Goal: Transaction & Acquisition: Purchase product/service

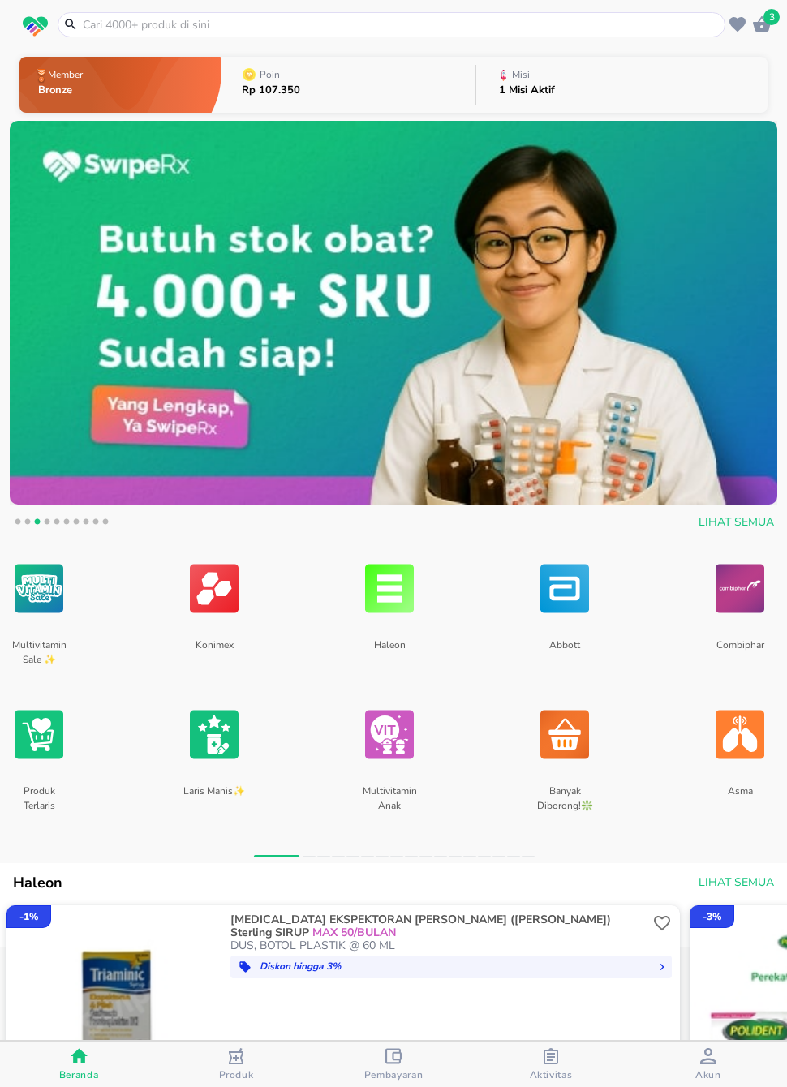
click at [760, 21] on icon "button" at bounding box center [761, 24] width 19 height 19
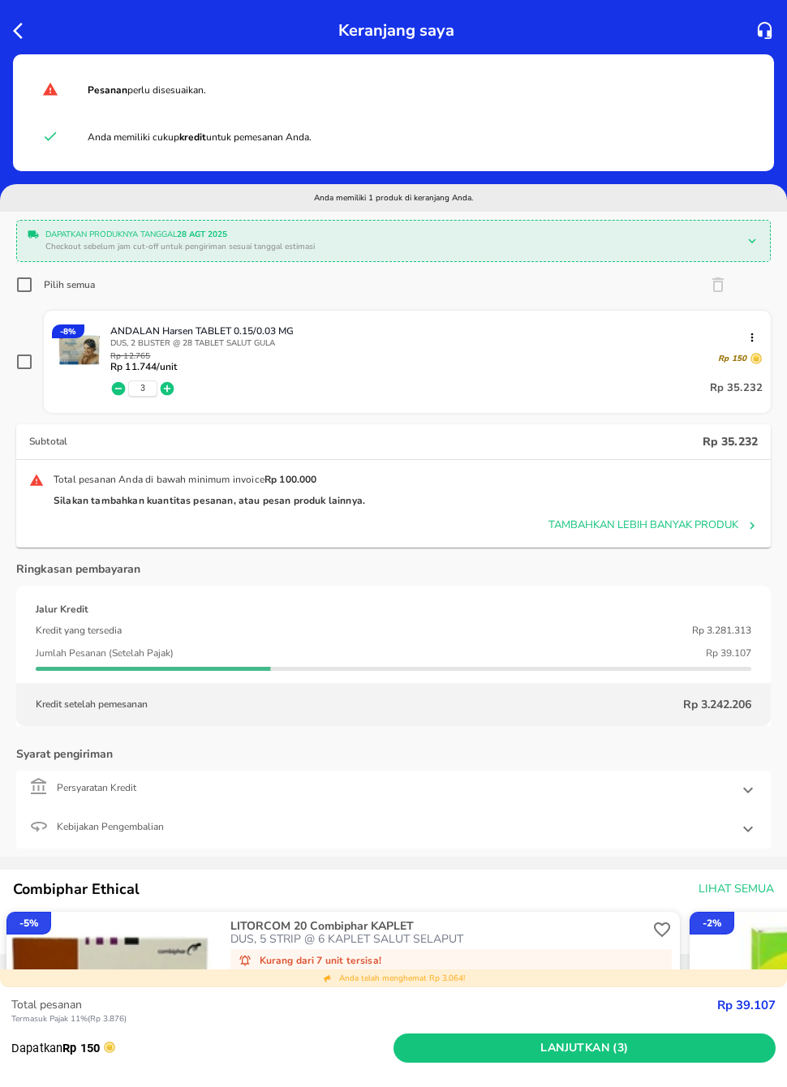
click at [8, 36] on div "Keranjang saya" at bounding box center [393, 27] width 787 height 54
click at [31, 29] on icon "button" at bounding box center [22, 30] width 19 height 19
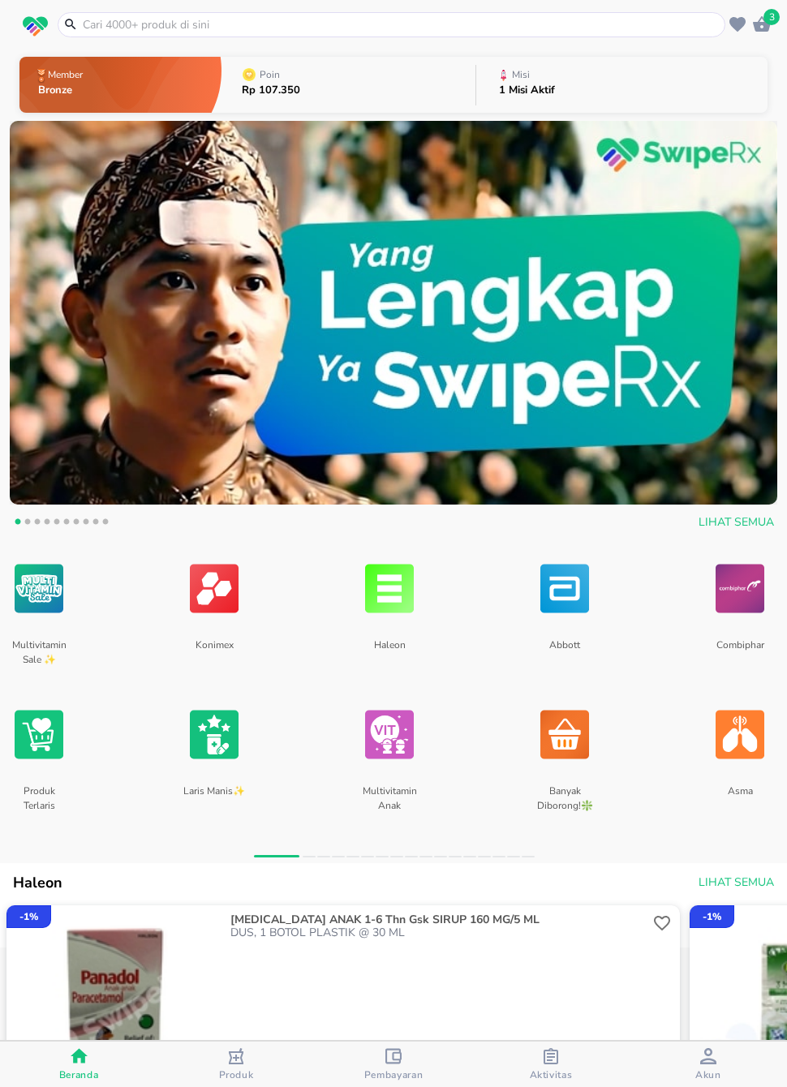
click at [536, 1027] on button "Aktivitas" at bounding box center [550, 1064] width 157 height 45
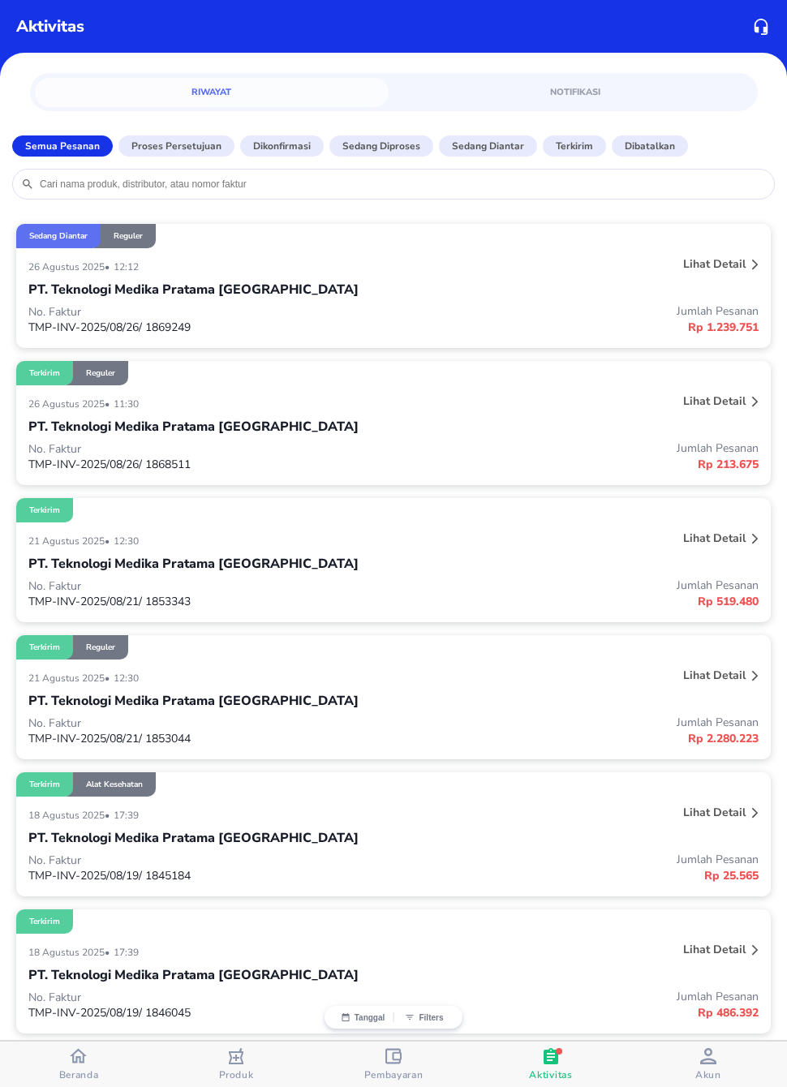
click at [692, 275] on div "Lihat detail" at bounding box center [714, 264] width 69 height 22
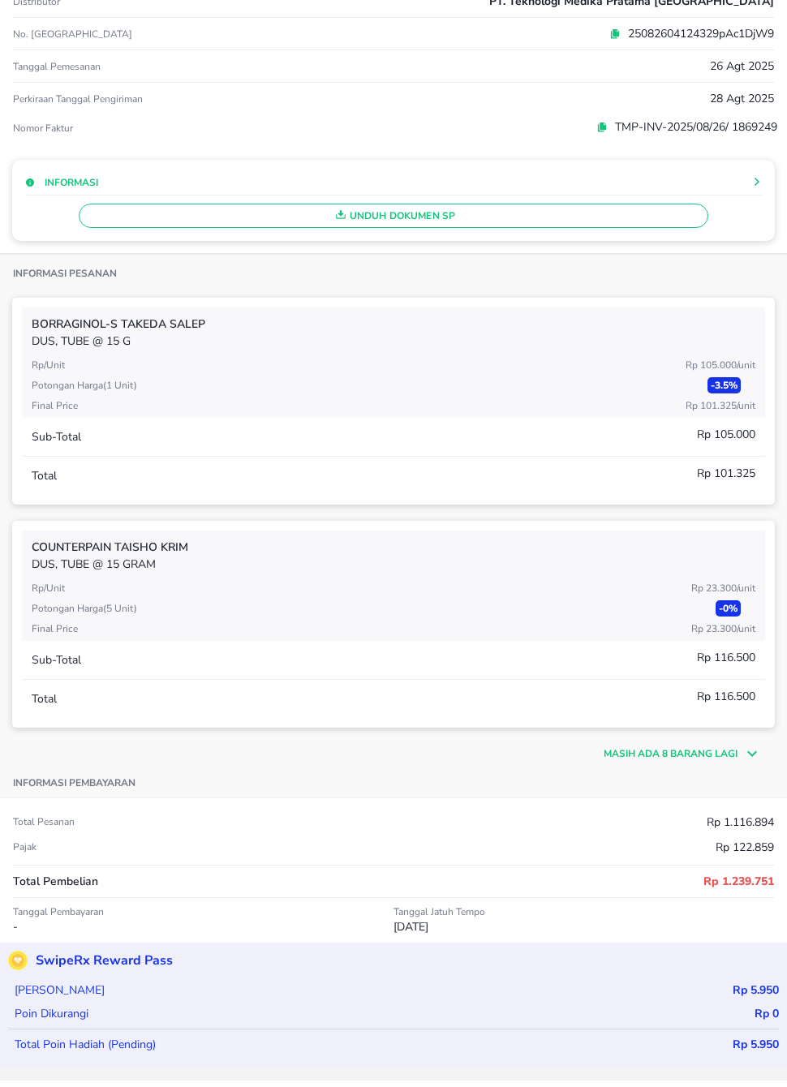
scroll to position [125, 0]
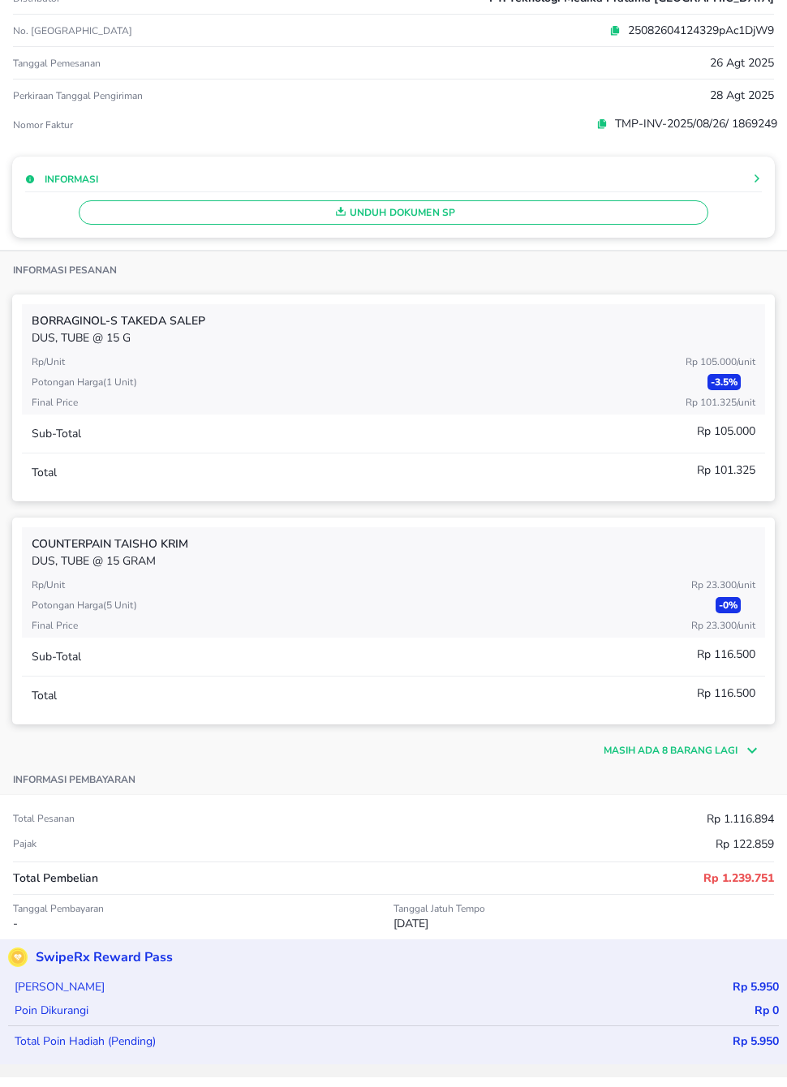
click at [688, 748] on p "Masih ada 8 barang lagi" at bounding box center [671, 750] width 134 height 15
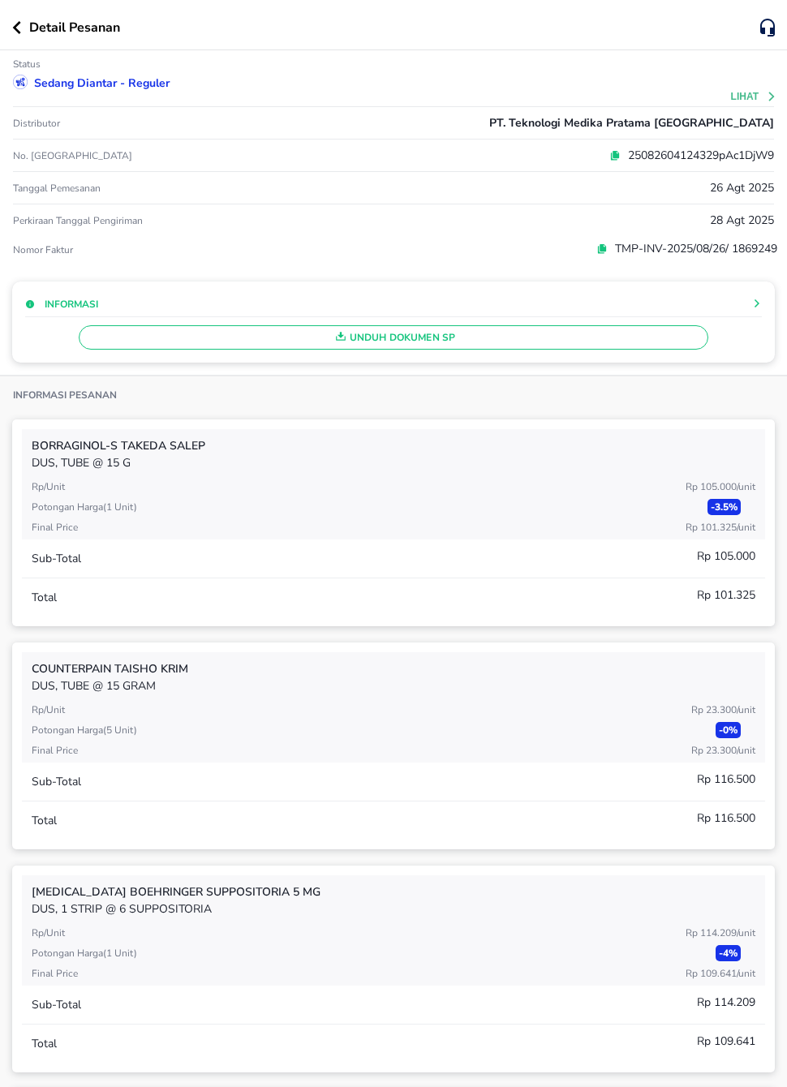
scroll to position [0, 0]
click at [18, 33] on icon "button" at bounding box center [16, 27] width 9 height 13
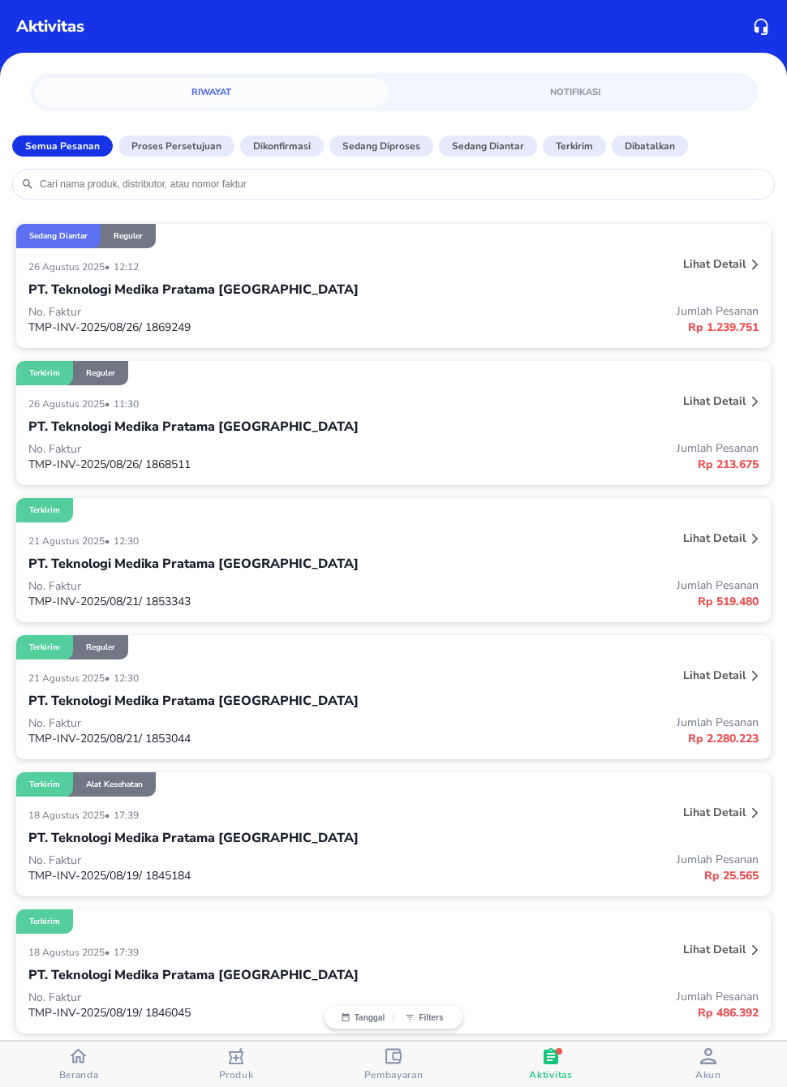
click at [713, 1027] on span "Akun" at bounding box center [708, 1075] width 26 height 13
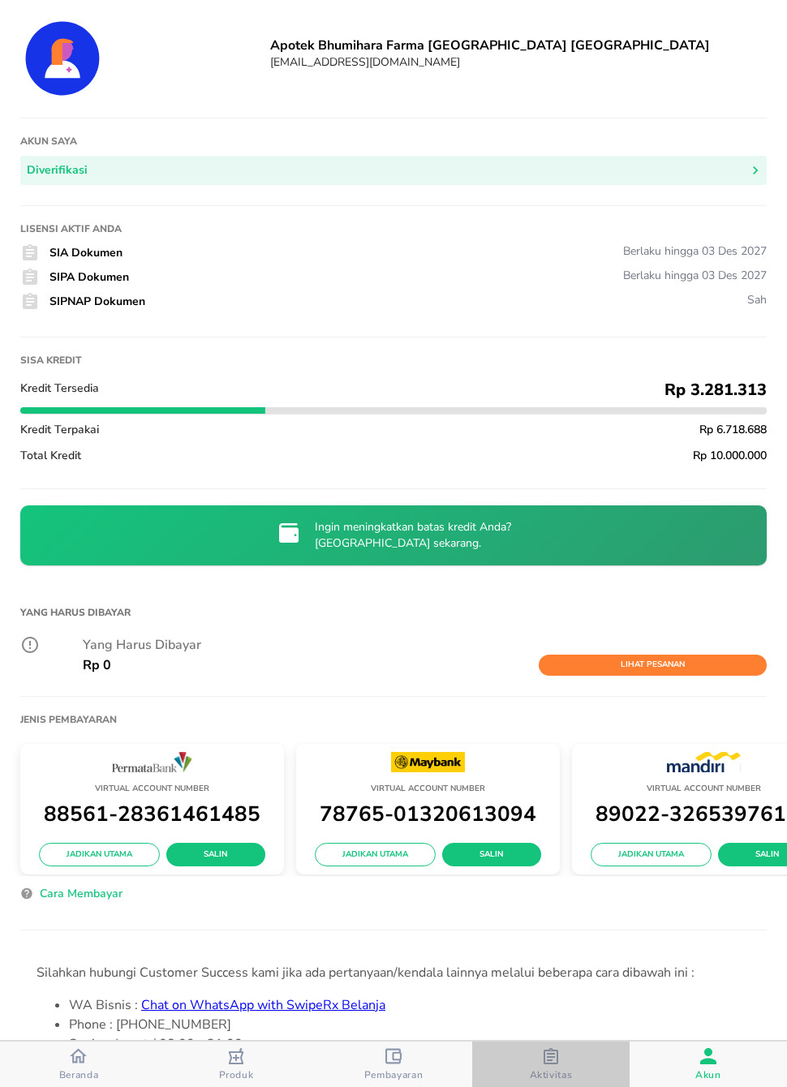
click at [549, 1027] on div "button" at bounding box center [551, 1059] width 16 height 20
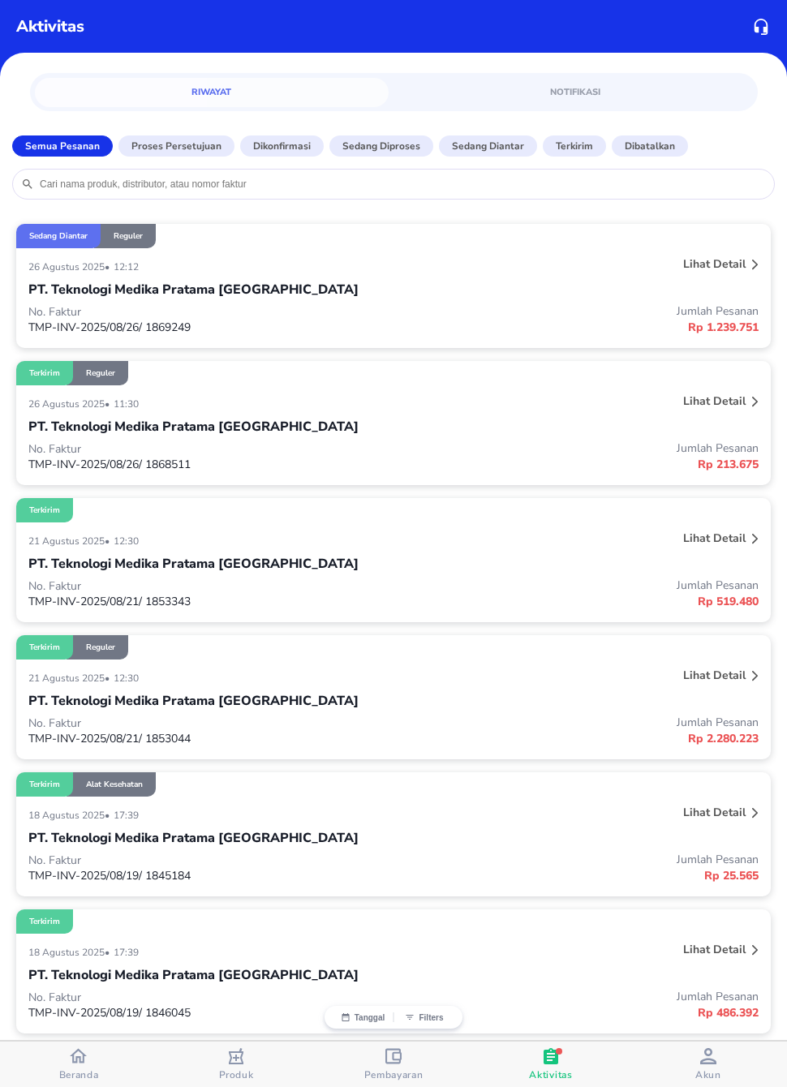
click at [59, 1027] on div "Beranda" at bounding box center [79, 1065] width 40 height 34
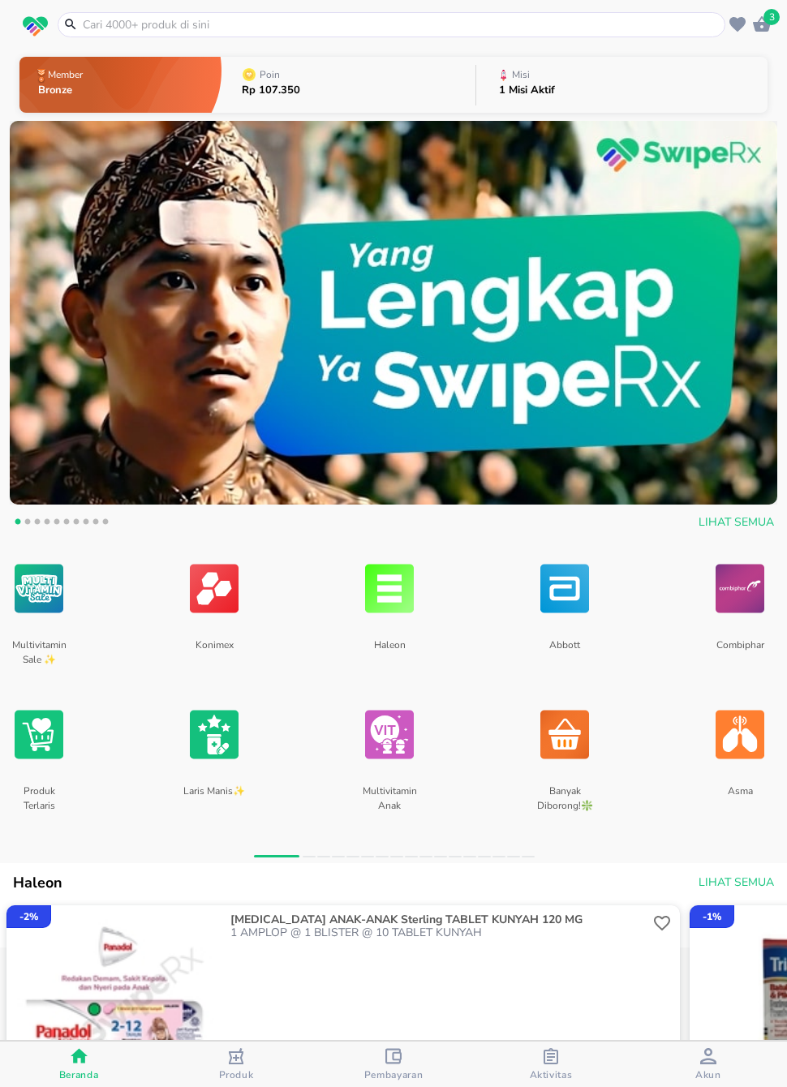
click at [577, 96] on button "Misi 1 Misi Aktif" at bounding box center [621, 85] width 291 height 64
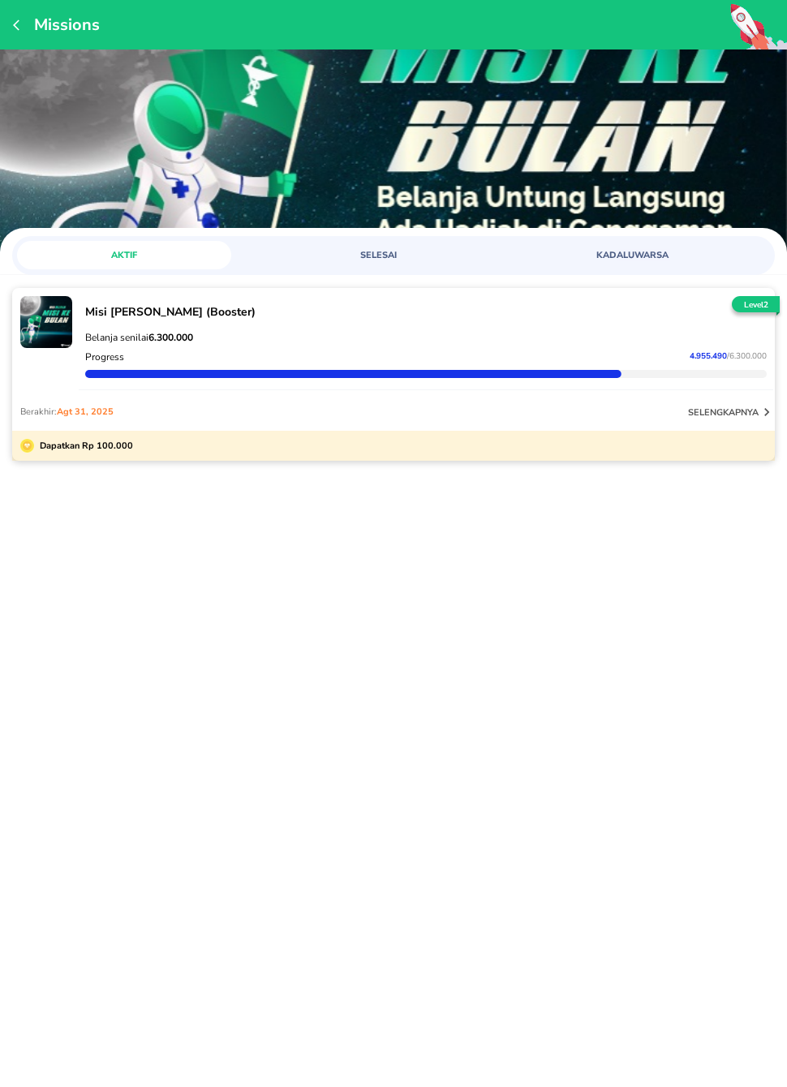
click at [24, 31] on icon "button" at bounding box center [19, 25] width 13 height 13
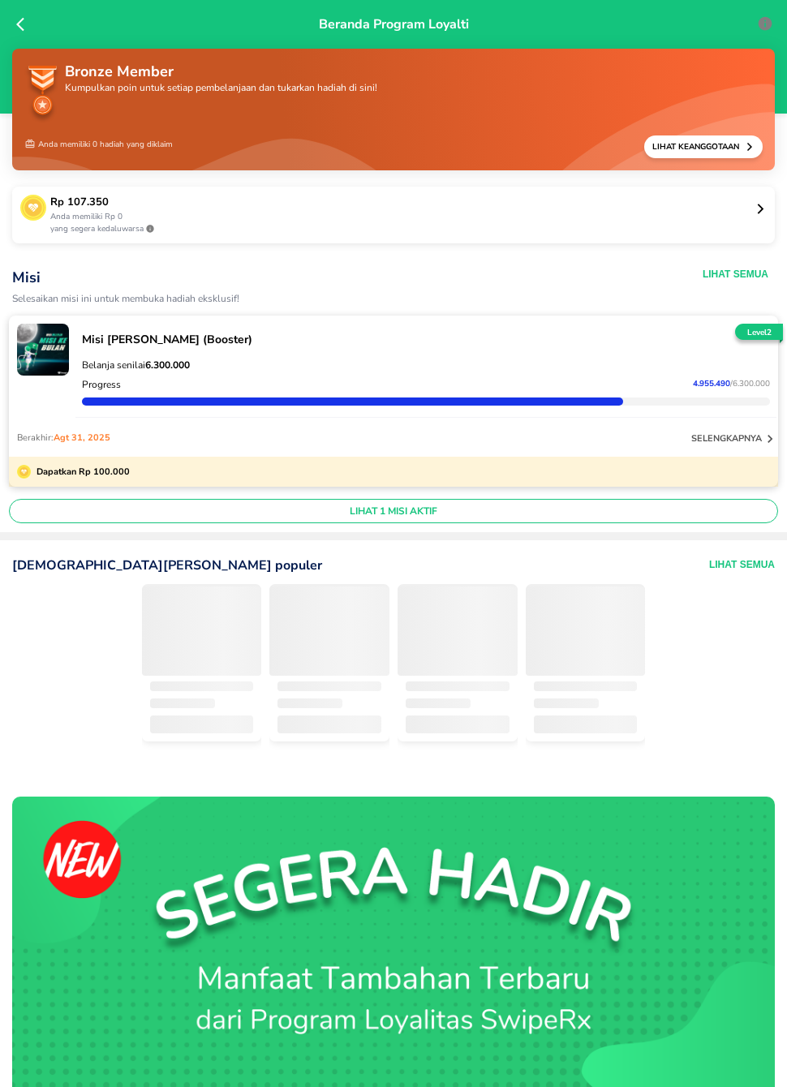
click at [20, 38] on div "Beranda Program Loyalti" at bounding box center [393, 57] width 787 height 114
click at [25, 29] on icon at bounding box center [24, 24] width 16 height 16
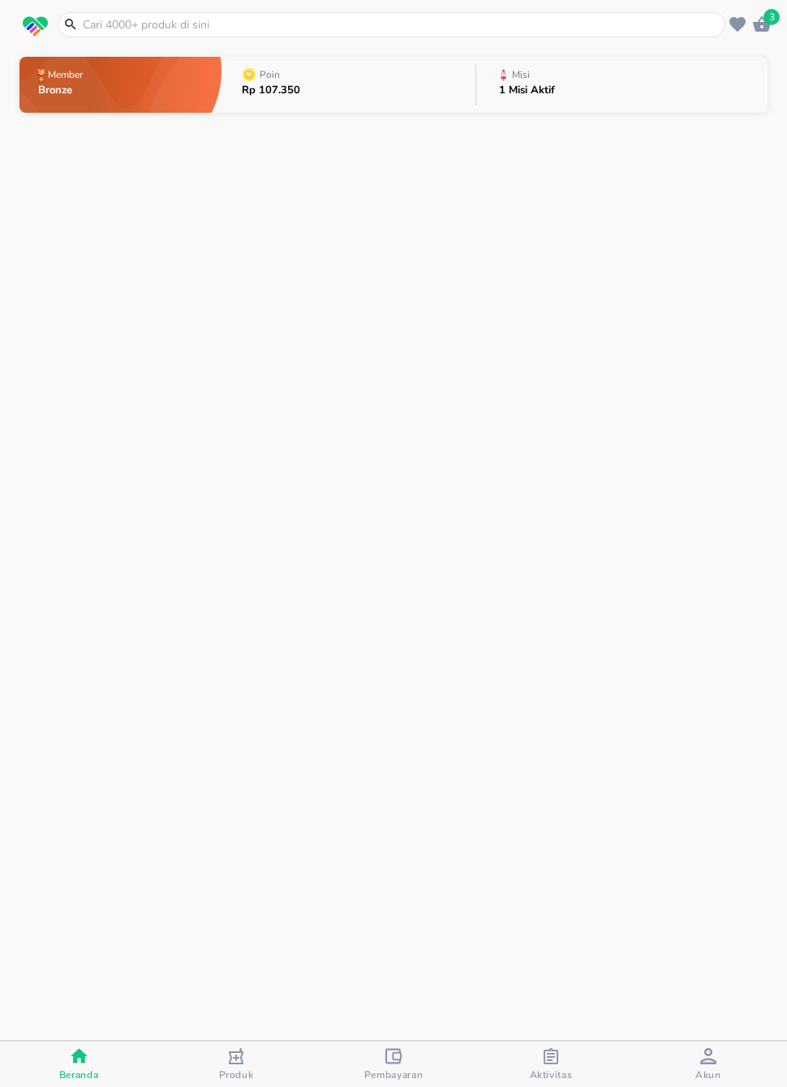
click at [570, 1027] on div "Aktivitas" at bounding box center [551, 1065] width 43 height 33
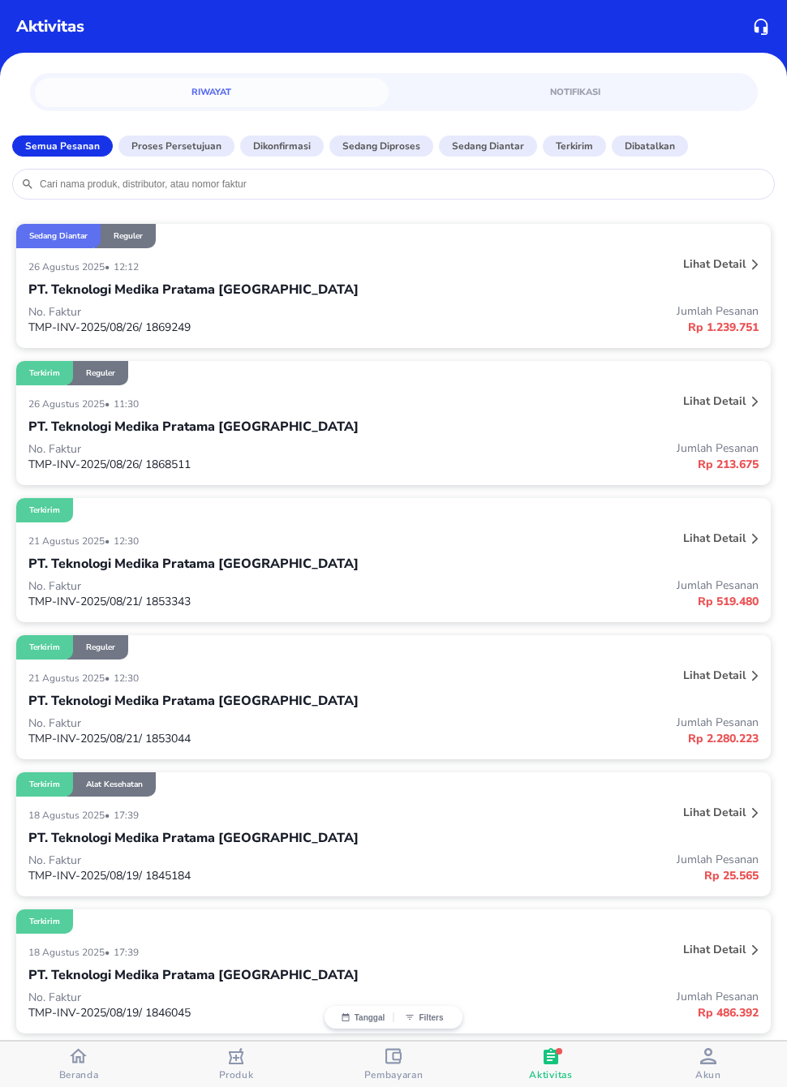
click at [71, 1027] on icon "button" at bounding box center [78, 1056] width 17 height 17
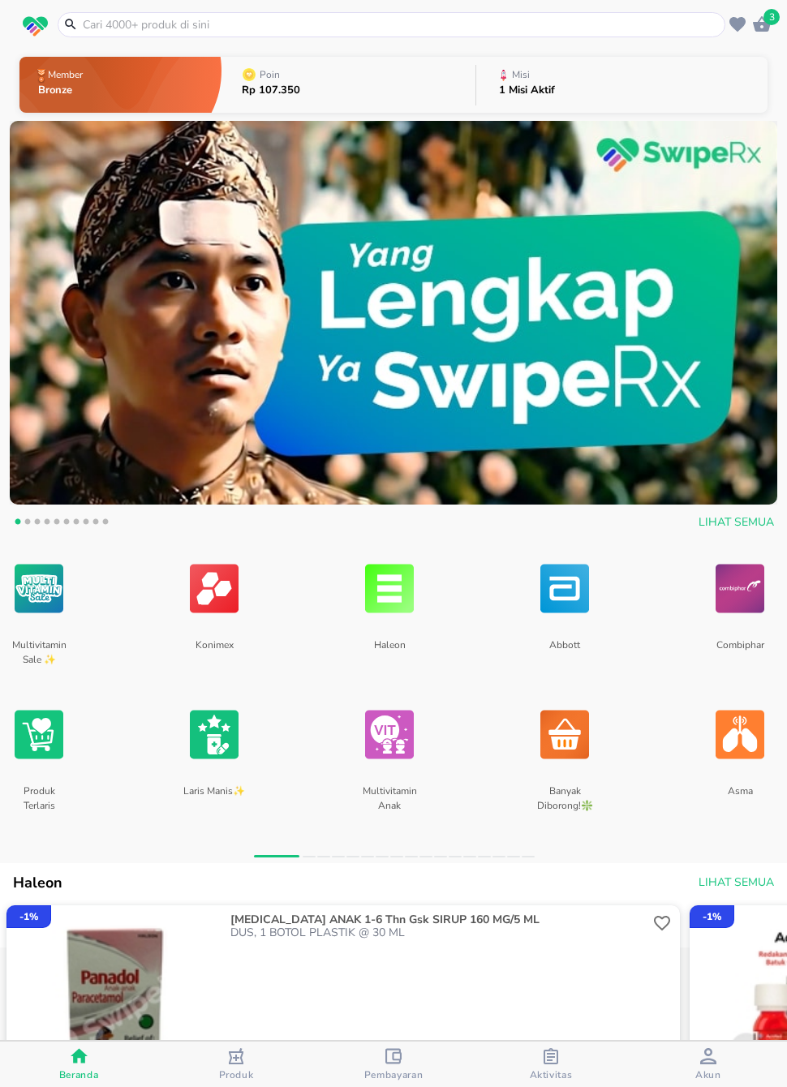
click at [717, 1027] on div "Akun" at bounding box center [708, 1065] width 26 height 33
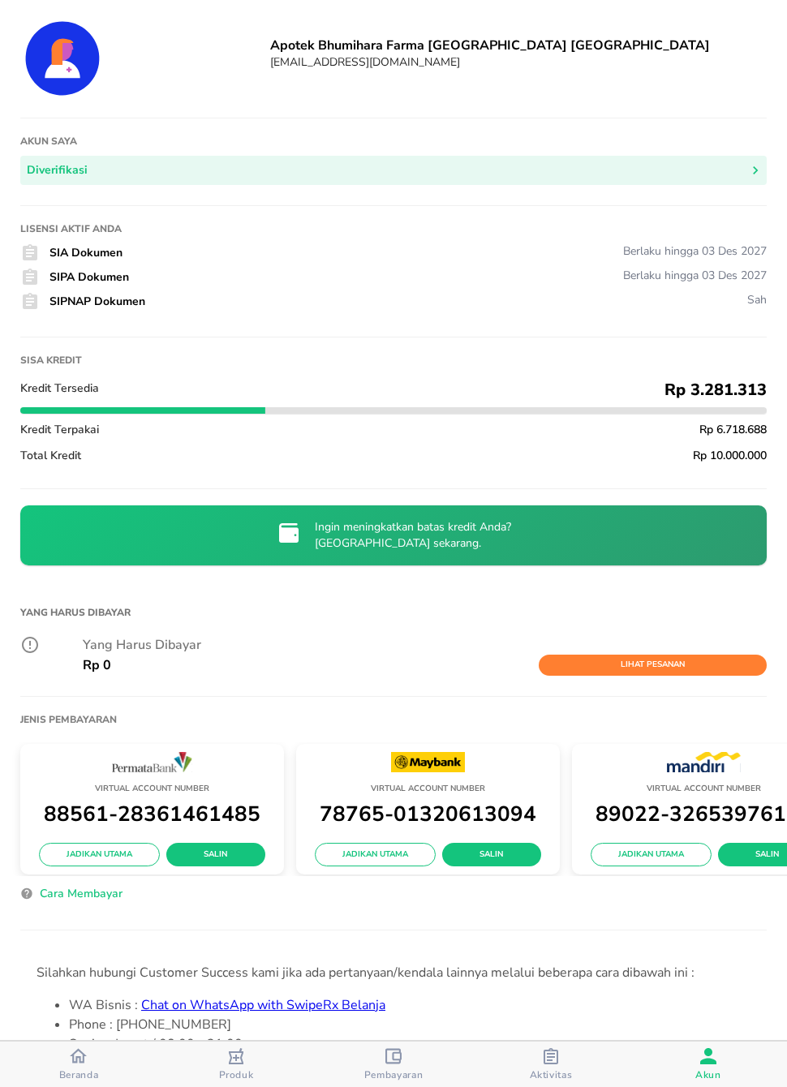
click at [544, 1027] on div "button" at bounding box center [551, 1059] width 16 height 20
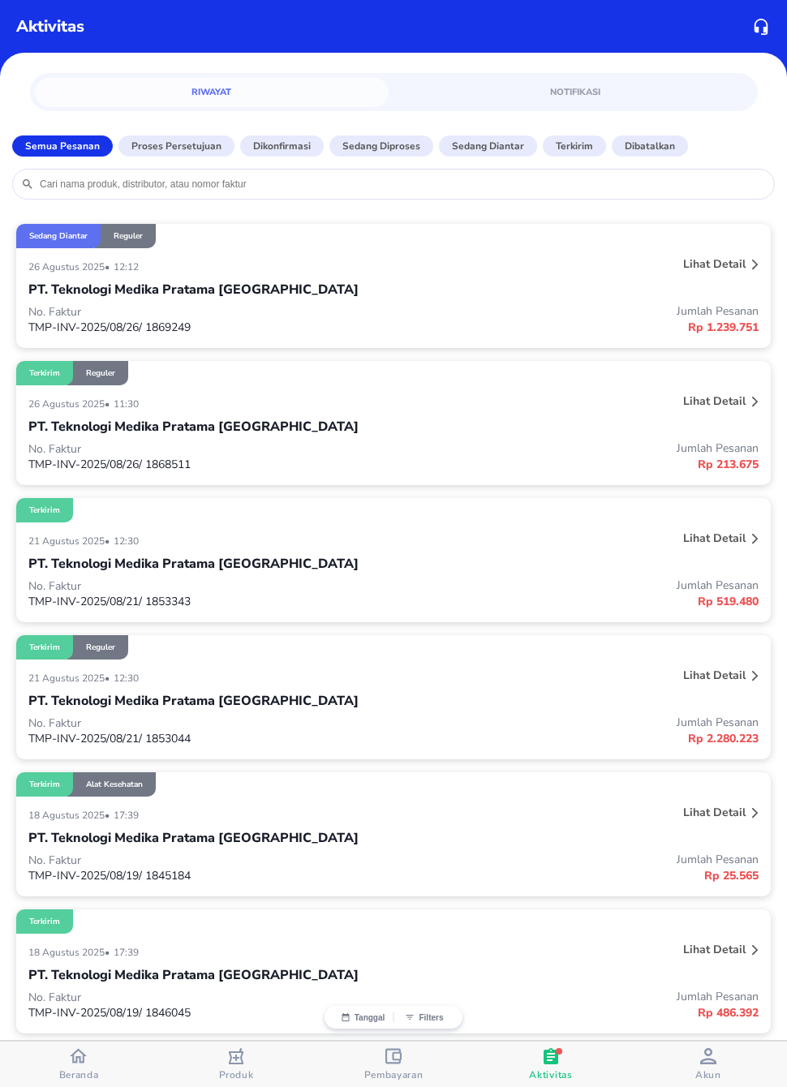
click at [70, 1027] on div "button" at bounding box center [78, 1058] width 17 height 21
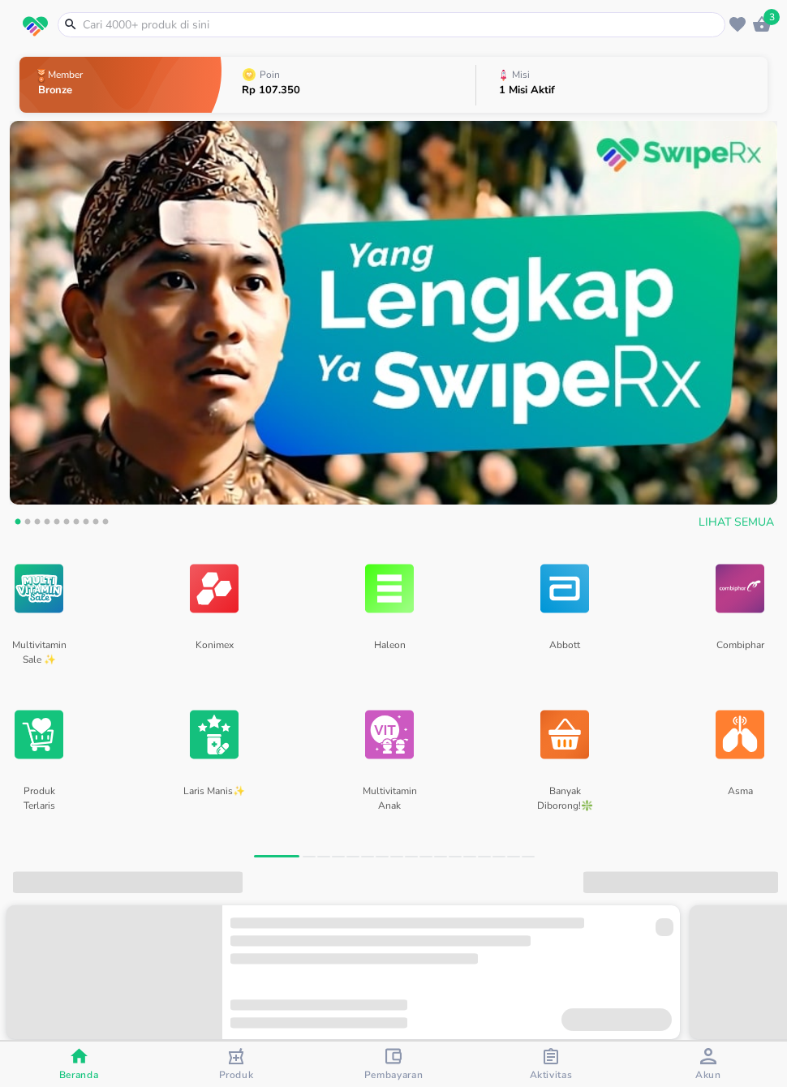
click at [585, 24] on input "text" at bounding box center [401, 24] width 640 height 17
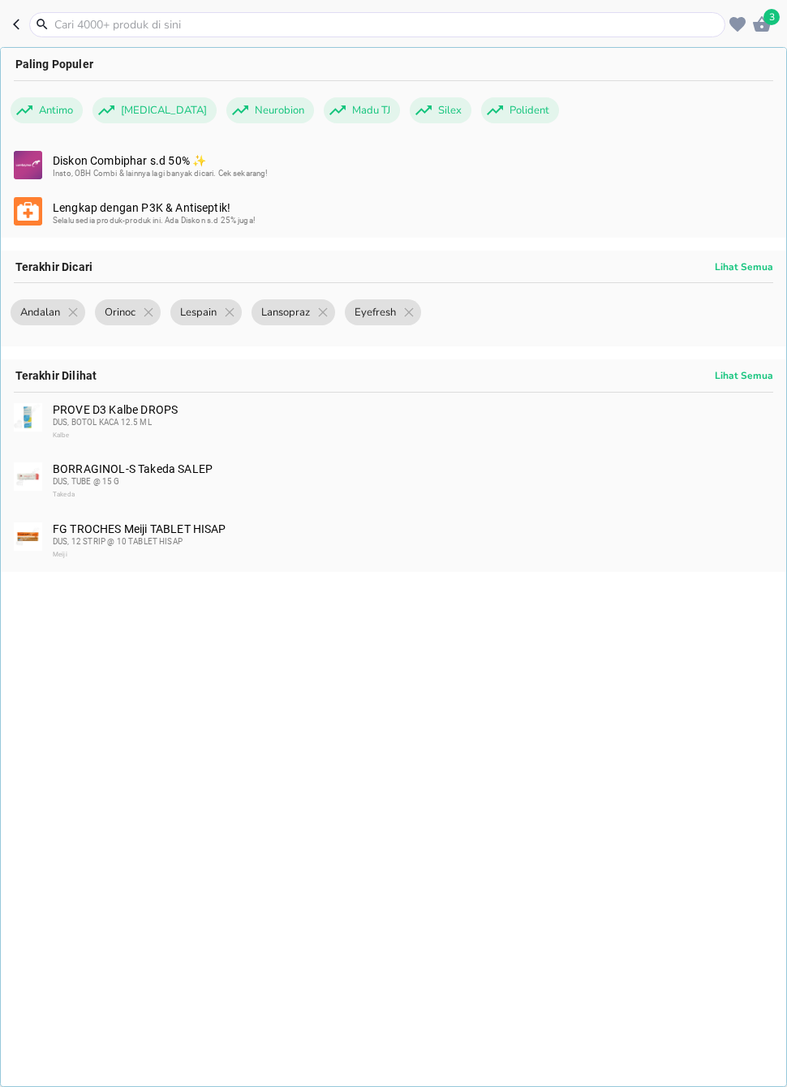
click at [462, 28] on input "text" at bounding box center [387, 24] width 669 height 17
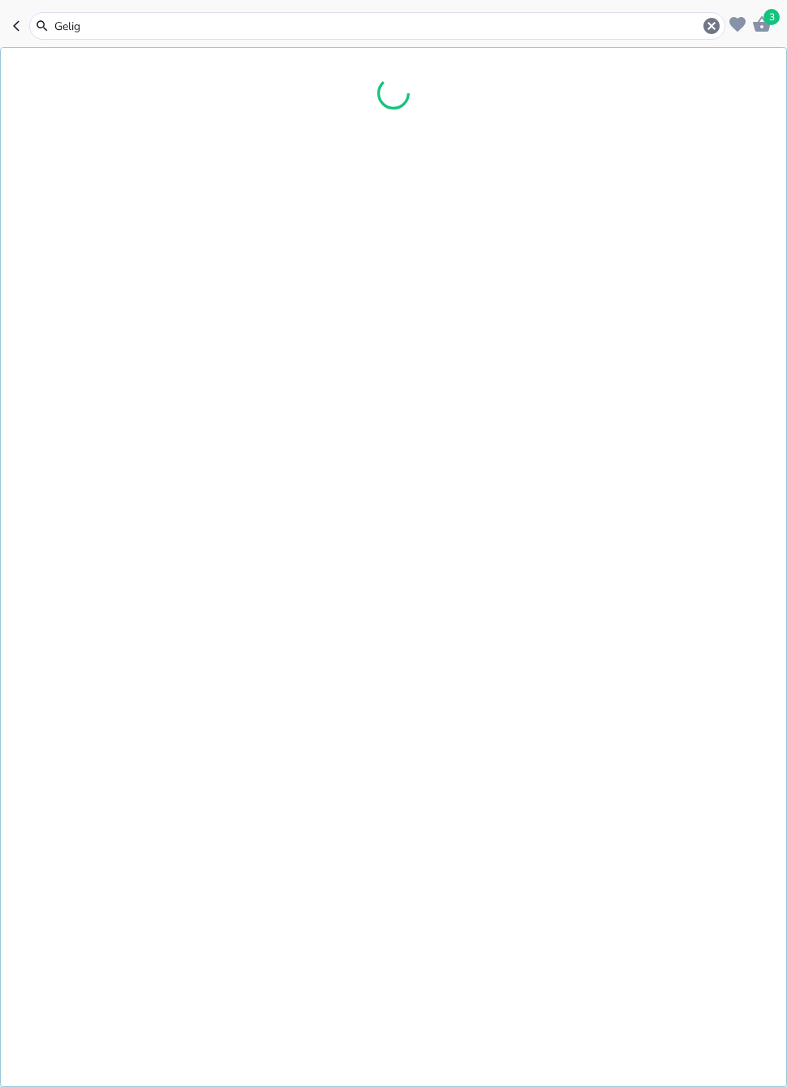
type input "Geliga"
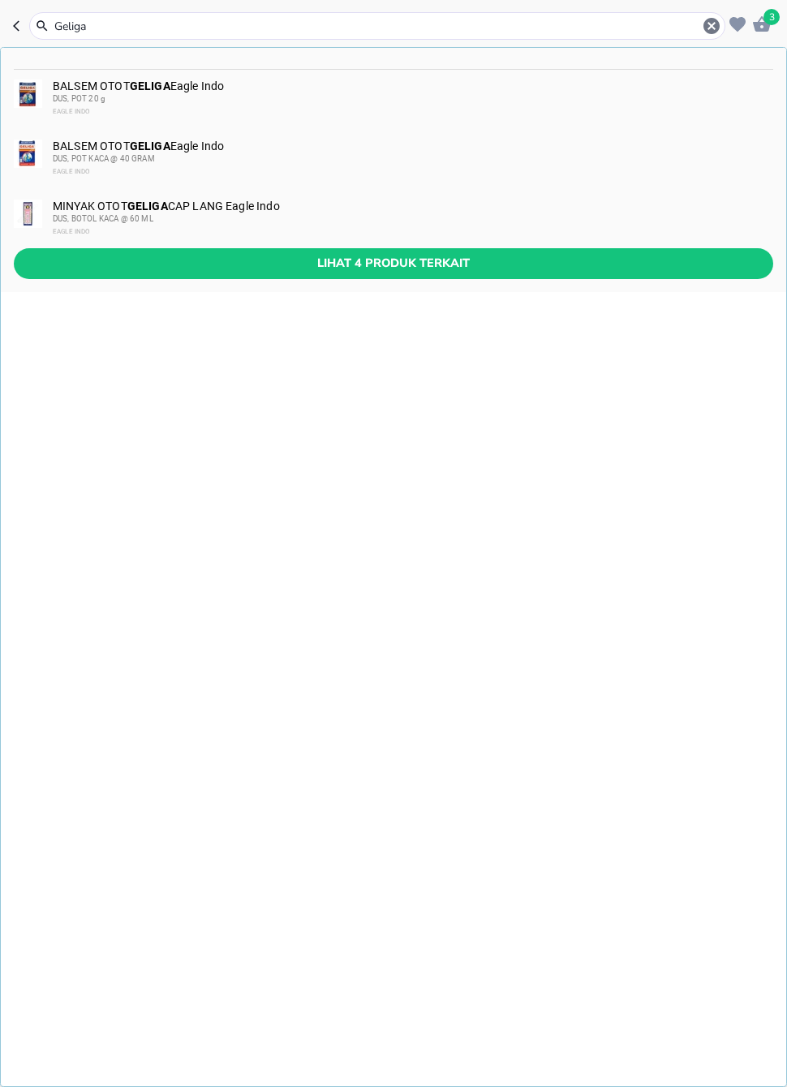
click at [142, 93] on b "GELIGA" at bounding box center [150, 86] width 41 height 13
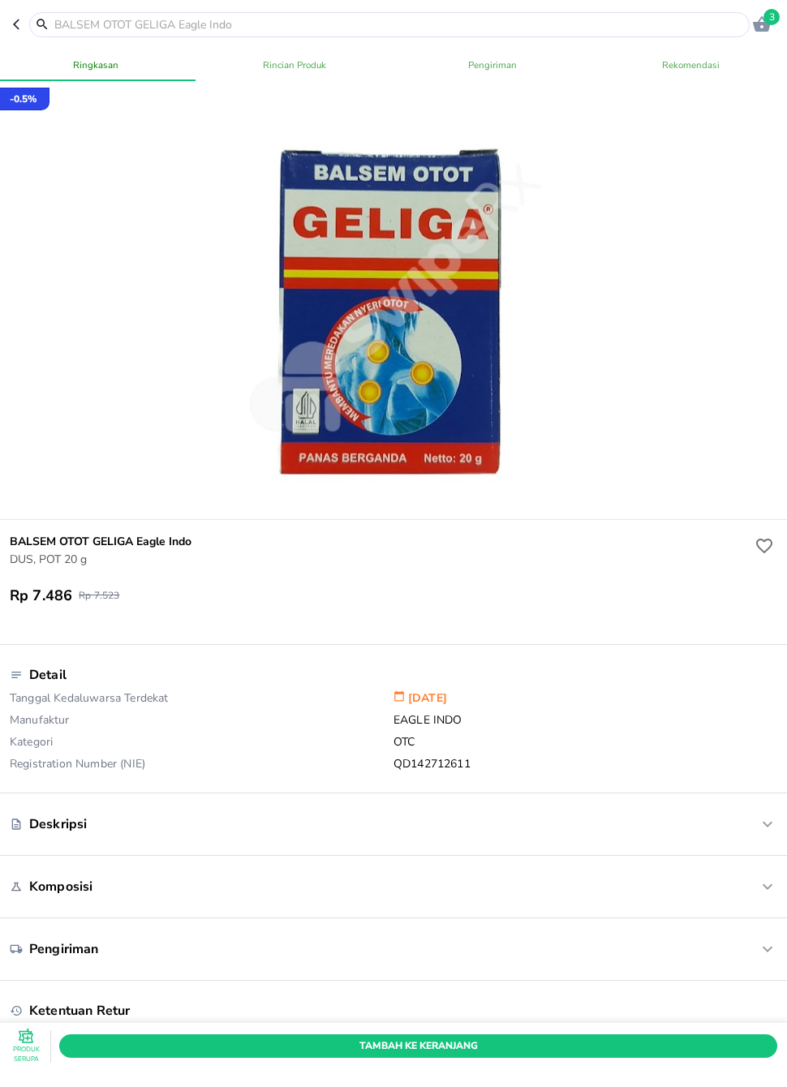
click at [446, 1027] on span "Tambah Ke Keranjang" at bounding box center [418, 1046] width 694 height 17
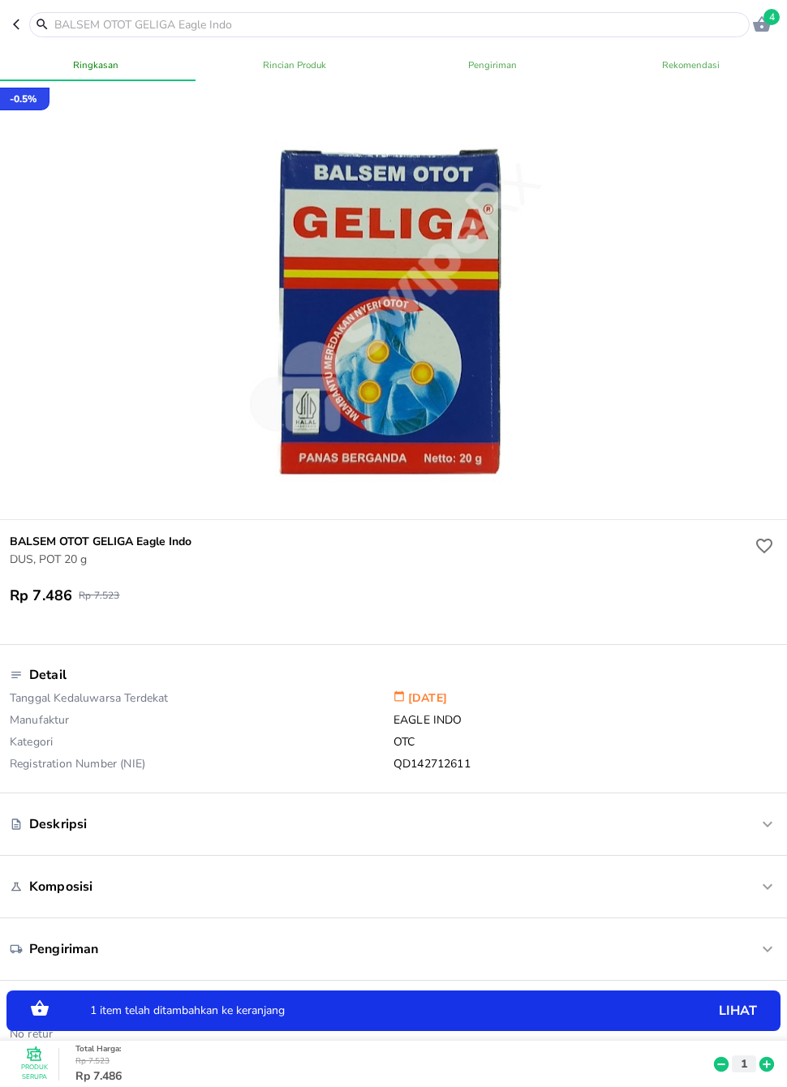
click at [453, 23] on input "text" at bounding box center [399, 24] width 693 height 17
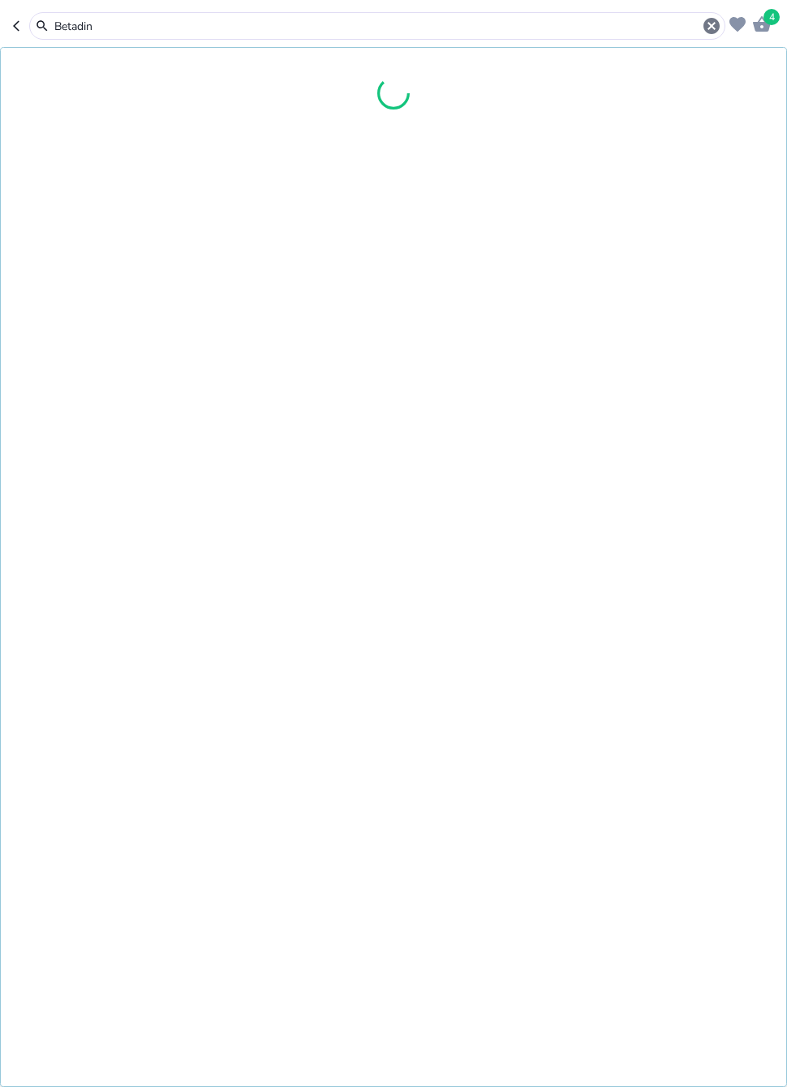
type input "[MEDICAL_DATA]"
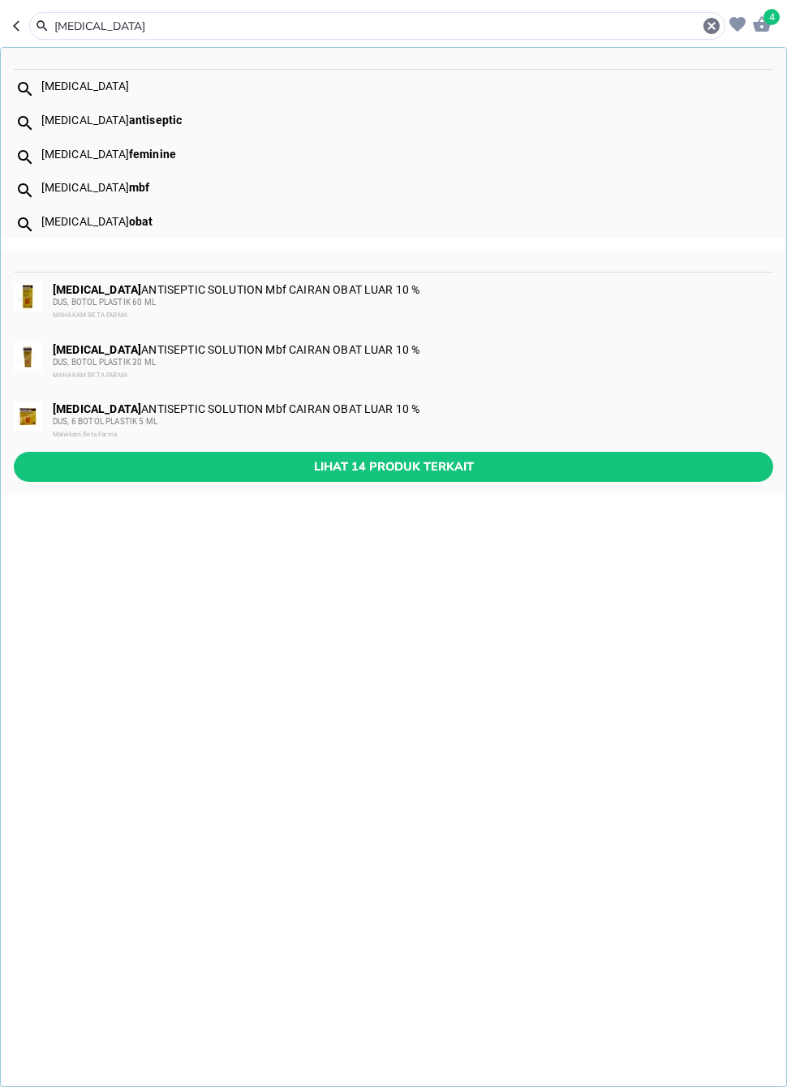
click at [300, 467] on span "Lihat 14 produk terkait" at bounding box center [394, 467] width 734 height 20
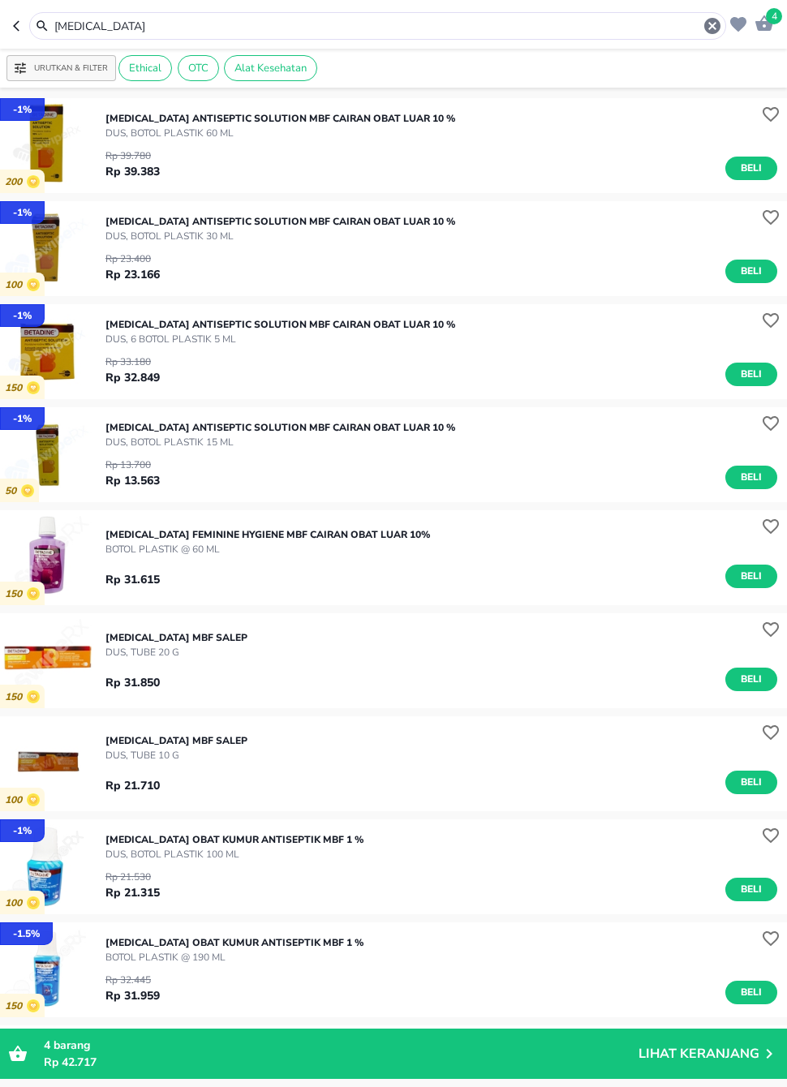
click at [754, 474] on span "Beli" at bounding box center [752, 477] width 28 height 17
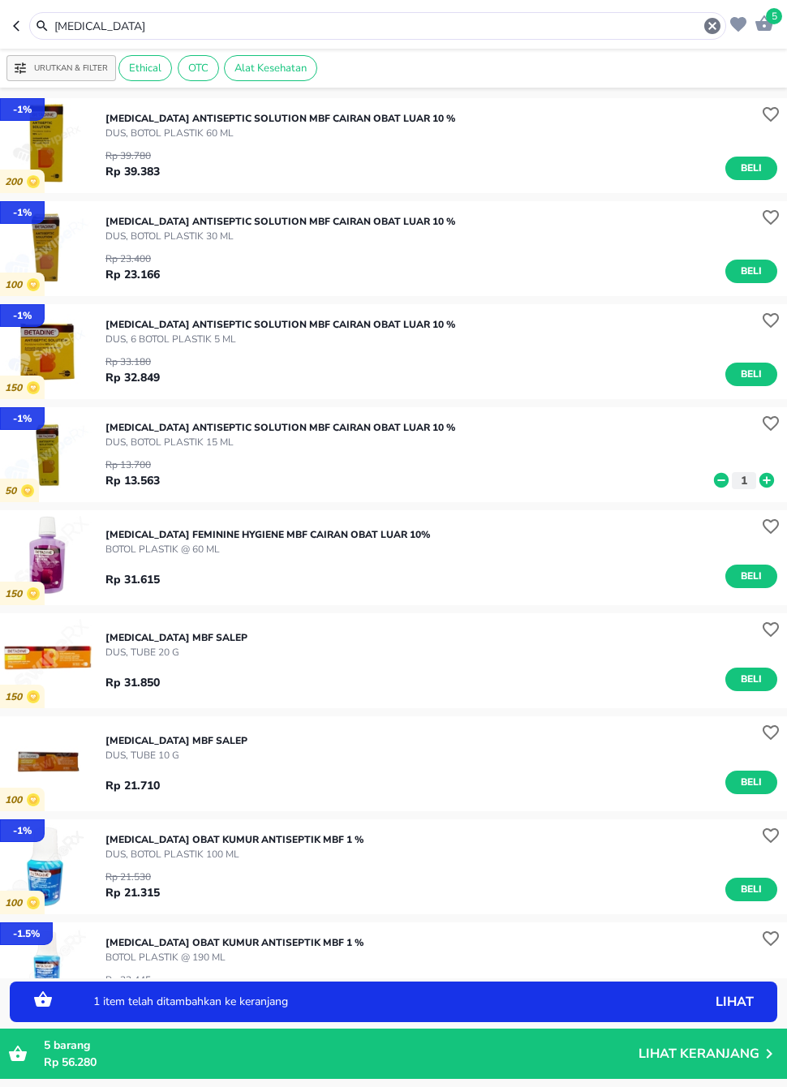
click at [766, 480] on icon at bounding box center [766, 481] width 21 height 18
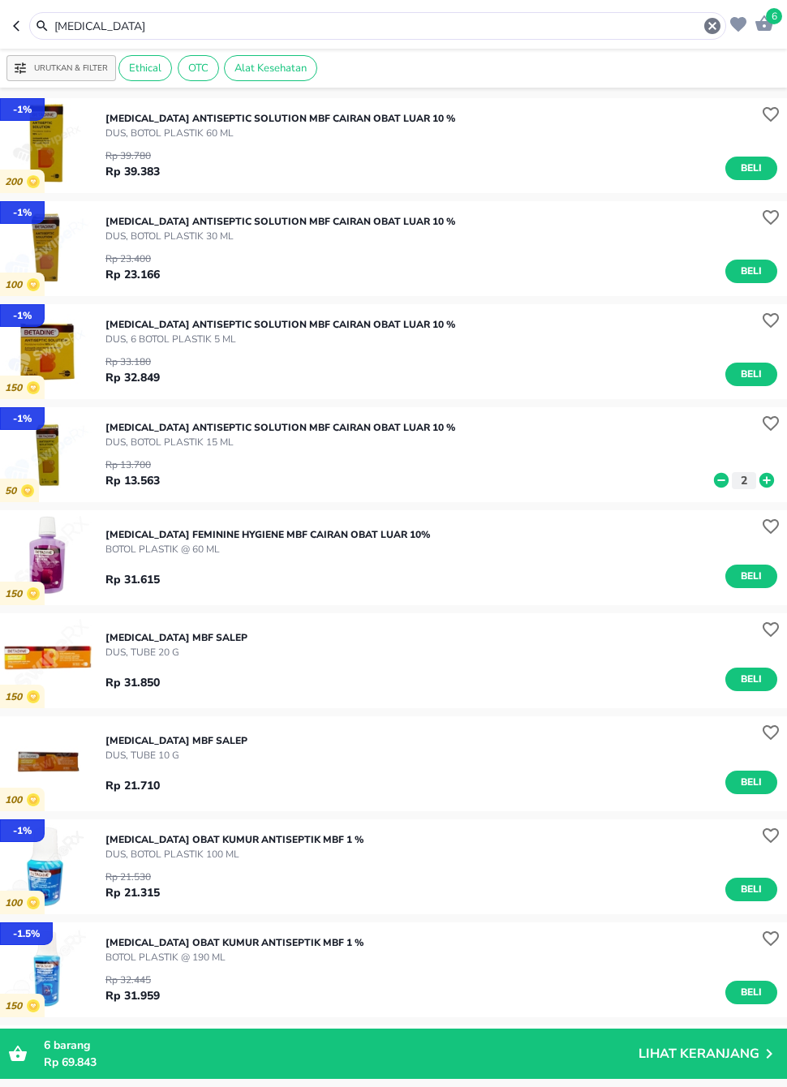
click at [366, 30] on input "[MEDICAL_DATA]" at bounding box center [378, 26] width 650 height 17
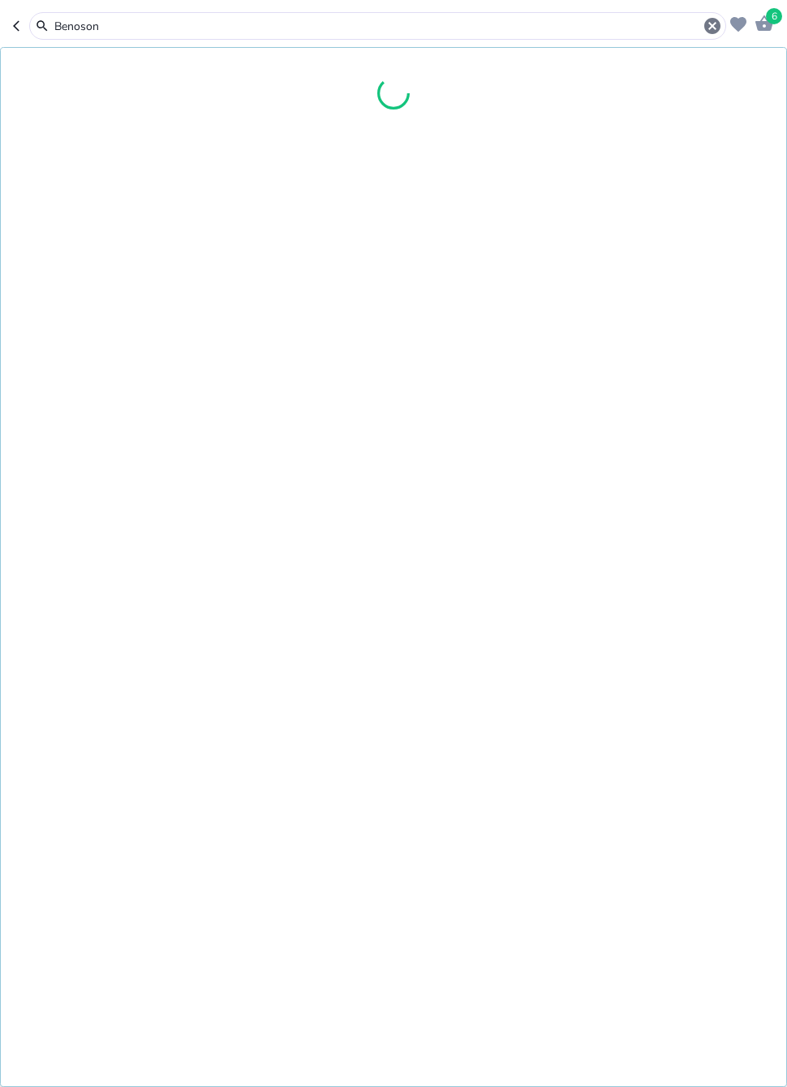
type input "Benoson"
click at [720, 33] on icon "button" at bounding box center [712, 25] width 19 height 19
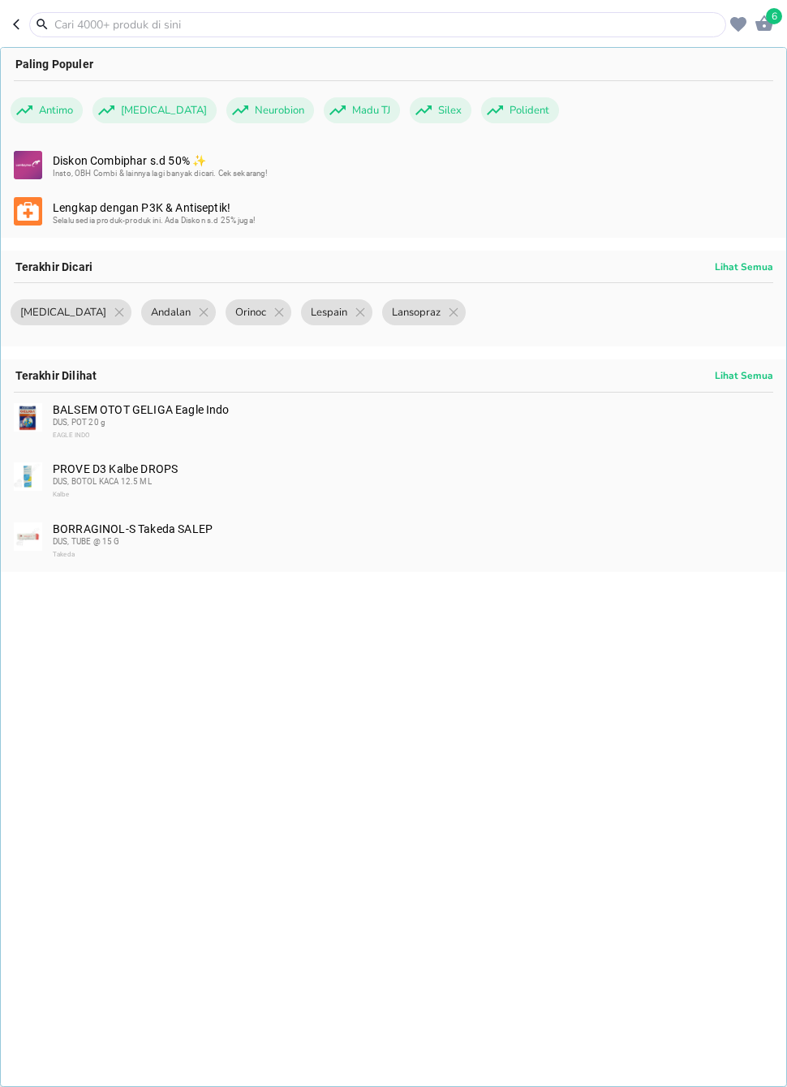
click at [446, 28] on input "text" at bounding box center [388, 24] width 670 height 17
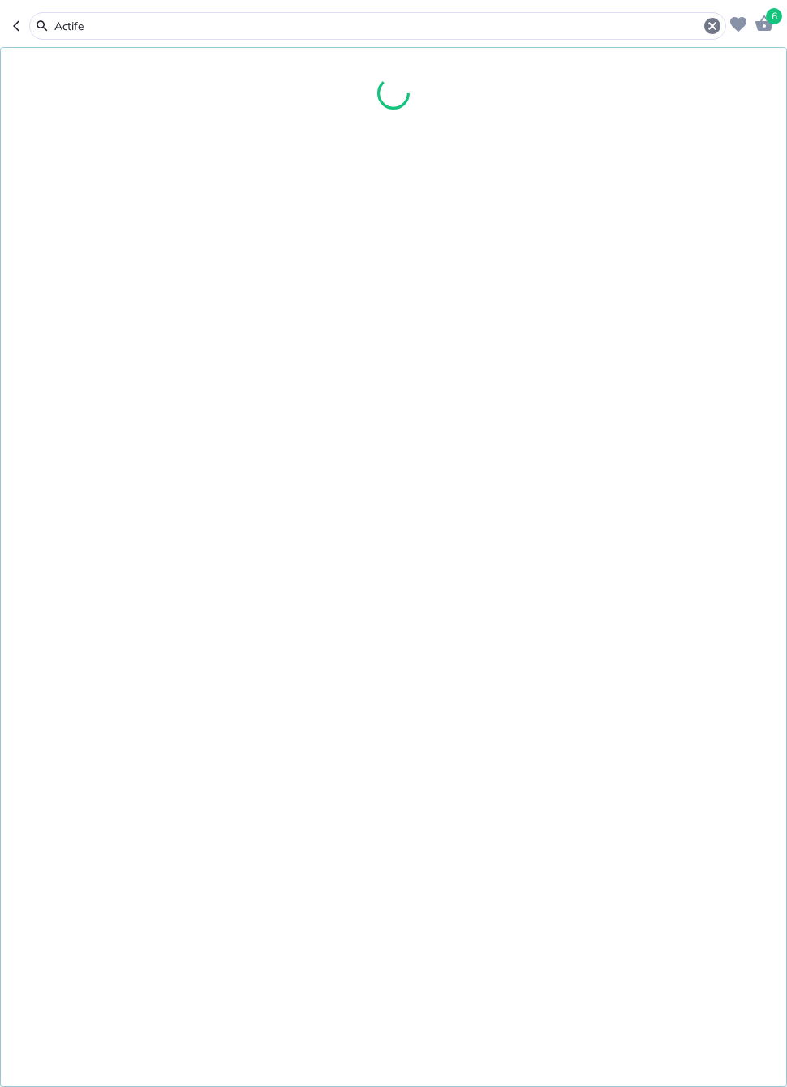
type input "[MEDICAL_DATA]"
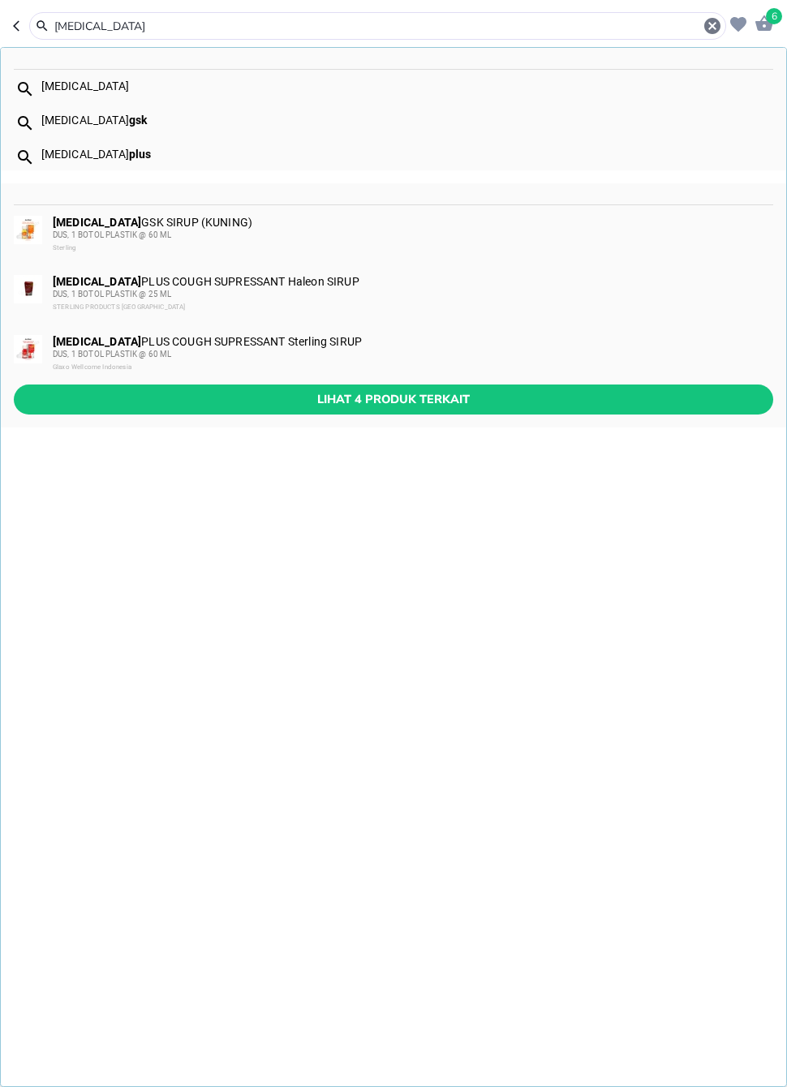
click at [320, 381] on div "[MEDICAL_DATA] PLUS COUGH SUPRESSANT Sterling SIRUP DUS, 1 BOTOL PLASTIK @ 60 M…" at bounding box center [394, 355] width 786 height 60
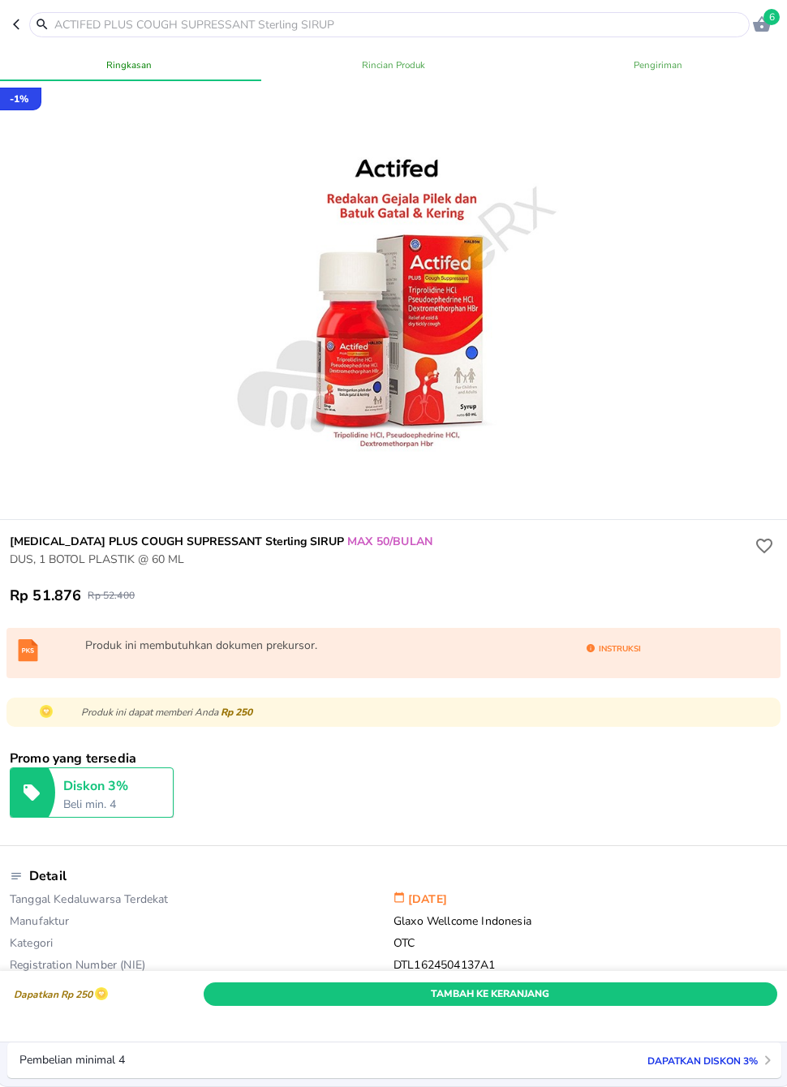
click at [15, 19] on icon "button" at bounding box center [19, 24] width 13 height 13
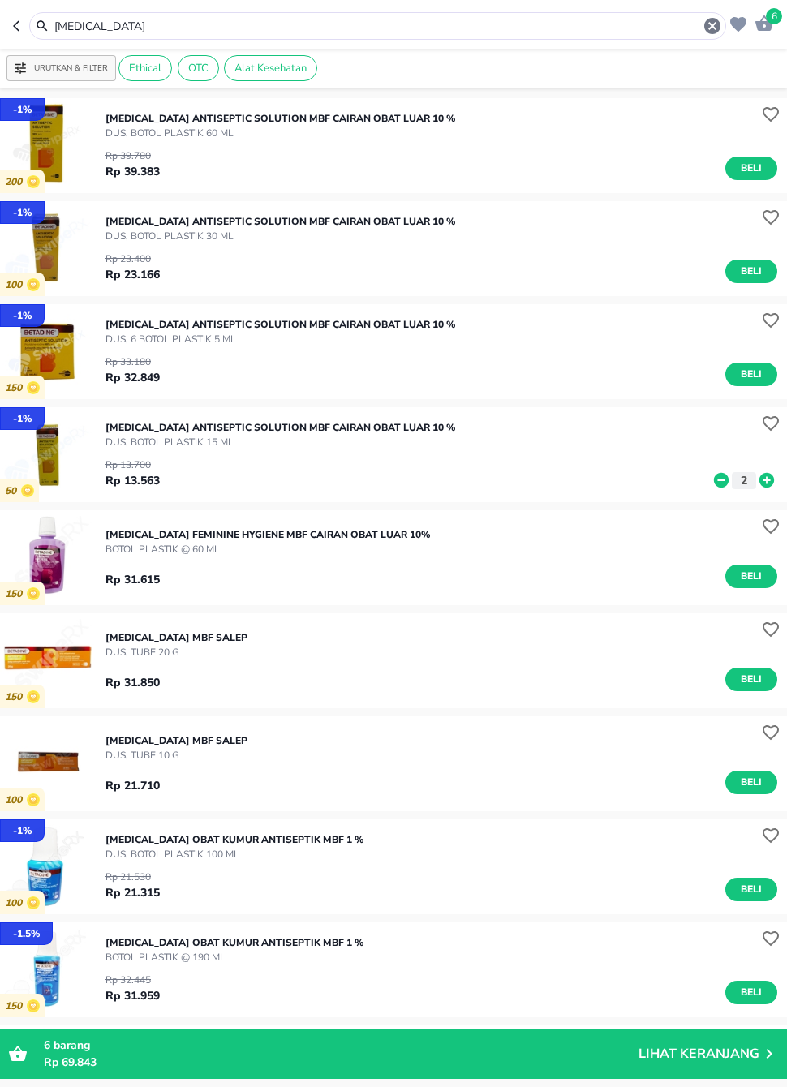
click at [373, 34] on input "[MEDICAL_DATA]" at bounding box center [378, 26] width 650 height 17
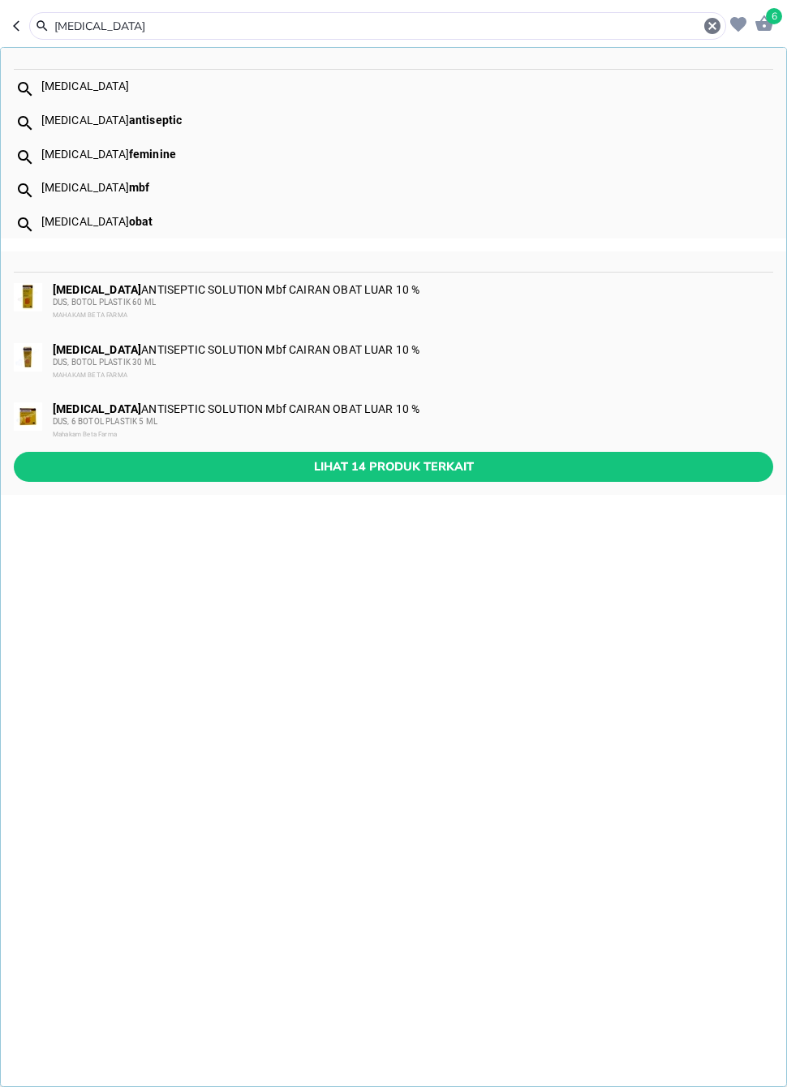
click at [714, 13] on div "[MEDICAL_DATA]" at bounding box center [377, 26] width 697 height 28
click at [711, 24] on icon "button" at bounding box center [712, 25] width 19 height 19
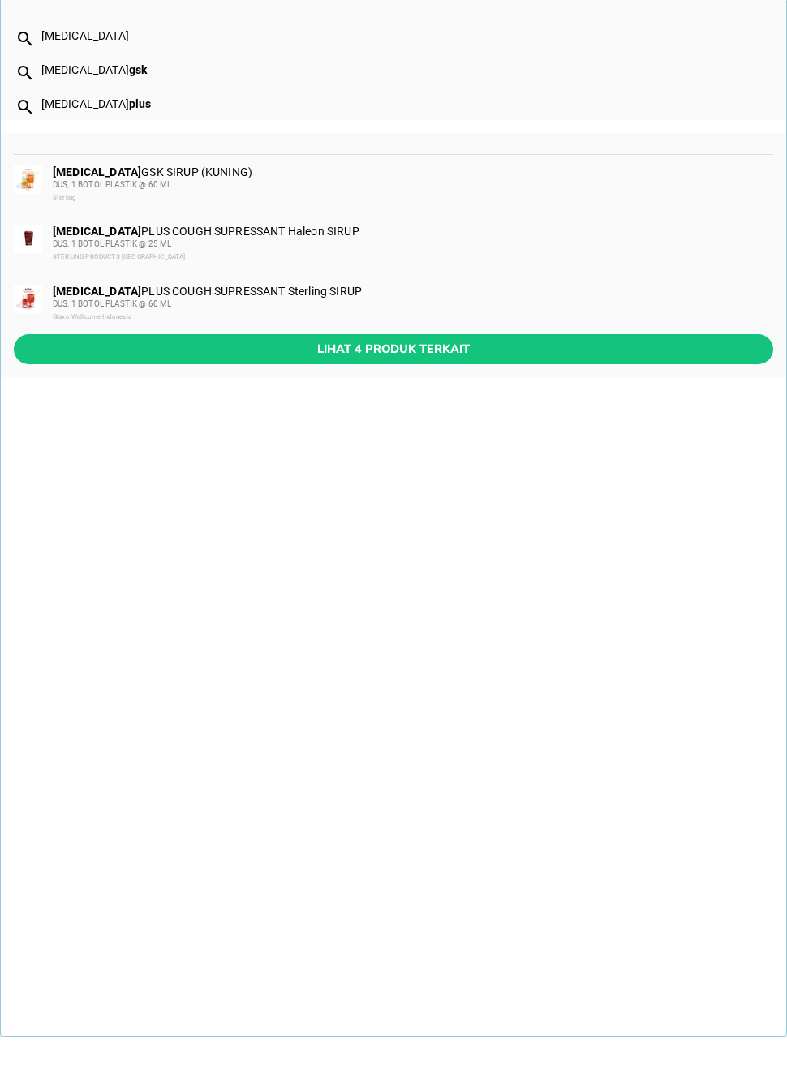
type input "[MEDICAL_DATA]"
click at [478, 390] on span "Lihat 4 produk terkait" at bounding box center [394, 400] width 734 height 20
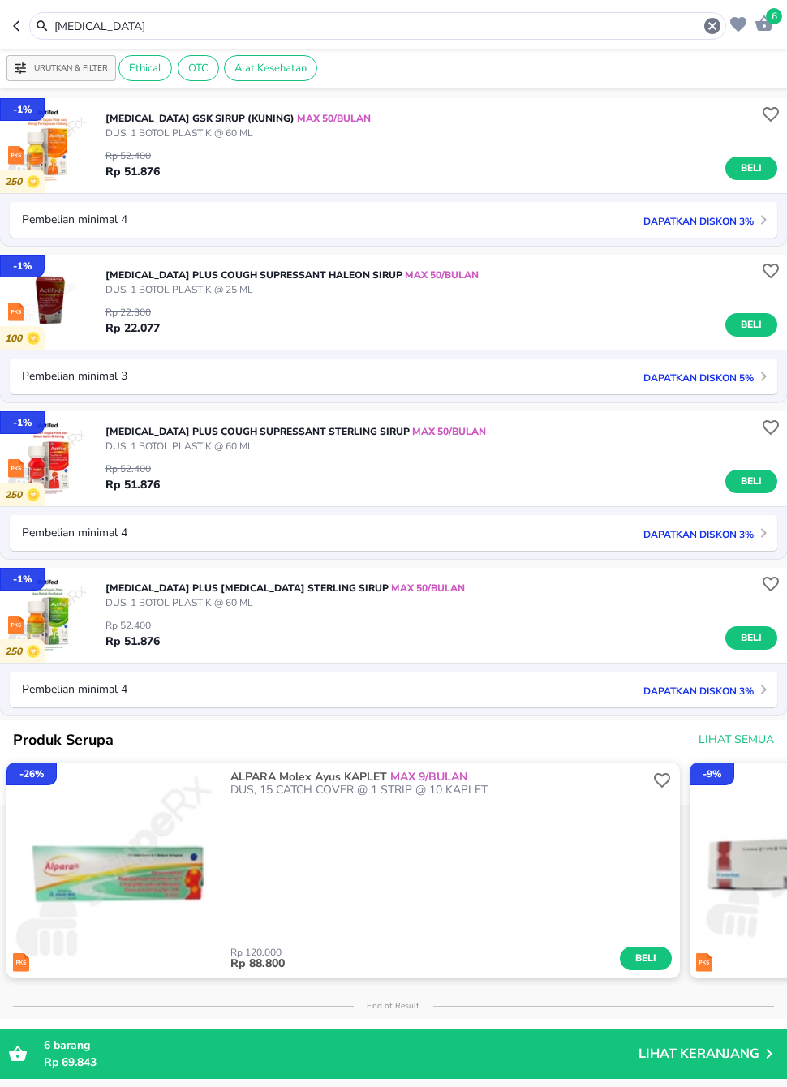
click at [759, 636] on span "Beli" at bounding box center [752, 638] width 28 height 17
click at [251, 25] on input "[MEDICAL_DATA]" at bounding box center [378, 26] width 650 height 17
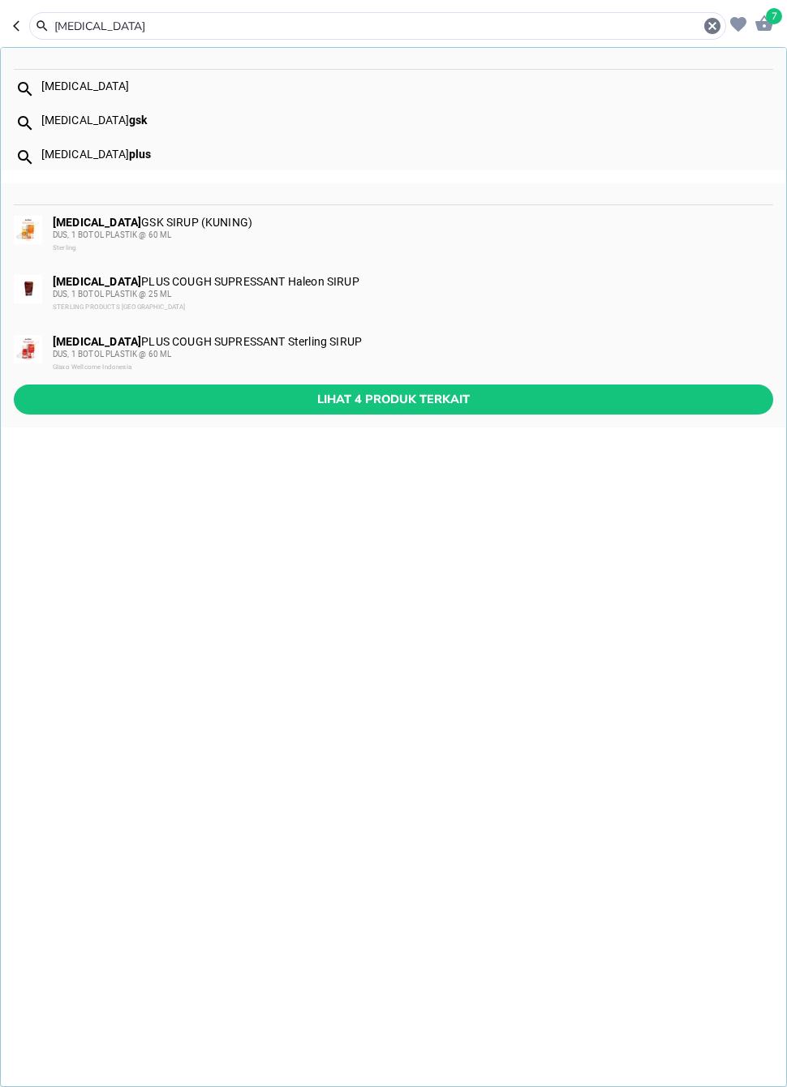
click at [704, 25] on icon "button" at bounding box center [712, 25] width 19 height 19
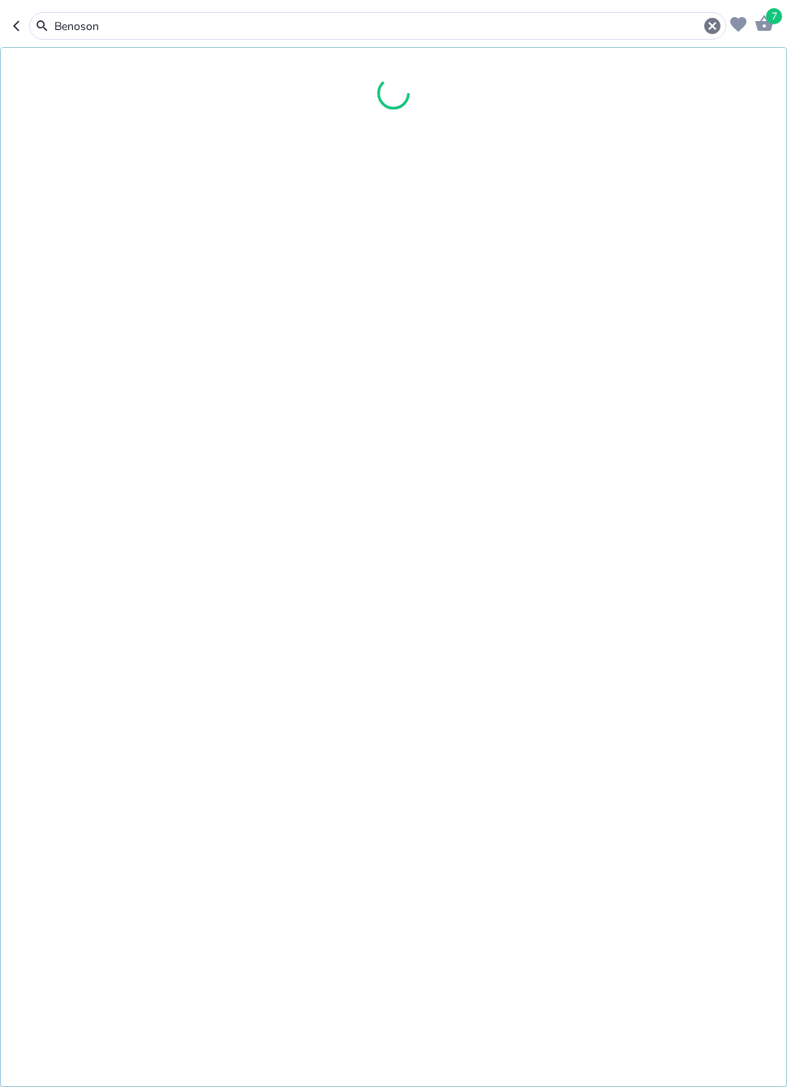
click at [609, 26] on input "Benoson" at bounding box center [378, 26] width 650 height 17
click at [615, 21] on input "Benoson" at bounding box center [378, 26] width 650 height 17
type input "B"
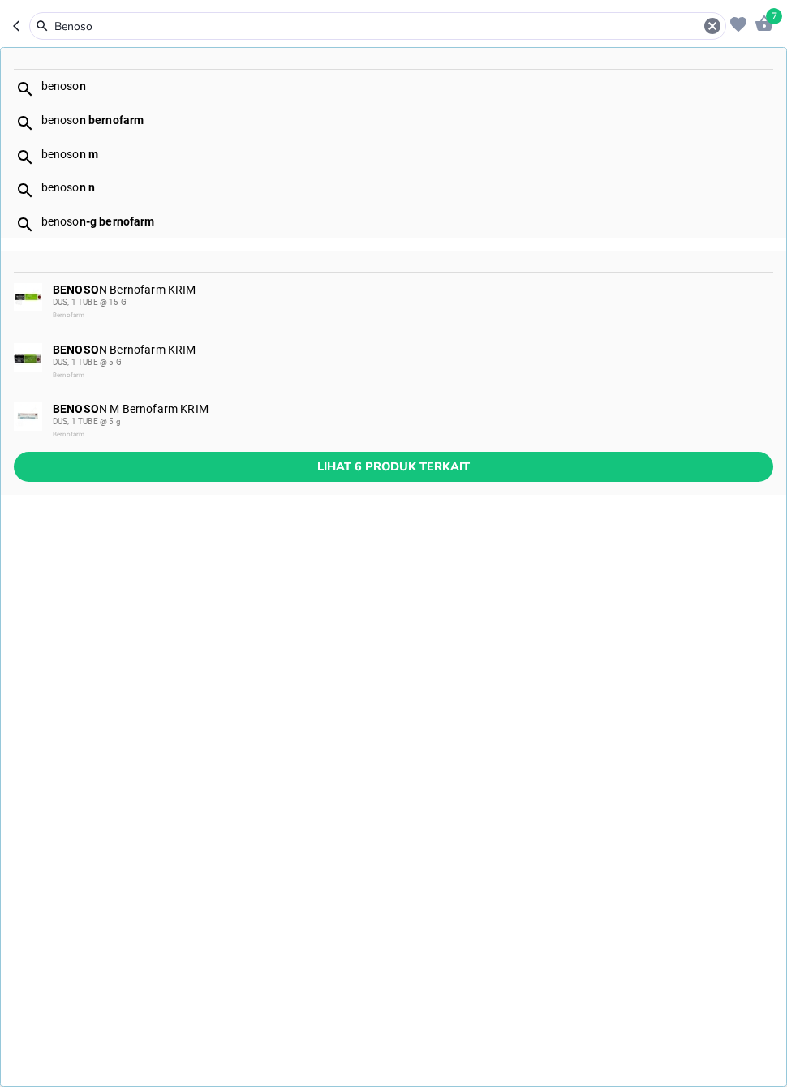
type input "Benoso"
click at [493, 472] on span "Lihat 6 produk terkait" at bounding box center [394, 467] width 734 height 20
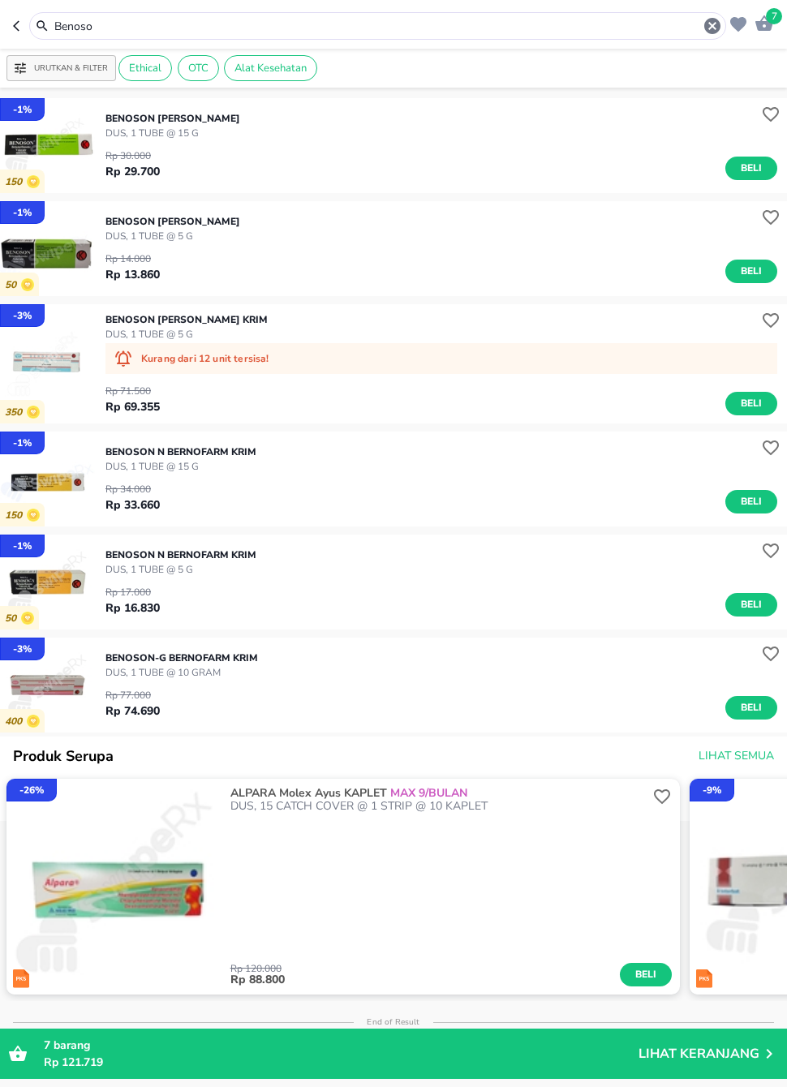
click at [745, 497] on span "Beli" at bounding box center [752, 501] width 28 height 17
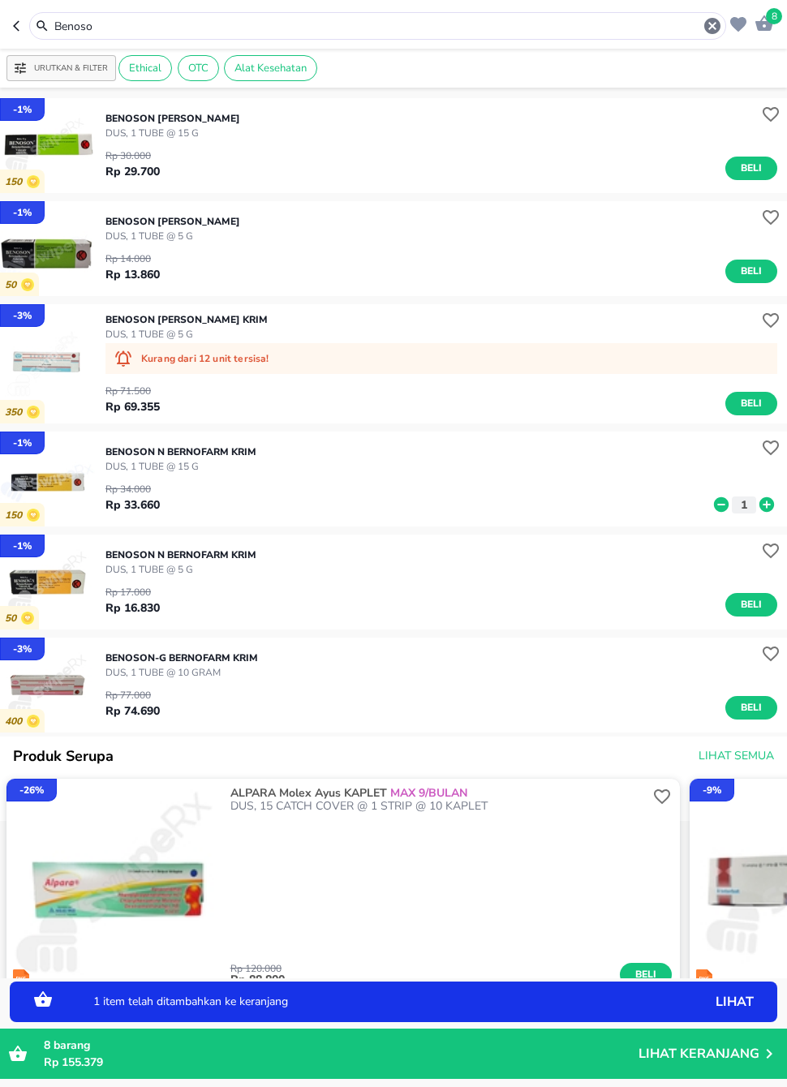
click at [554, 25] on input "Benoso" at bounding box center [378, 26] width 650 height 17
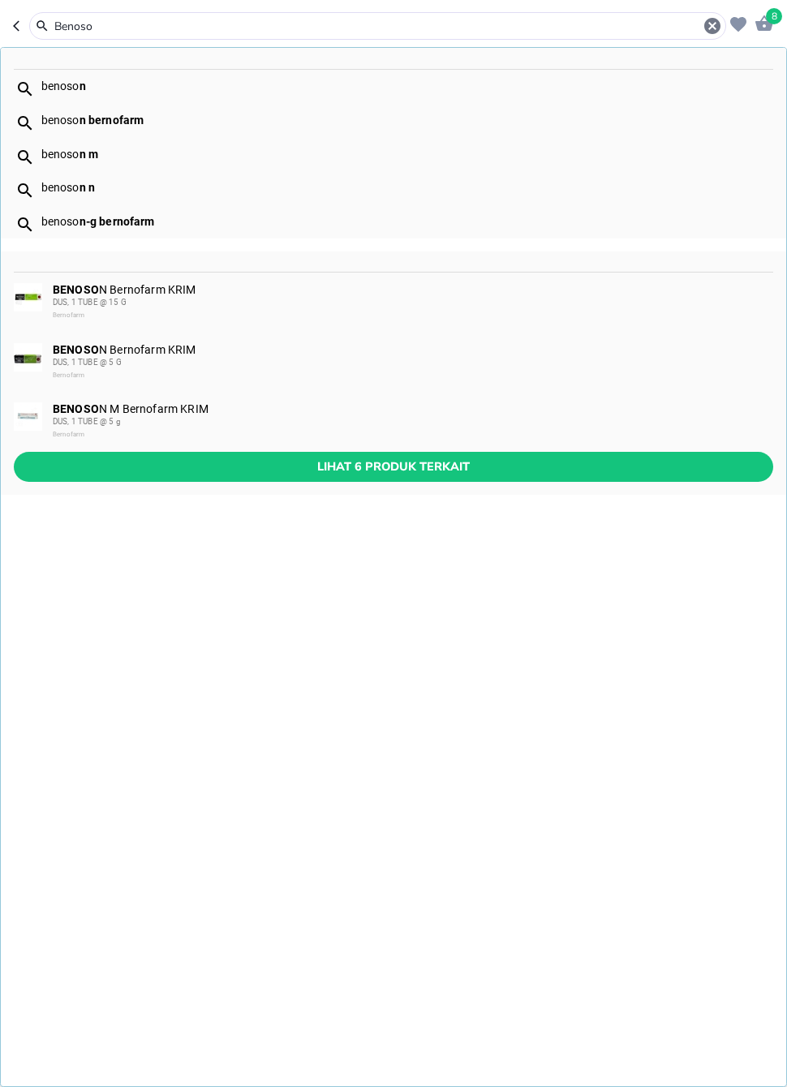
click at [707, 33] on icon "button" at bounding box center [712, 25] width 19 height 19
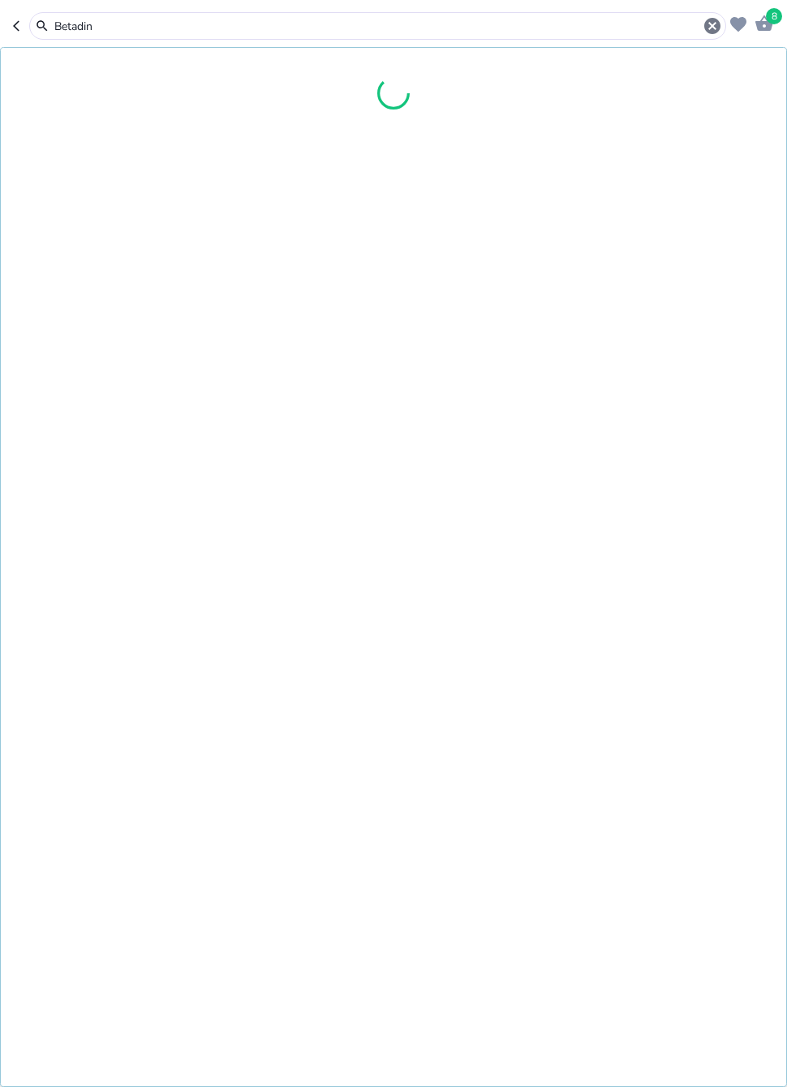
type input "[MEDICAL_DATA]"
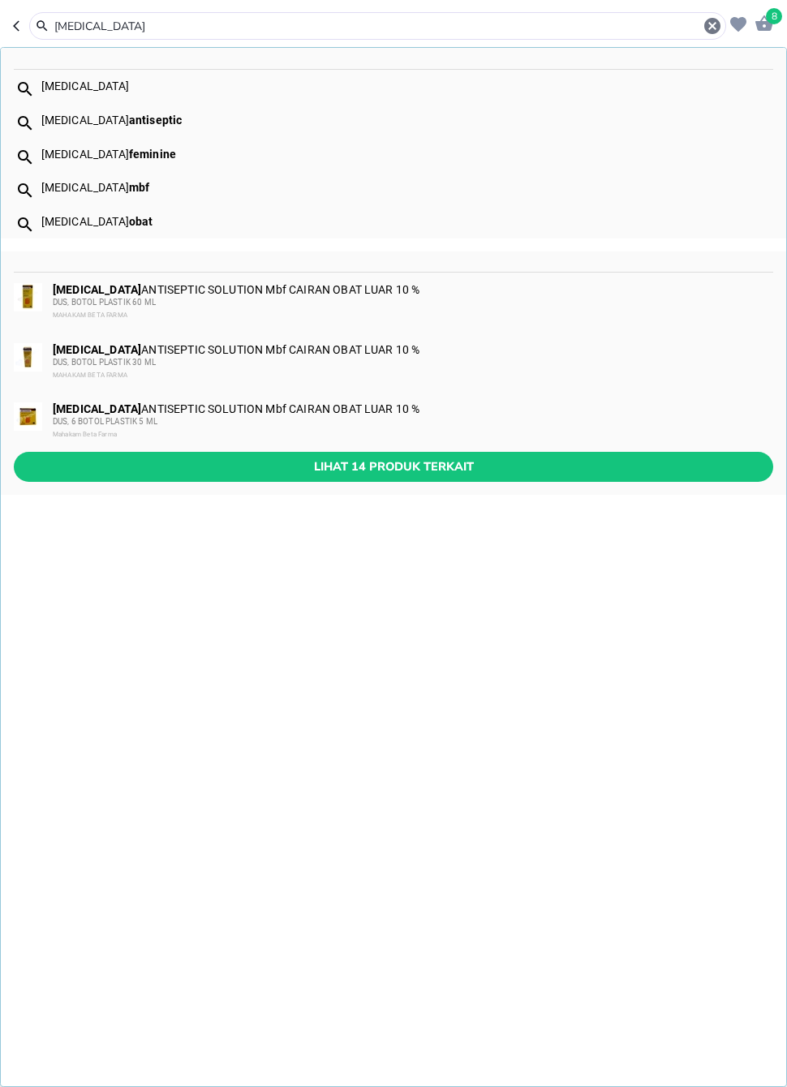
click at [752, 29] on div "8" at bounding box center [763, 22] width 24 height 25
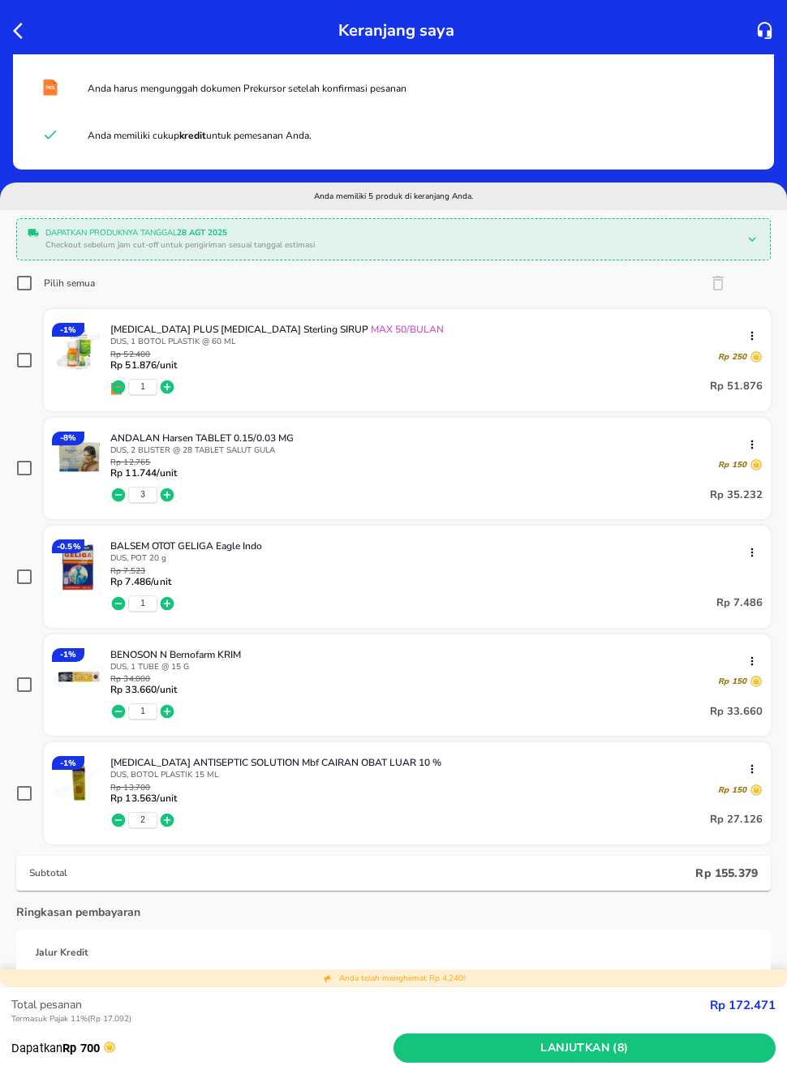
scroll to position [65, 0]
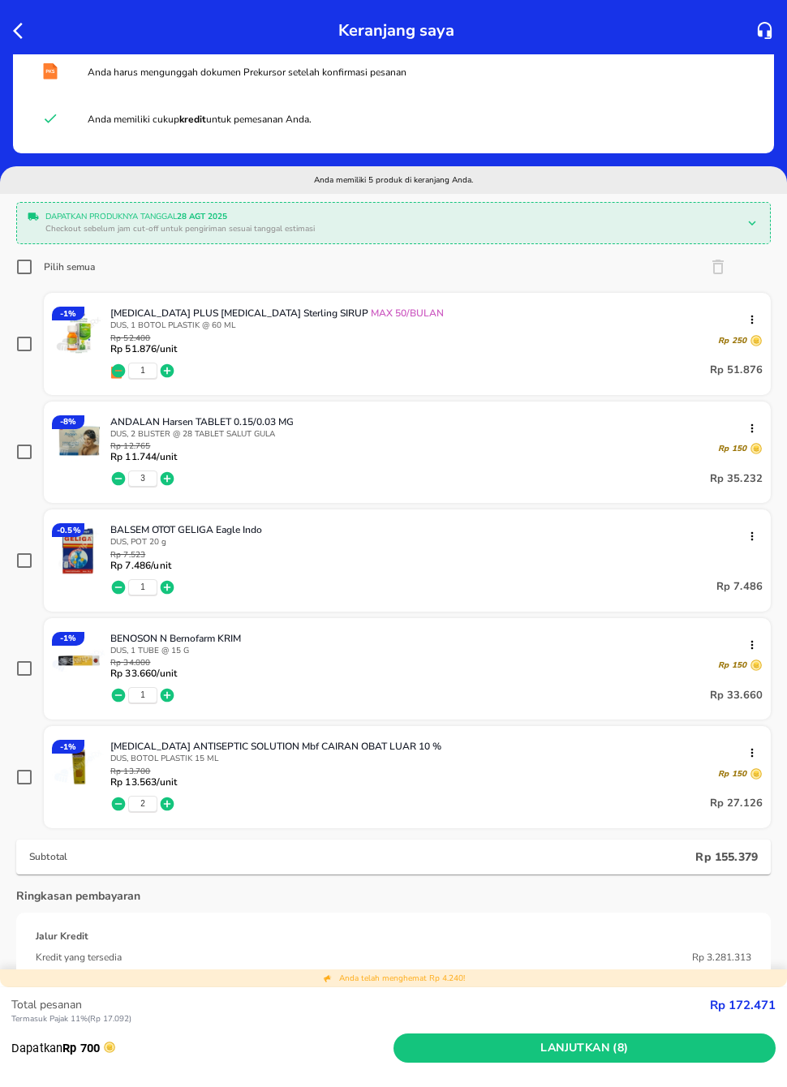
click at [126, 803] on icon "button" at bounding box center [118, 804] width 16 height 16
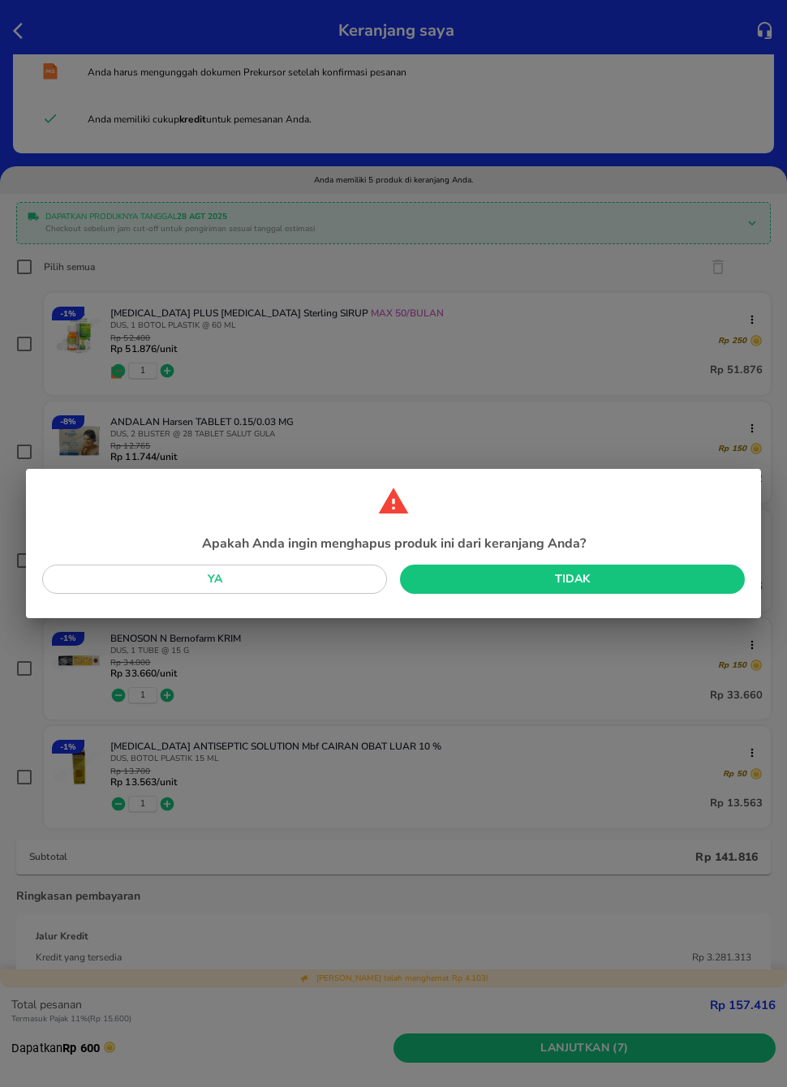
click at [348, 578] on span "Ya" at bounding box center [214, 580] width 319 height 20
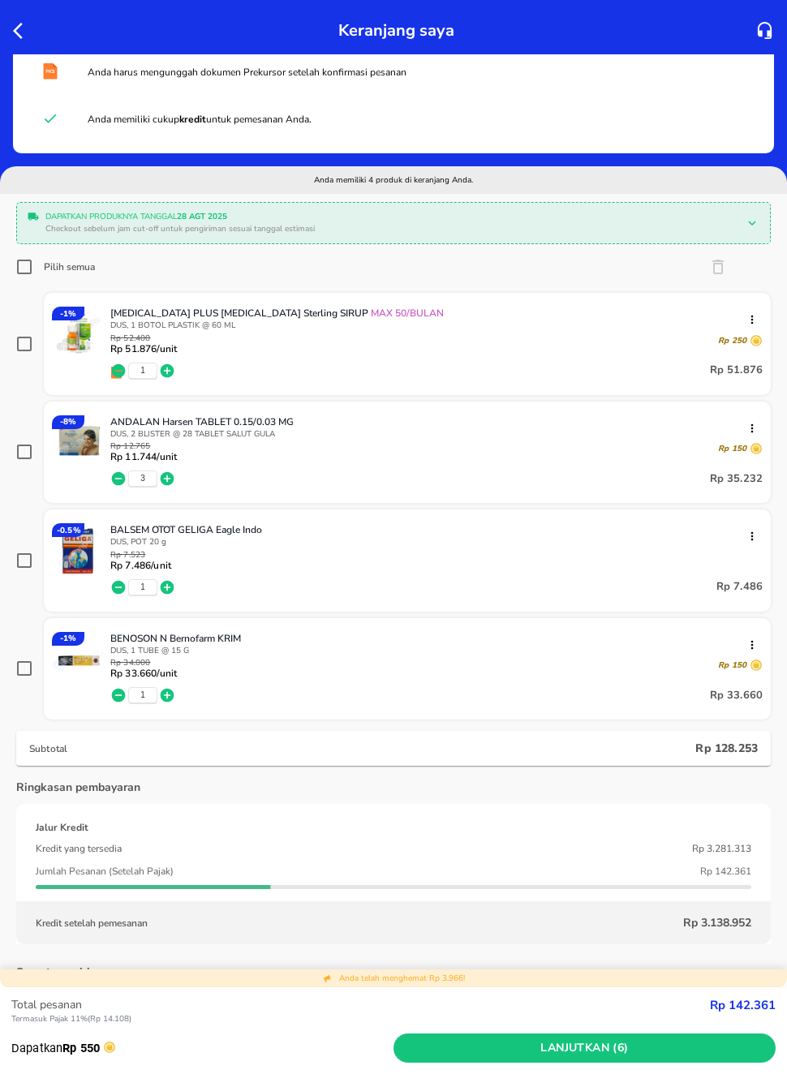
click at [23, 24] on icon "button" at bounding box center [22, 30] width 19 height 19
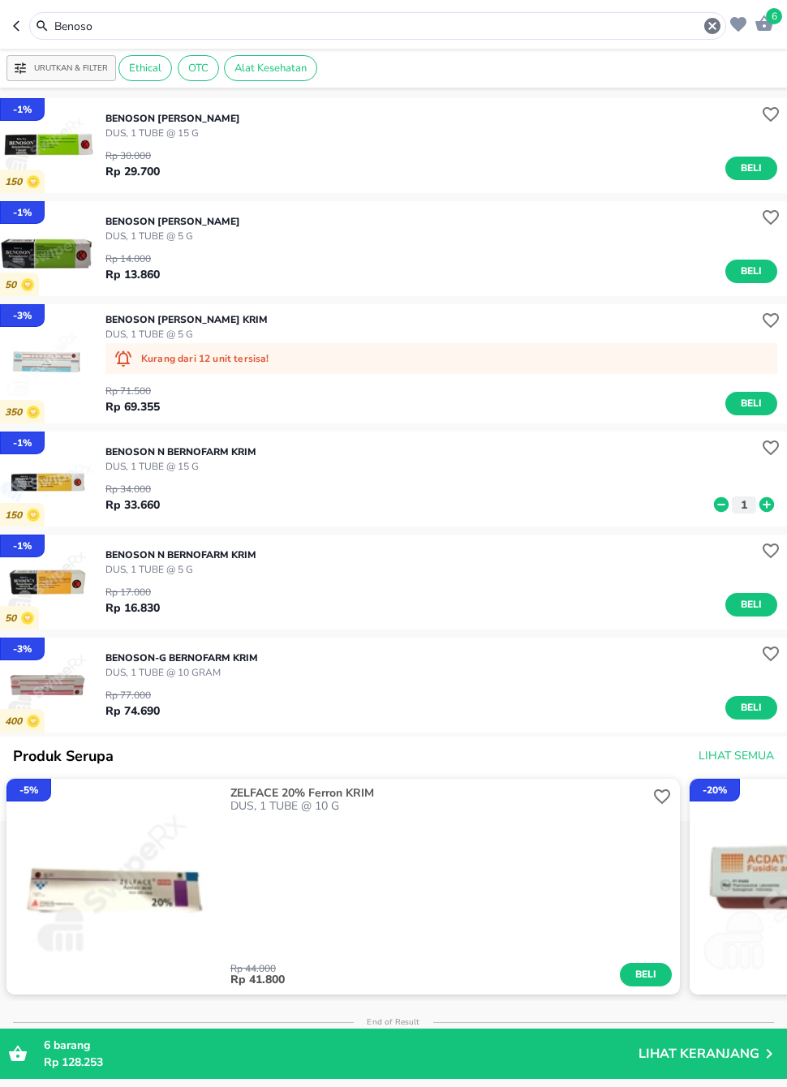
click at [487, 21] on input "Benoso" at bounding box center [378, 26] width 650 height 17
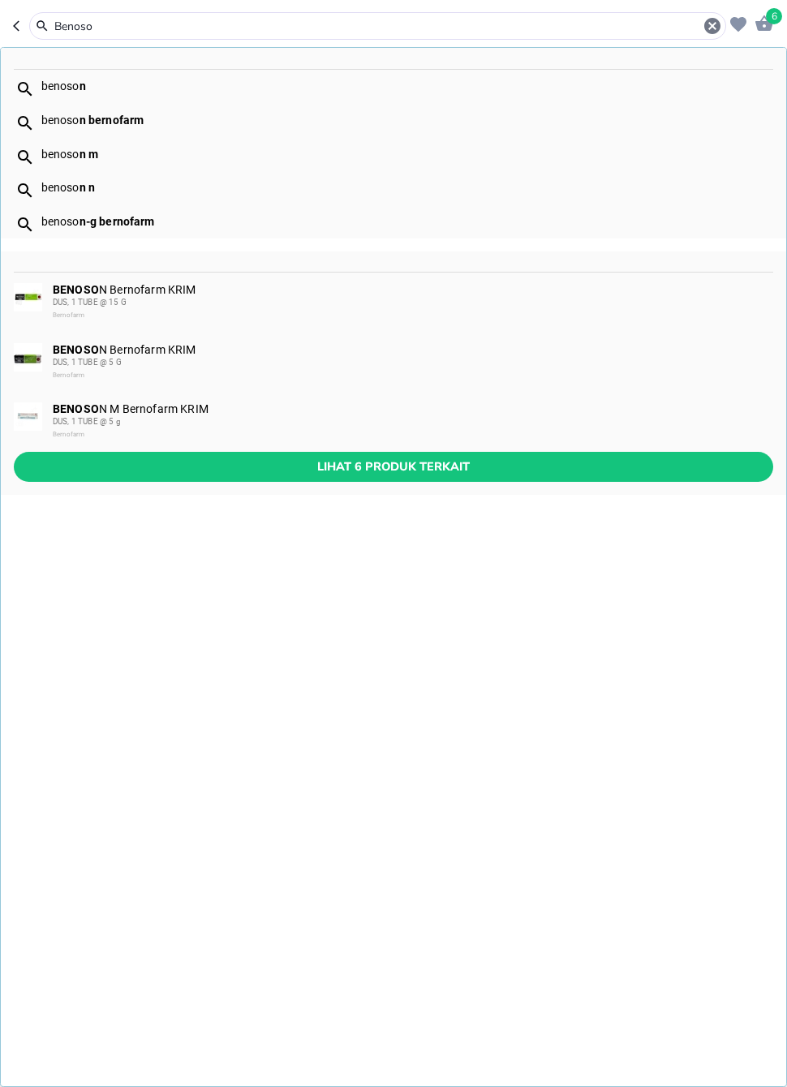
click at [719, 17] on icon "button" at bounding box center [712, 25] width 19 height 19
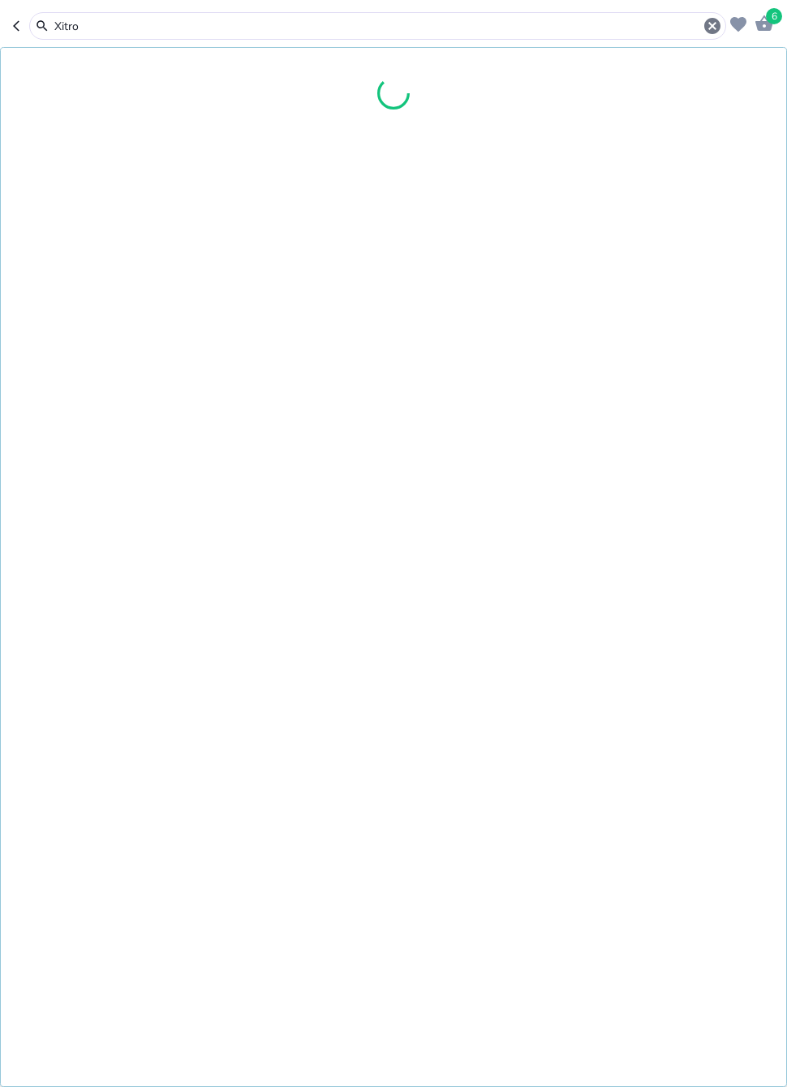
type input "Xitrol"
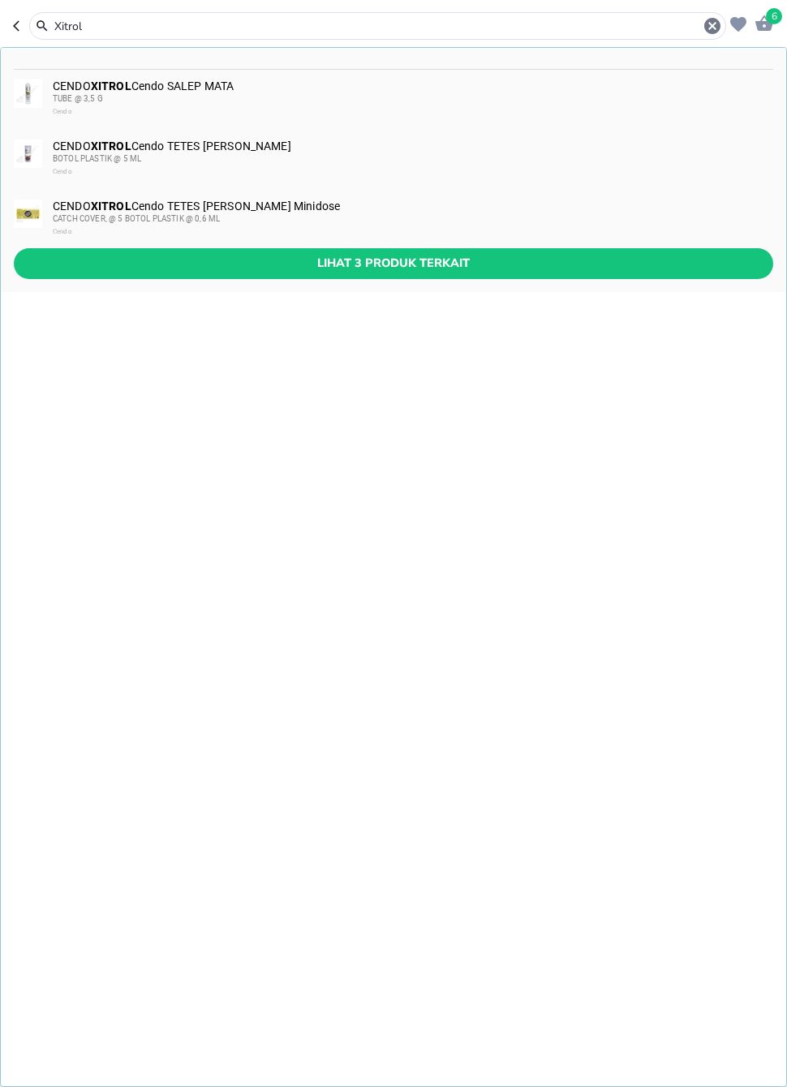
click at [228, 81] on div "CENDO XITROL Cendo SALEP [PERSON_NAME] TUBE @ 3,5 G Cendo" at bounding box center [412, 99] width 719 height 39
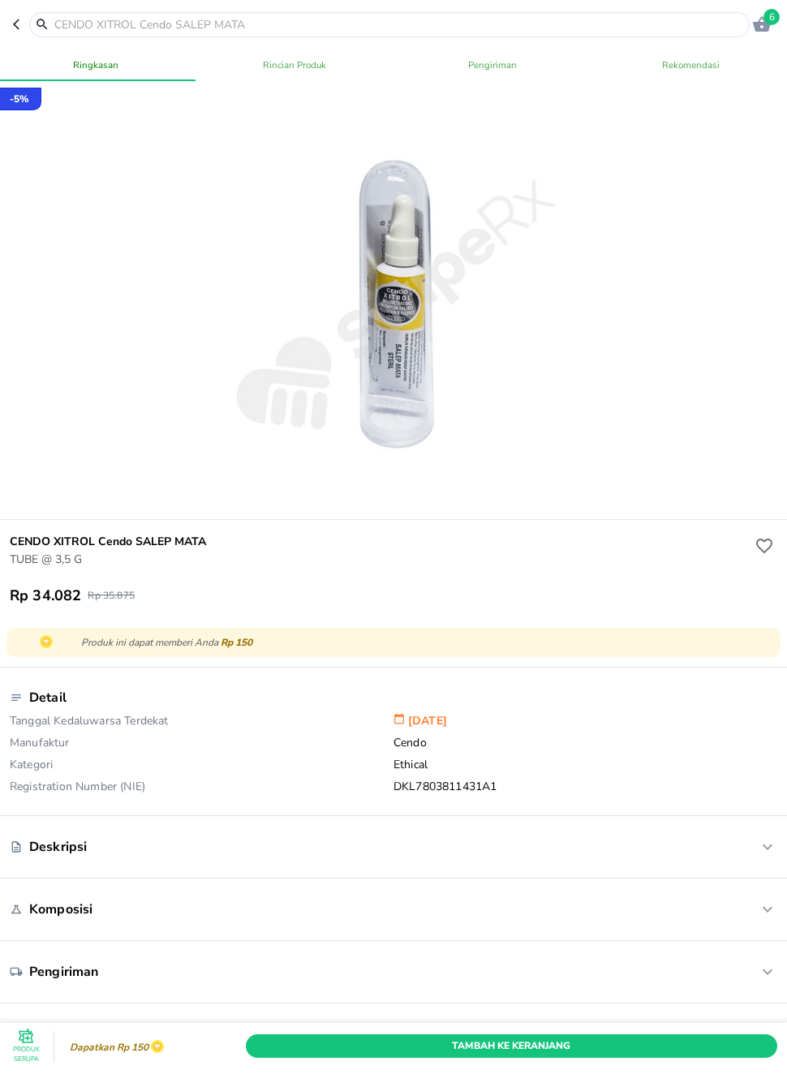
click at [361, 1027] on span "Tambah Ke Keranjang" at bounding box center [511, 1046] width 507 height 17
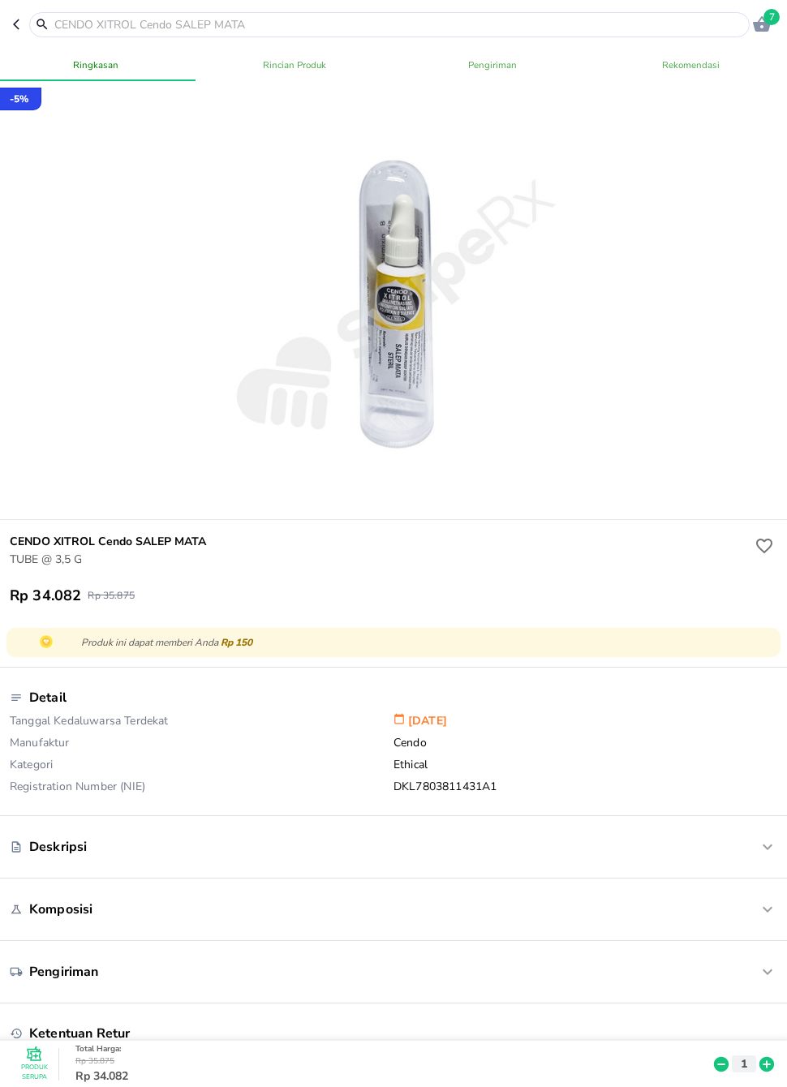
click at [347, 20] on input "text" at bounding box center [399, 24] width 693 height 17
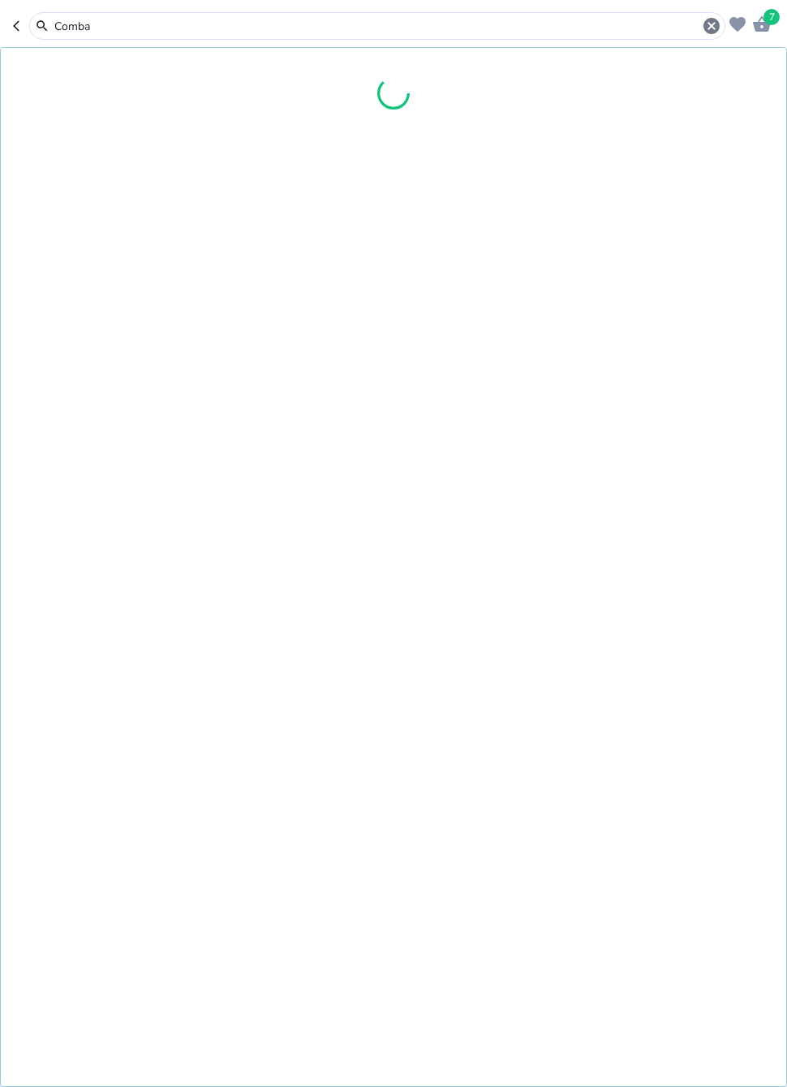
type input "Comban"
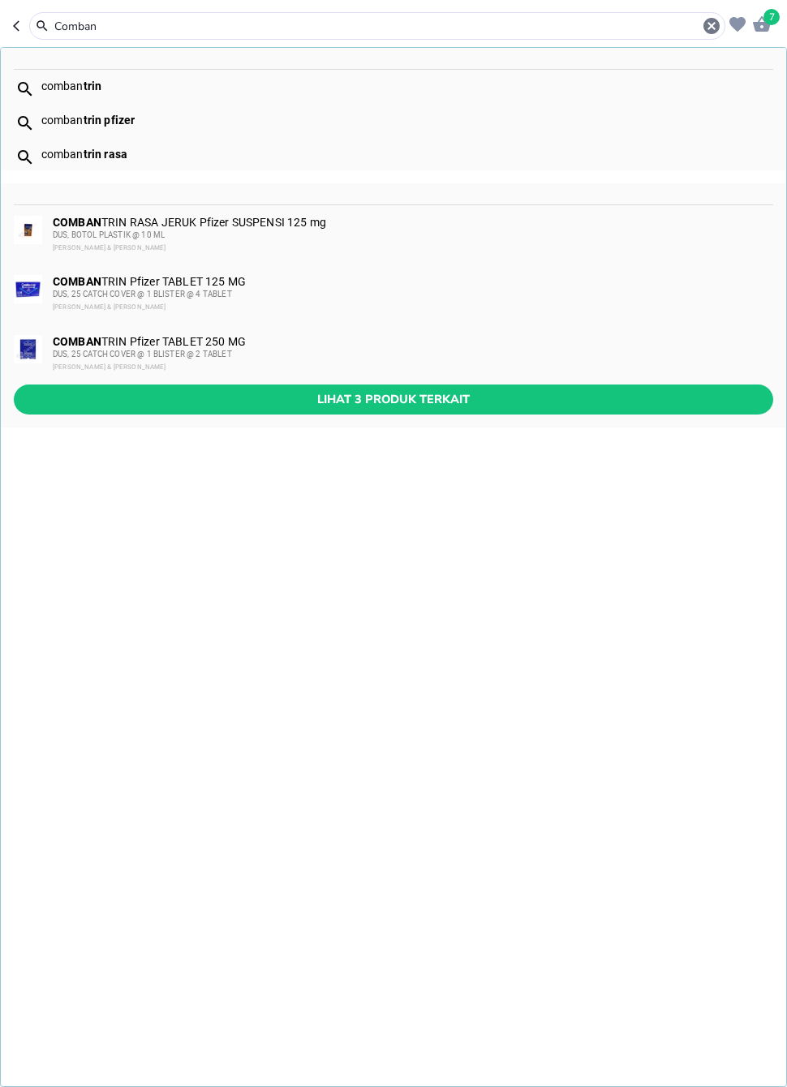
click at [153, 207] on div "COMBAN TRIN RASA JERUK Pfizer SUSPENSI 125 mg DUS, BOTOL PLASTIK @ 10 [PERSON_N…" at bounding box center [394, 235] width 786 height 60
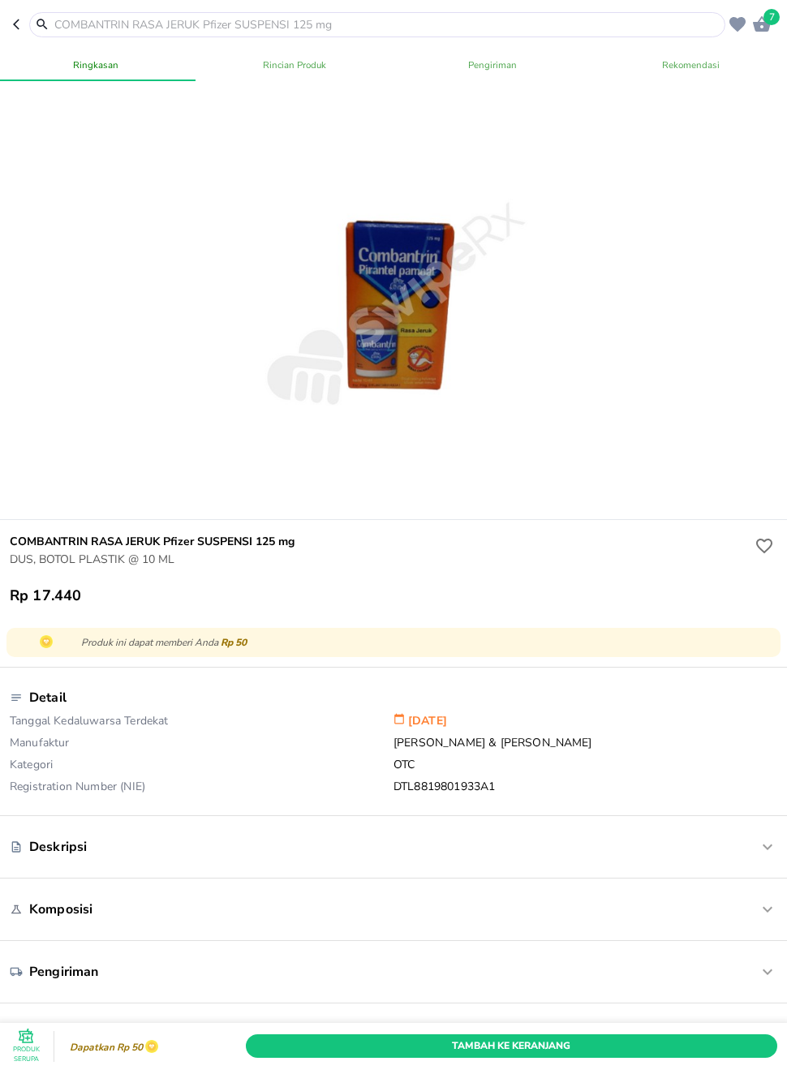
click at [424, 1027] on span "Tambah Ke Keranjang" at bounding box center [511, 1046] width 507 height 17
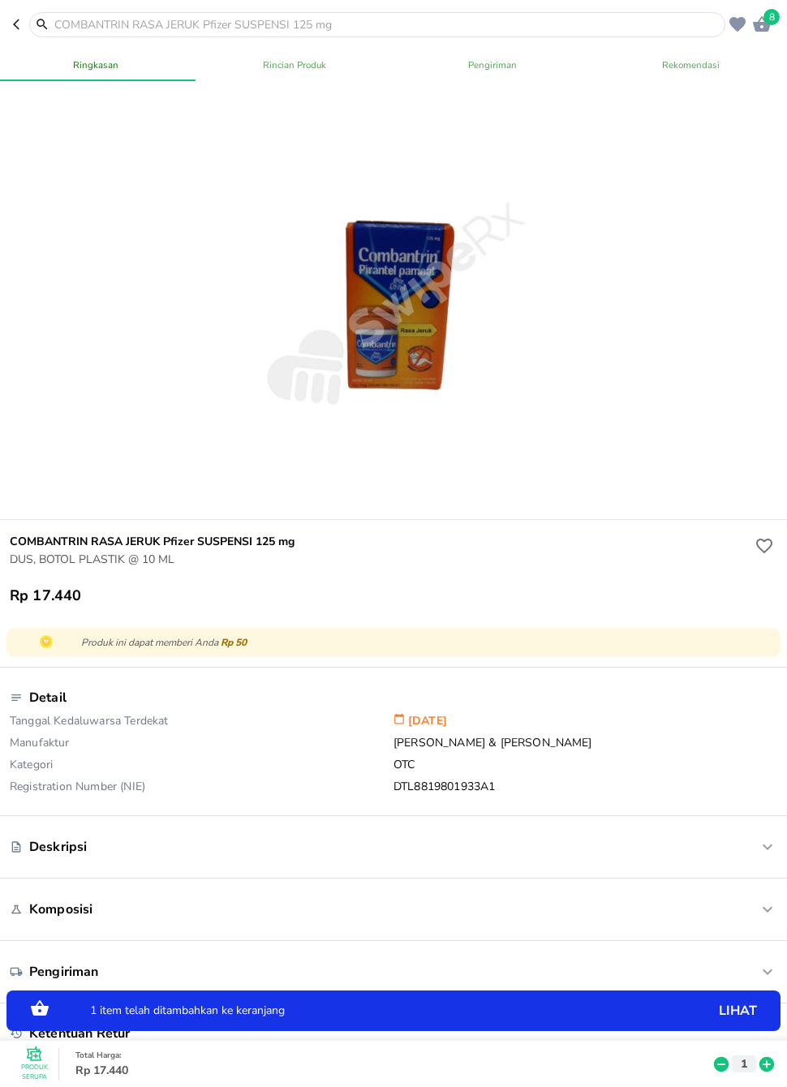
click at [769, 1027] on icon at bounding box center [767, 1064] width 15 height 15
click at [460, 17] on input "text" at bounding box center [387, 24] width 669 height 17
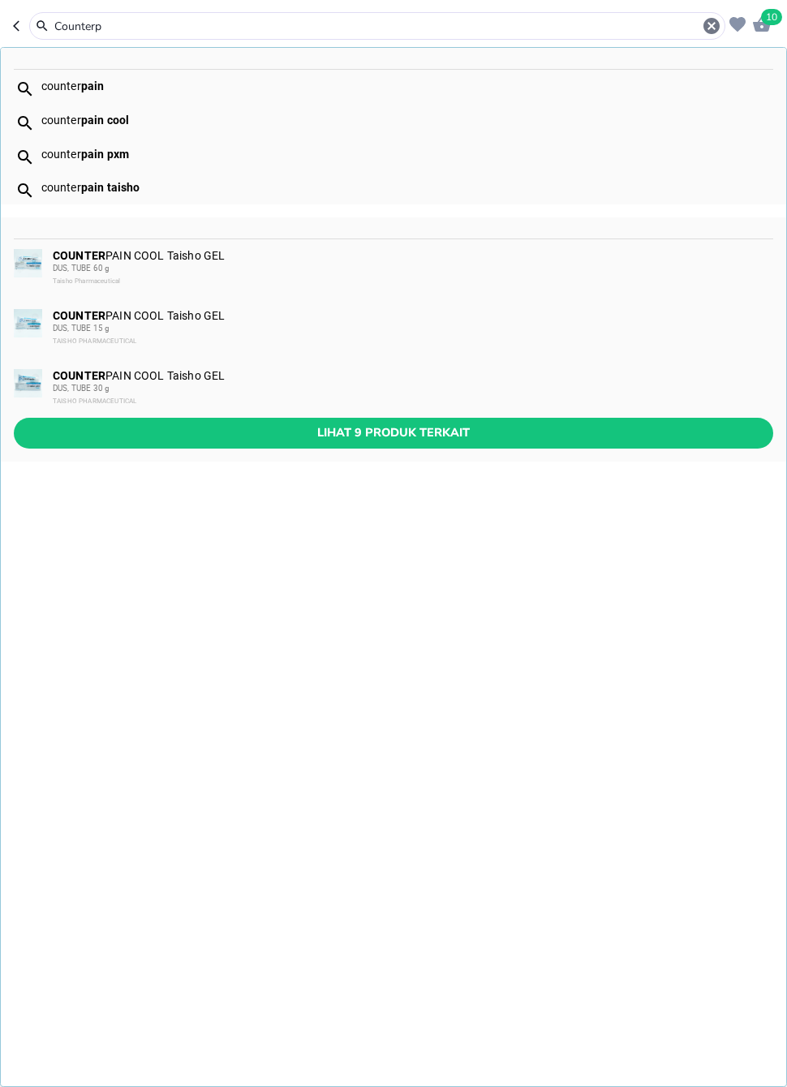
type input "Counterpa"
click at [372, 445] on button "Lihat 9 produk terkait" at bounding box center [394, 433] width 760 height 30
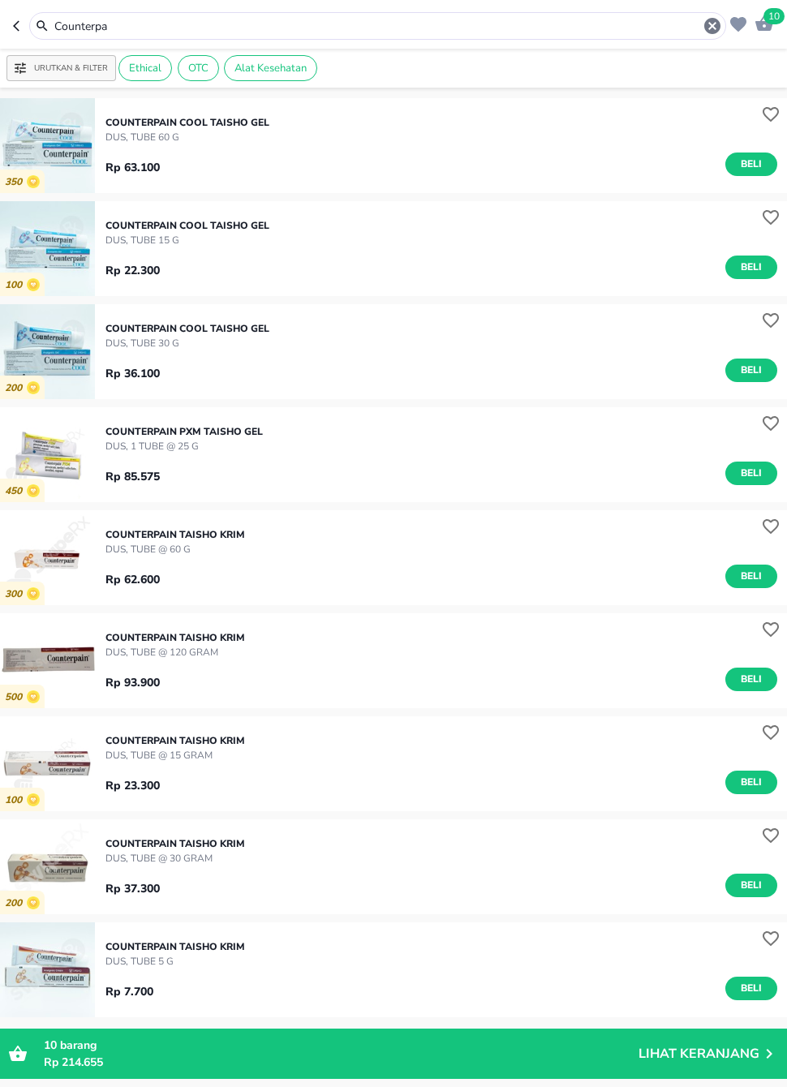
click at [743, 886] on span "Beli" at bounding box center [752, 885] width 28 height 17
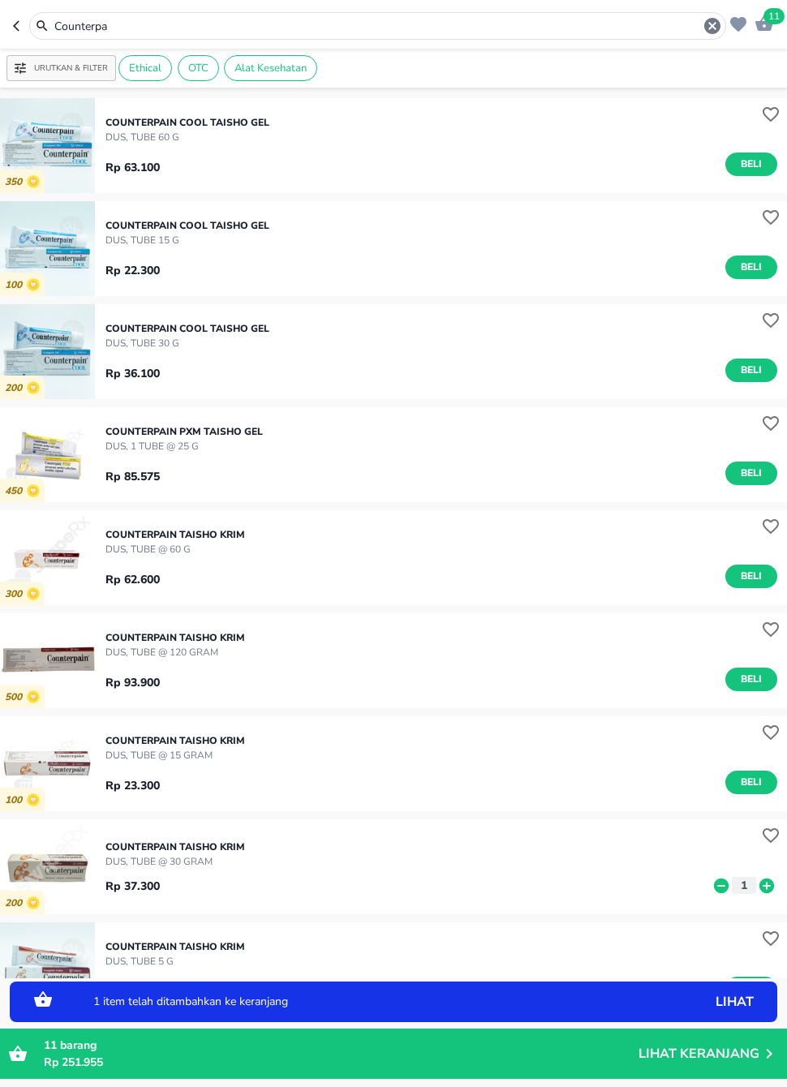
click at [764, 887] on icon at bounding box center [767, 885] width 15 height 15
click at [724, 882] on icon at bounding box center [721, 885] width 15 height 15
click at [298, 32] on input "Counterpa" at bounding box center [378, 26] width 650 height 17
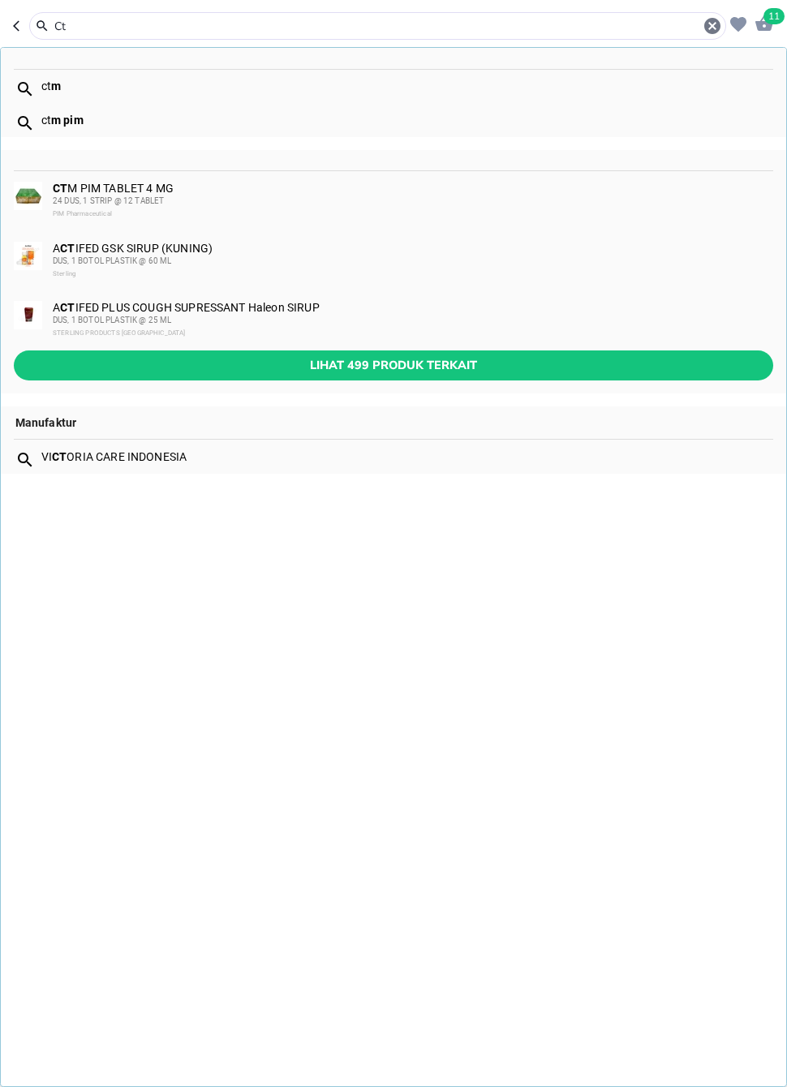
type input "Ctm"
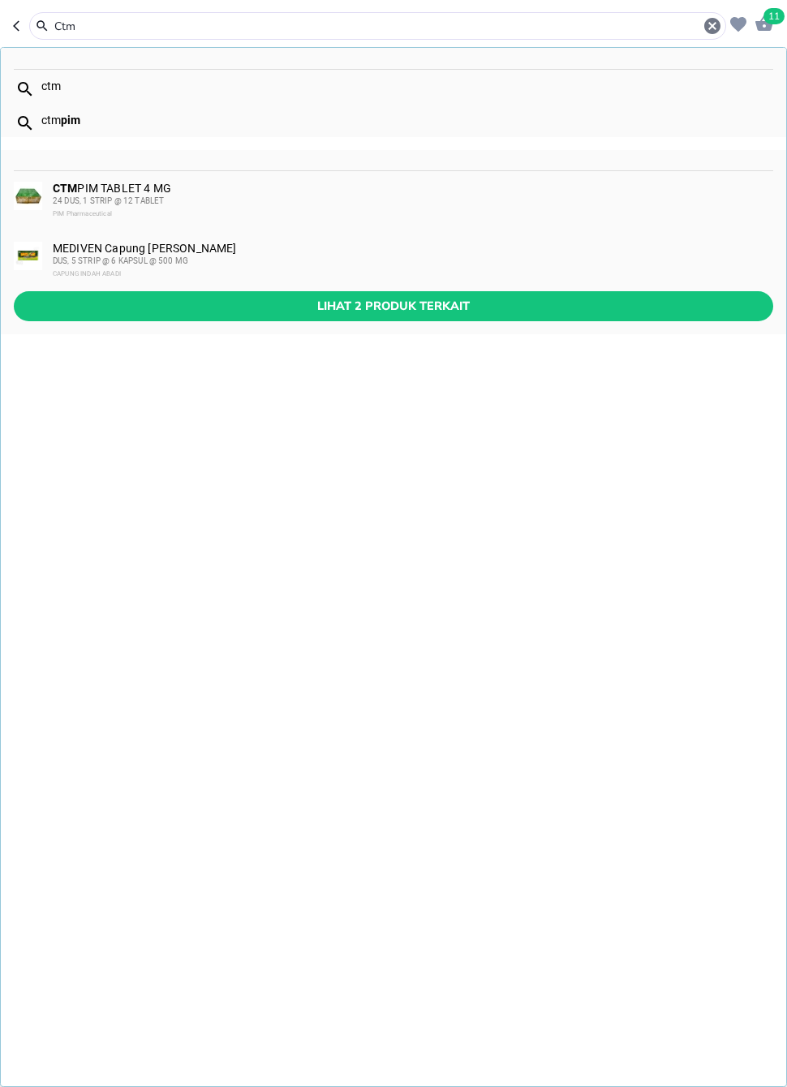
click at [249, 184] on div "CTM PIM TABLET 4 MG 24 DUS, 1 STRIP @ 12 TABLET PIM Pharmaceutical" at bounding box center [412, 201] width 719 height 39
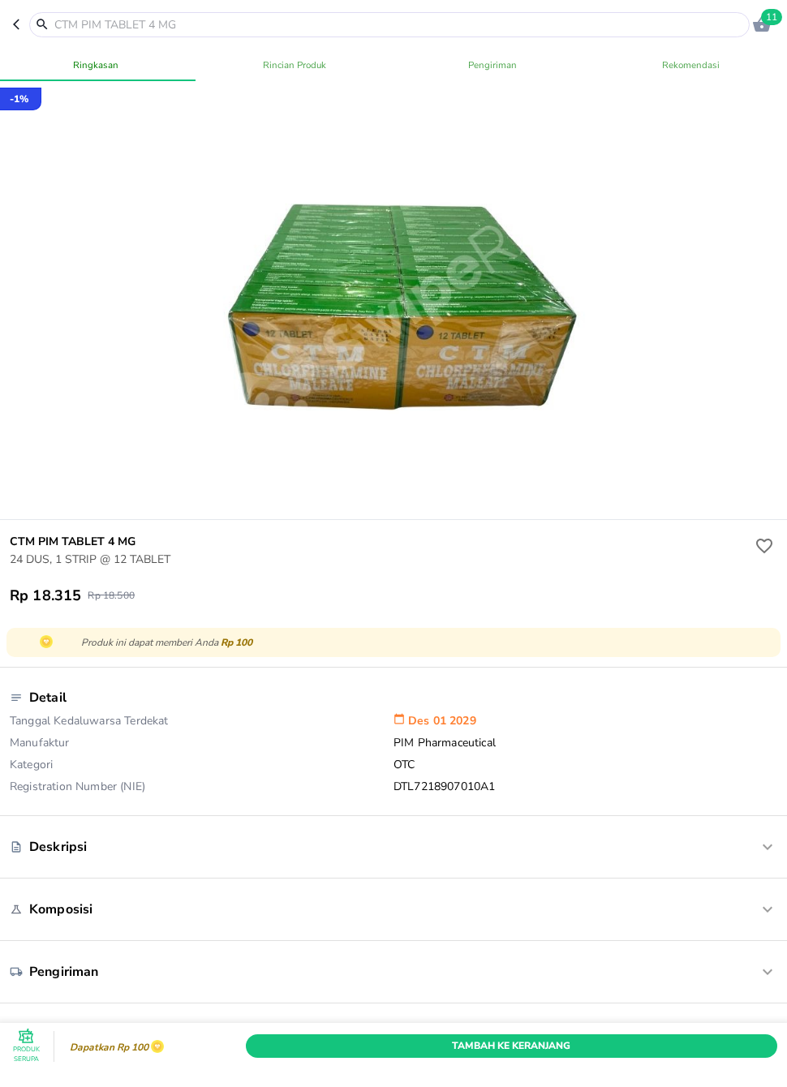
click at [416, 1027] on span "Tambah Ke Keranjang" at bounding box center [511, 1046] width 507 height 17
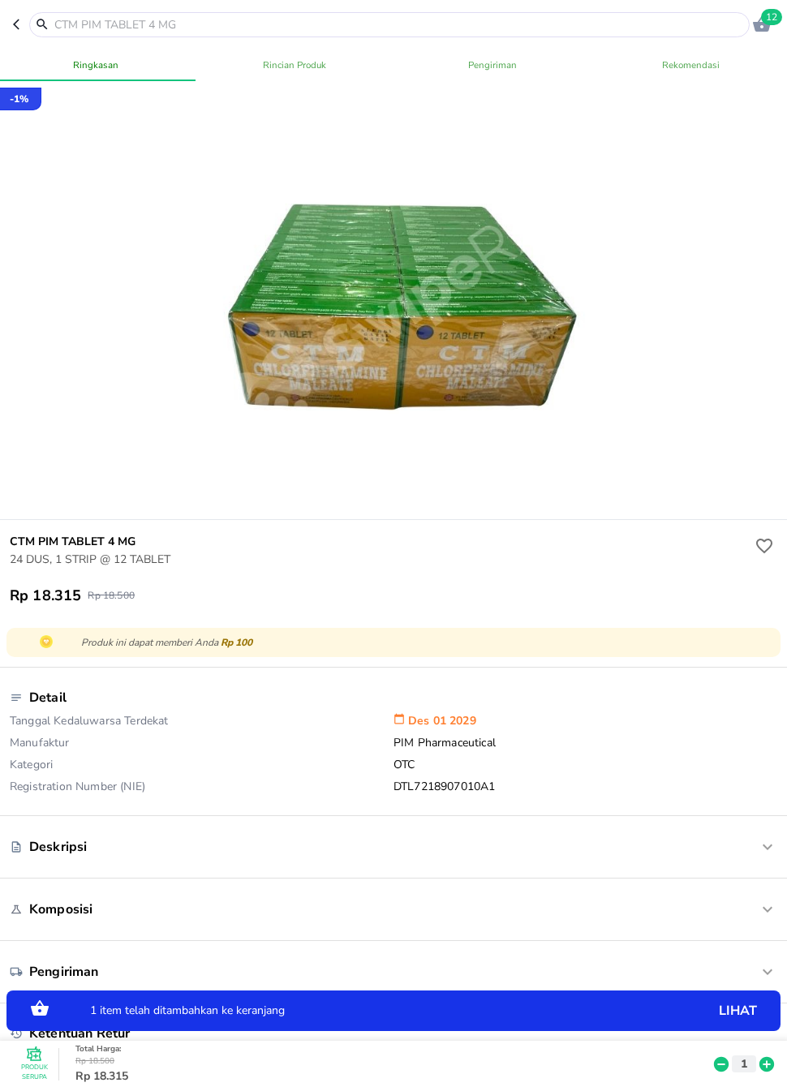
click at [417, 19] on input "text" at bounding box center [399, 24] width 693 height 17
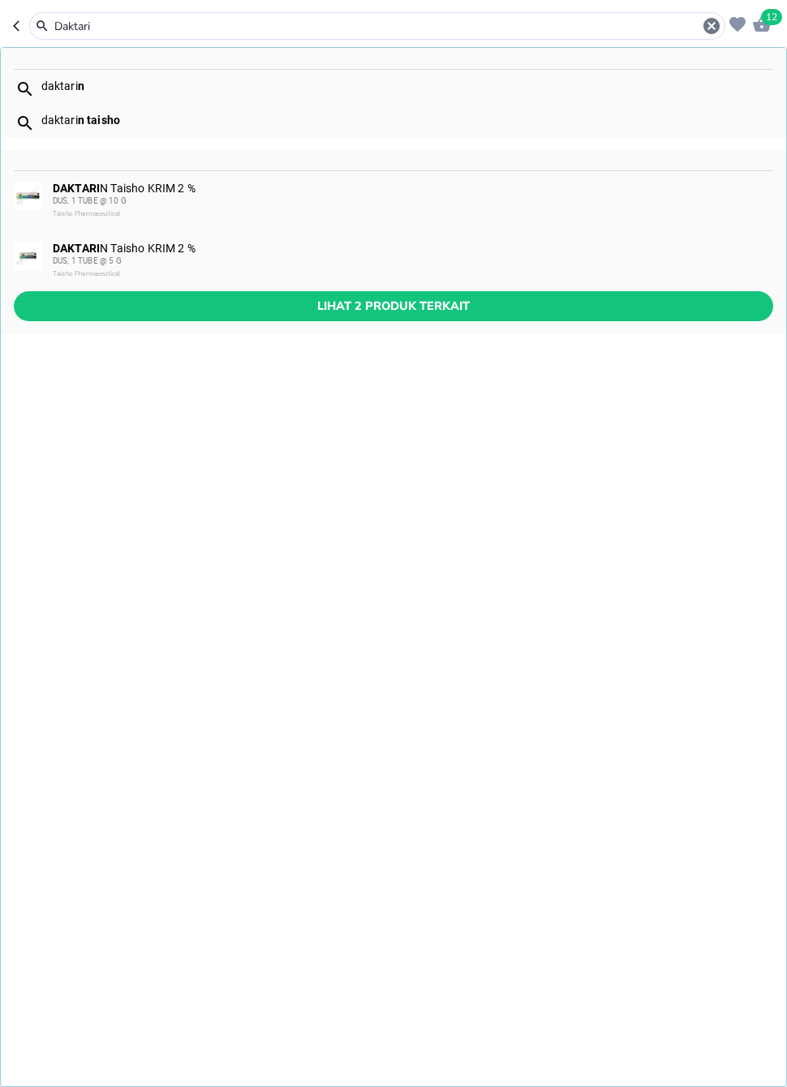
type input "Daktarin"
click at [123, 313] on span "Lihat 2 produk terkait" at bounding box center [394, 306] width 734 height 20
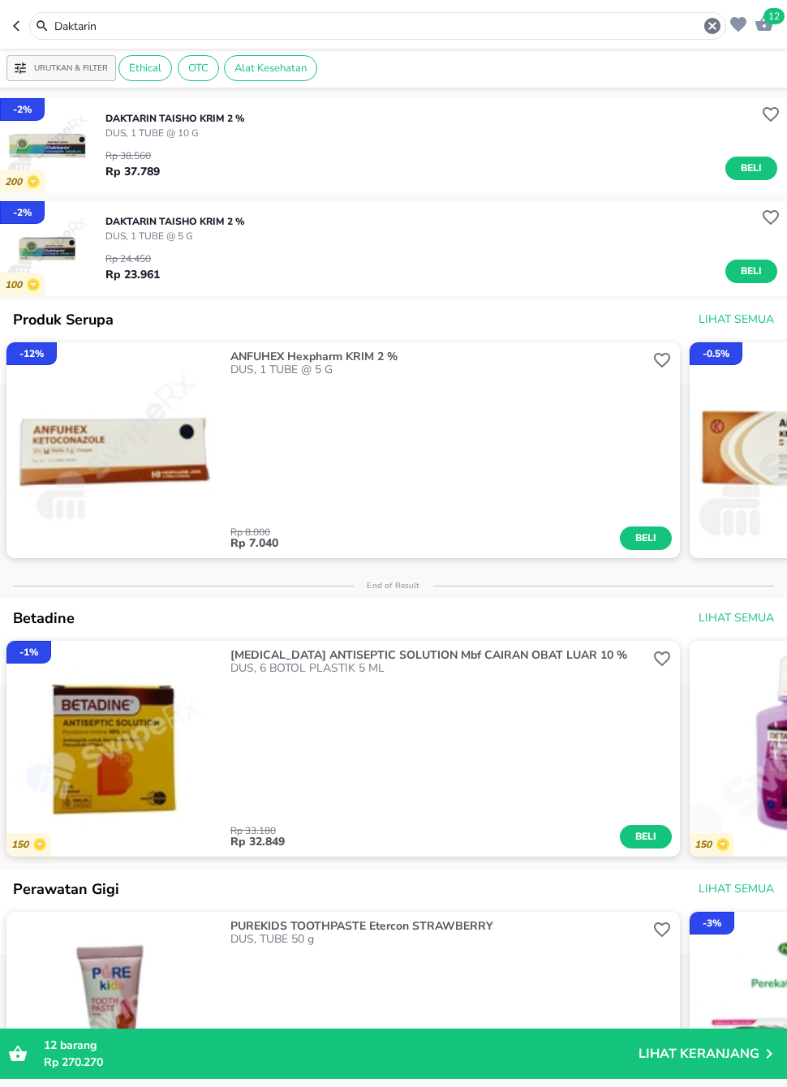
click at [752, 266] on span "Beli" at bounding box center [752, 271] width 28 height 17
click at [407, 32] on input "Daktarin" at bounding box center [378, 26] width 650 height 17
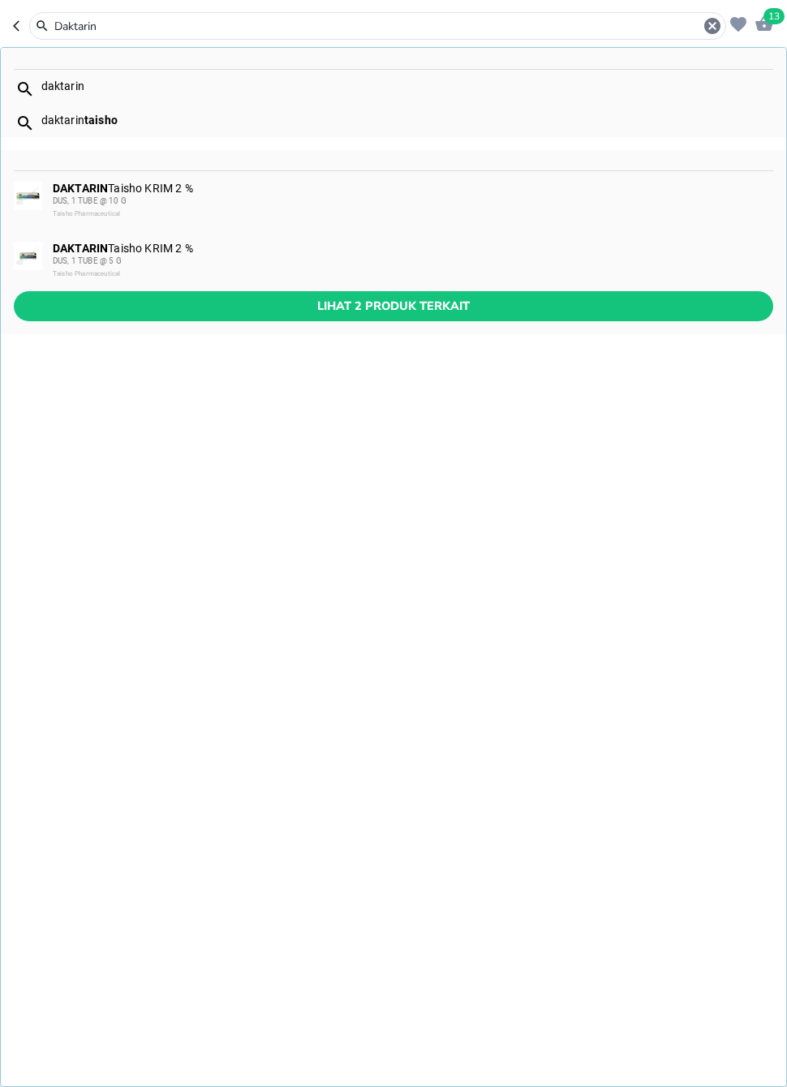
click at [711, 31] on icon "button" at bounding box center [712, 26] width 16 height 16
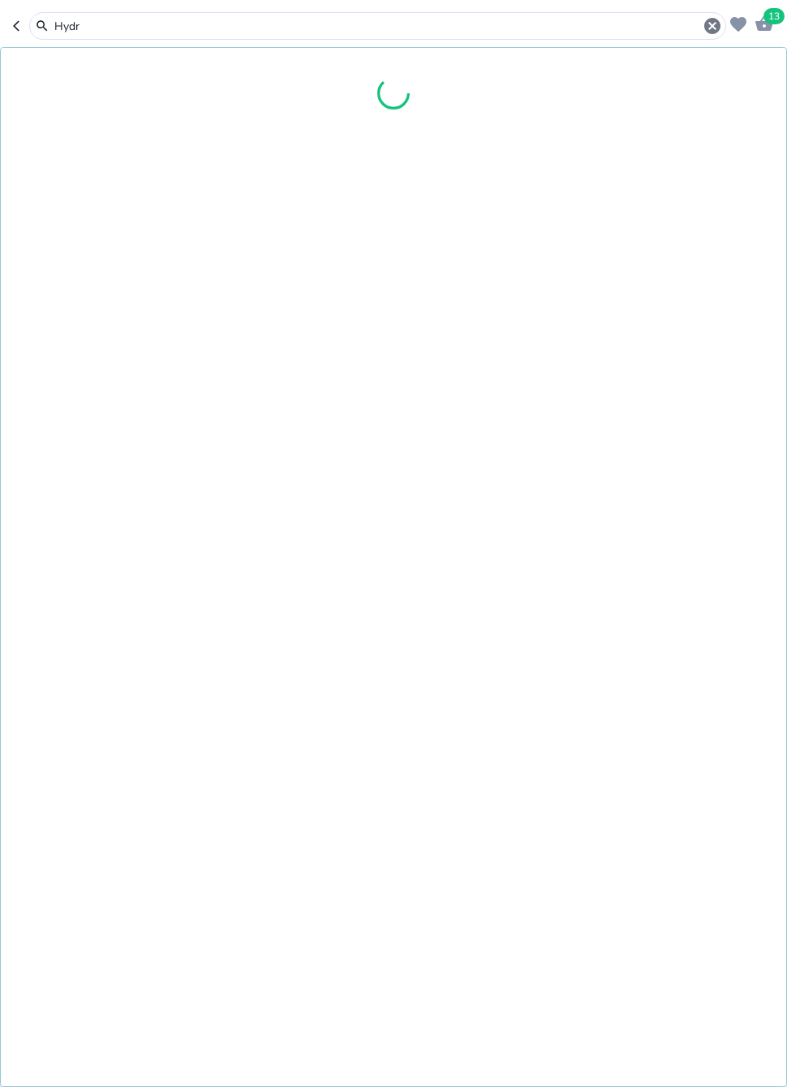
type input "Hydro"
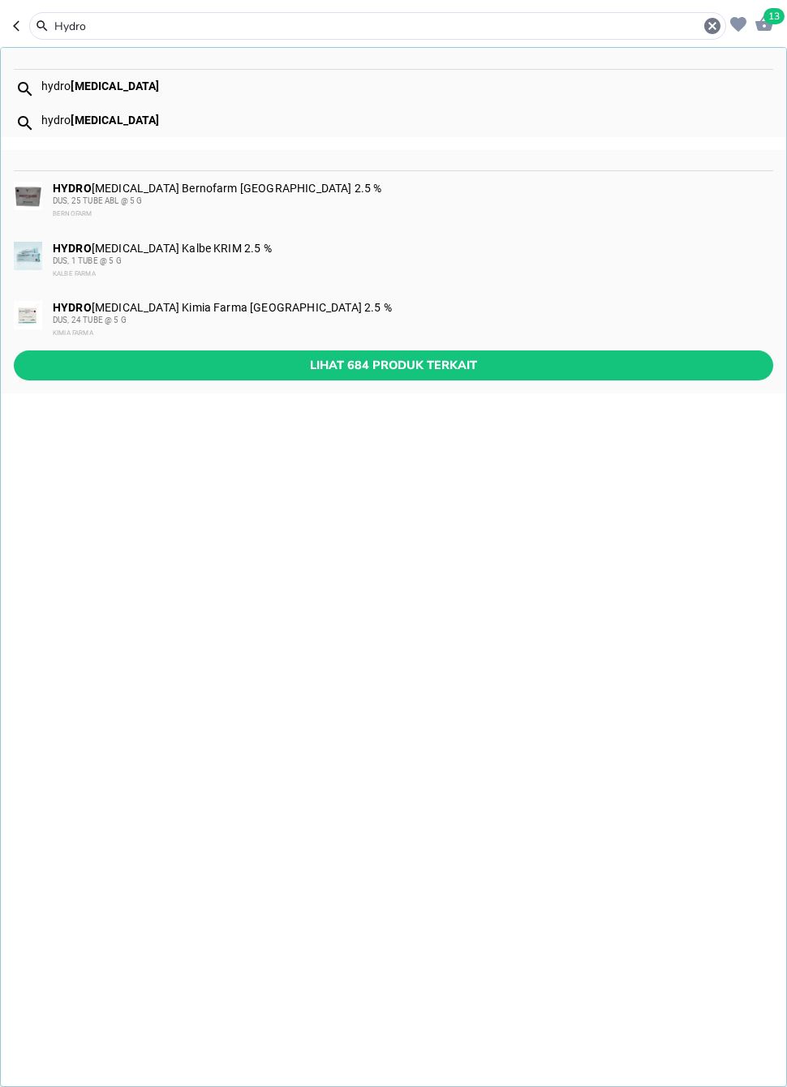
click at [286, 258] on div "DUS, 1 TUBE @ 5 G" at bounding box center [412, 261] width 719 height 13
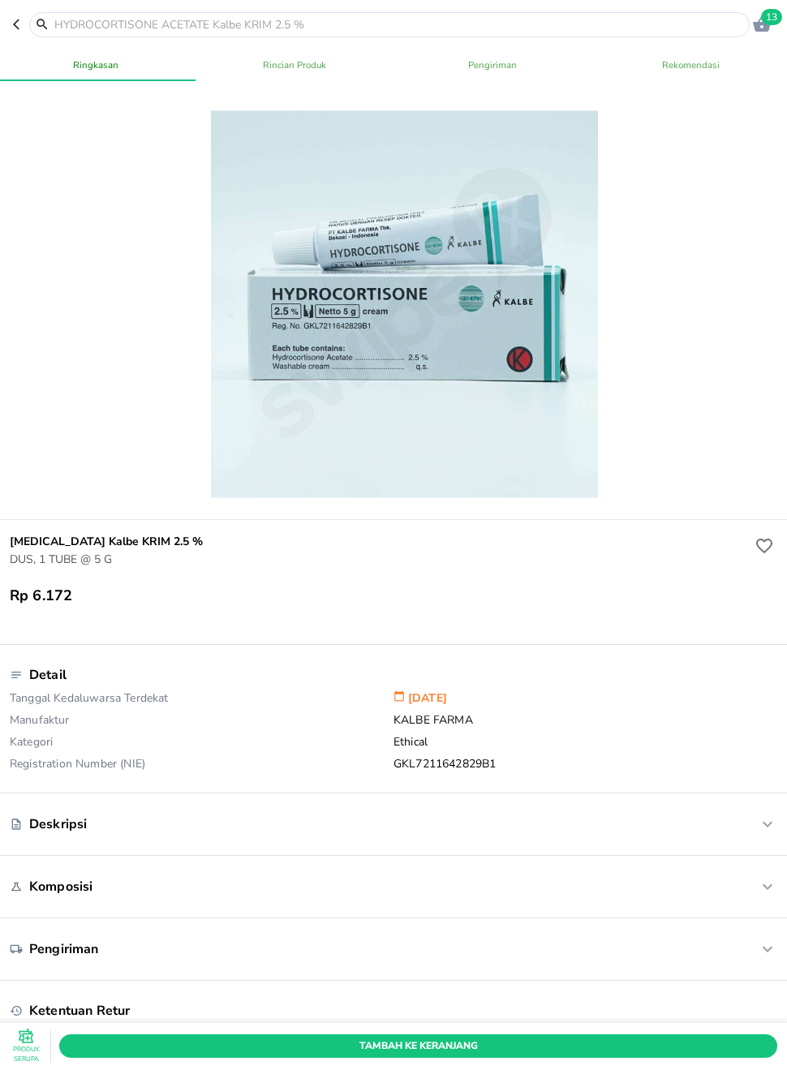
click at [369, 18] on input "text" at bounding box center [399, 24] width 693 height 17
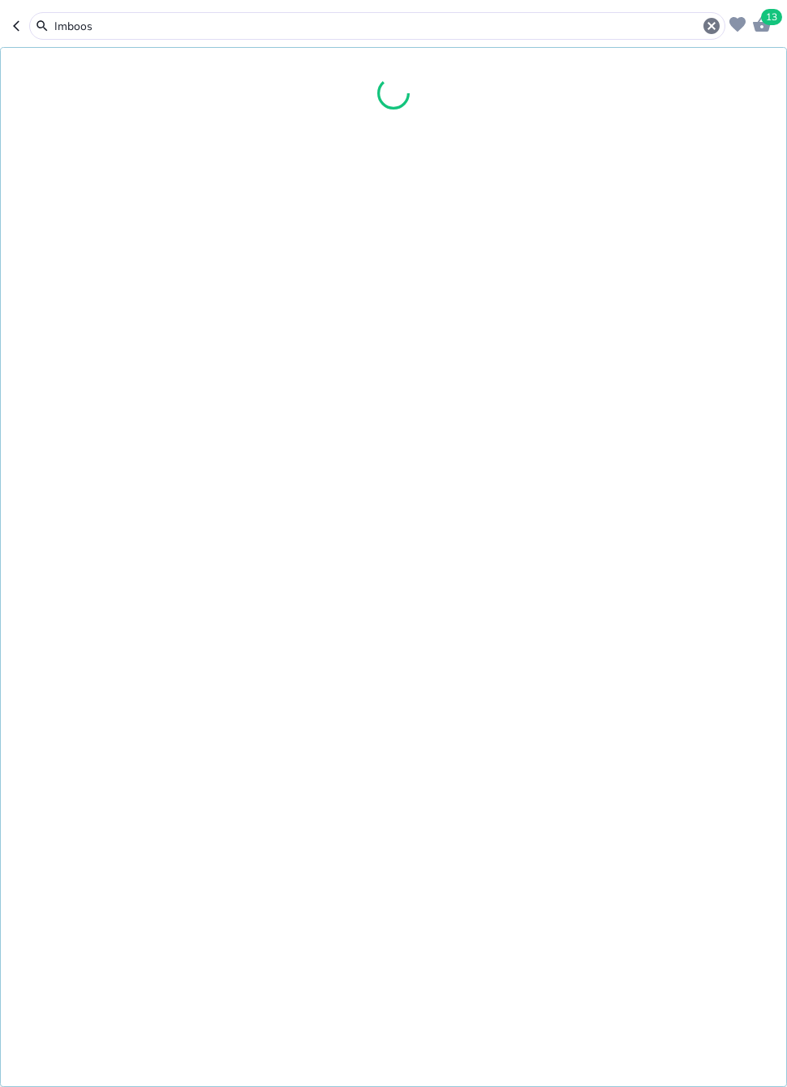
type input "Imboost"
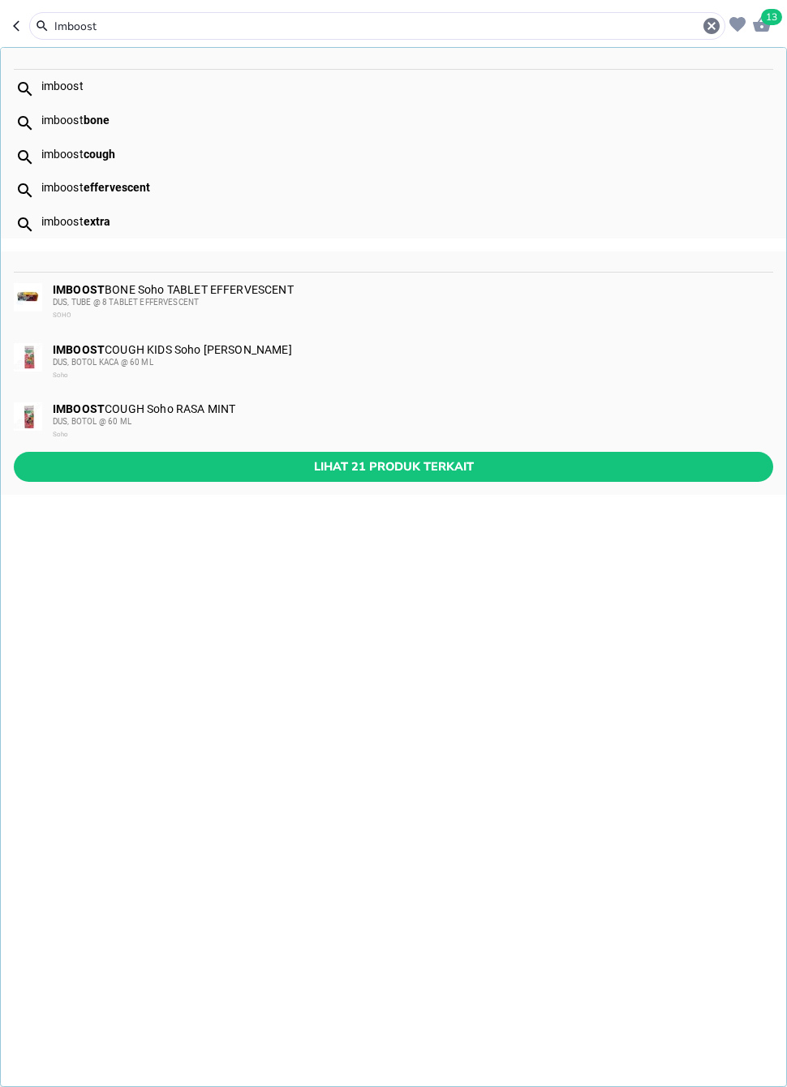
click at [476, 469] on span "Lihat 21 produk terkait" at bounding box center [394, 467] width 734 height 20
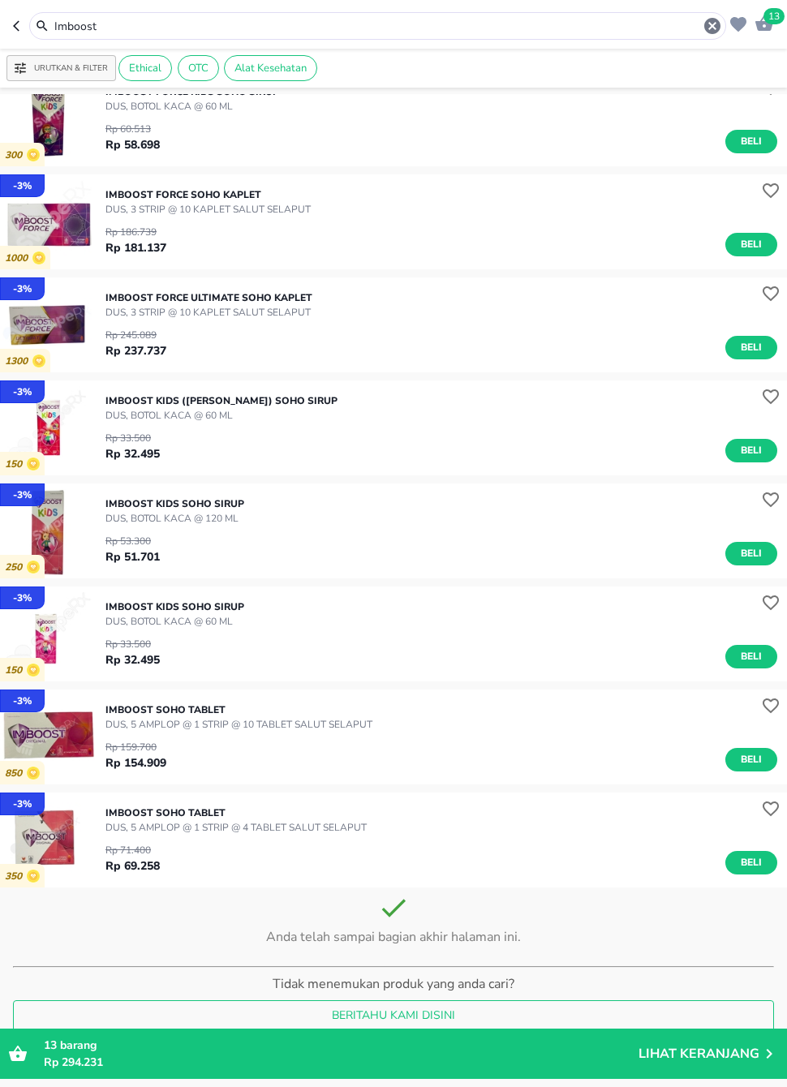
scroll to position [1366, 0]
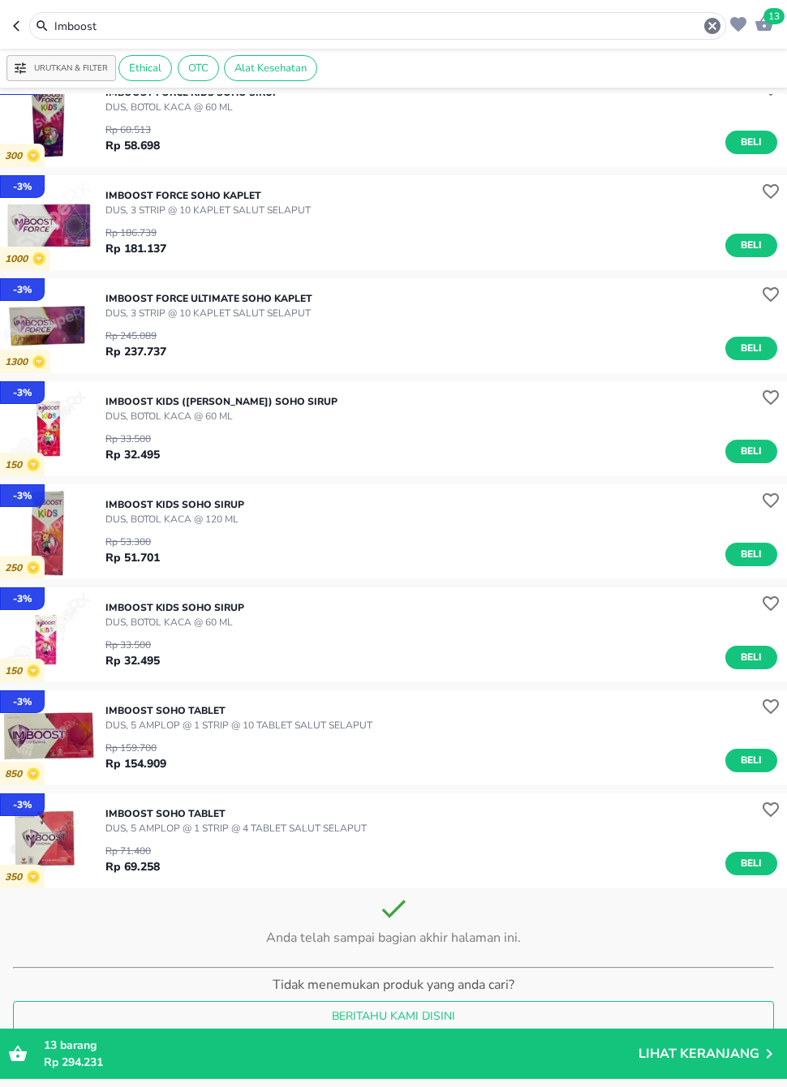
click at [737, 859] on button "Beli" at bounding box center [752, 864] width 52 height 24
click at [452, 18] on input "Imboost" at bounding box center [378, 26] width 650 height 17
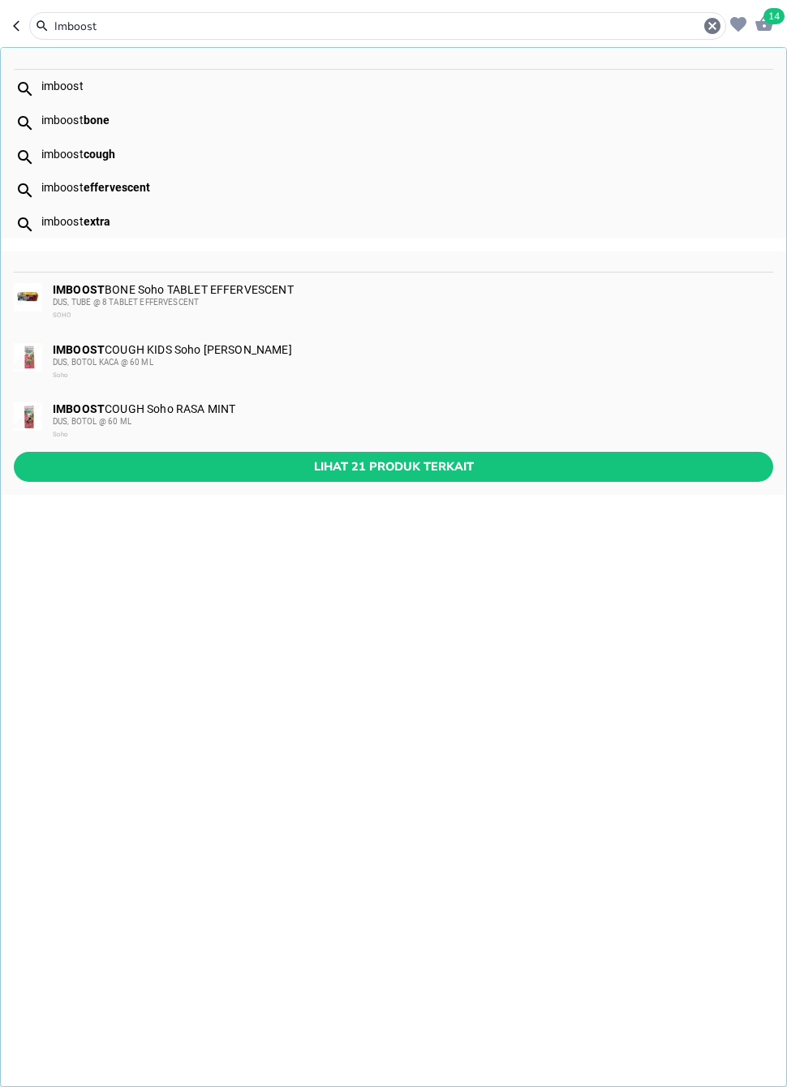
click at [716, 25] on icon "button" at bounding box center [712, 26] width 16 height 16
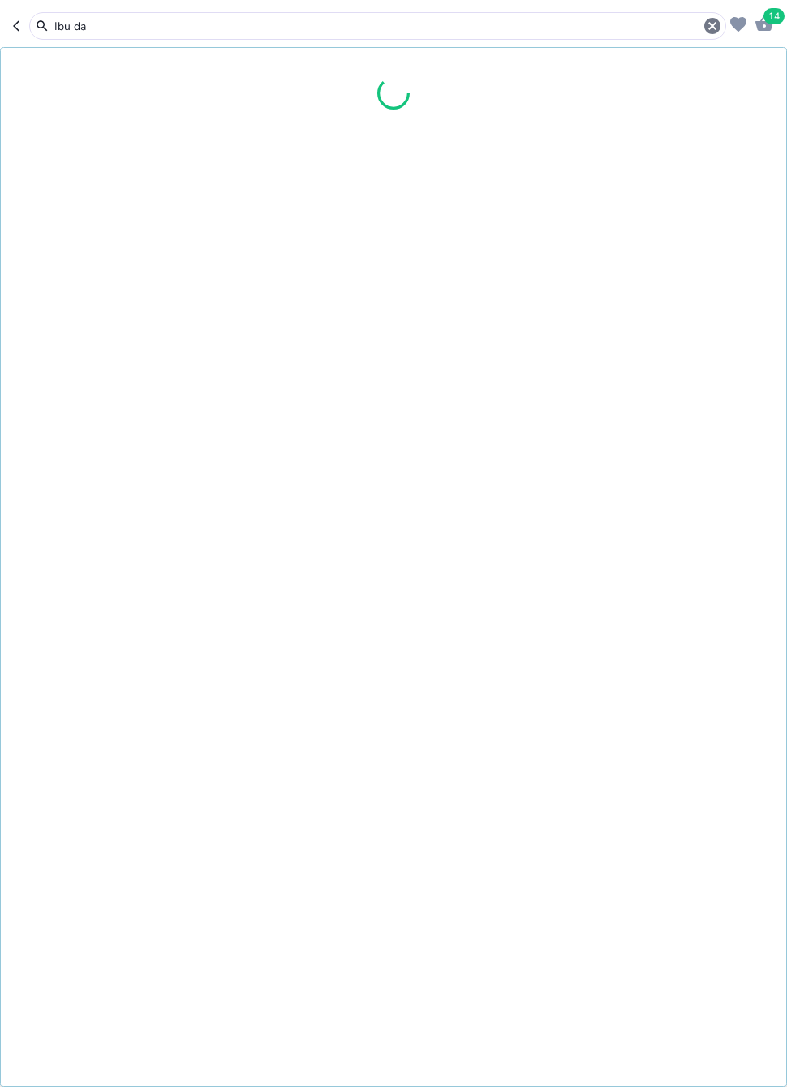
type input "Ibu [PERSON_NAME]"
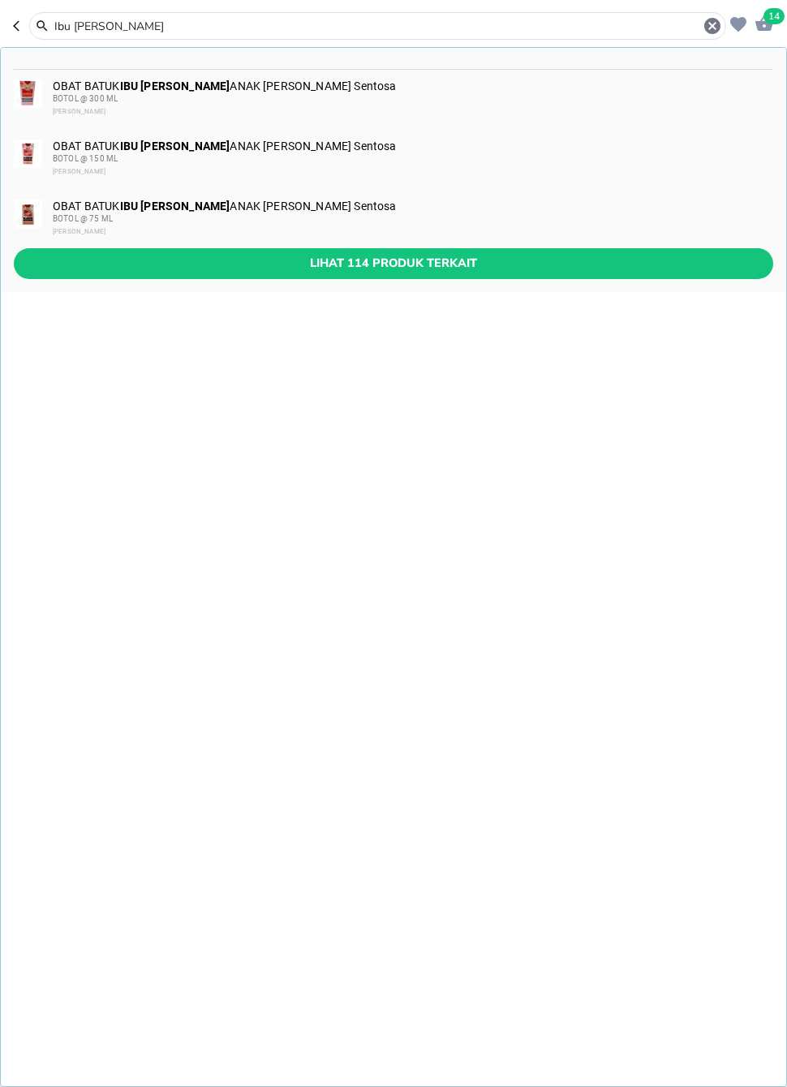
click at [205, 209] on div "OBAT [PERSON_NAME] IBU [PERSON_NAME] ANAK [PERSON_NAME] Sentosa BOTOL @ 75 [PER…" at bounding box center [412, 219] width 719 height 39
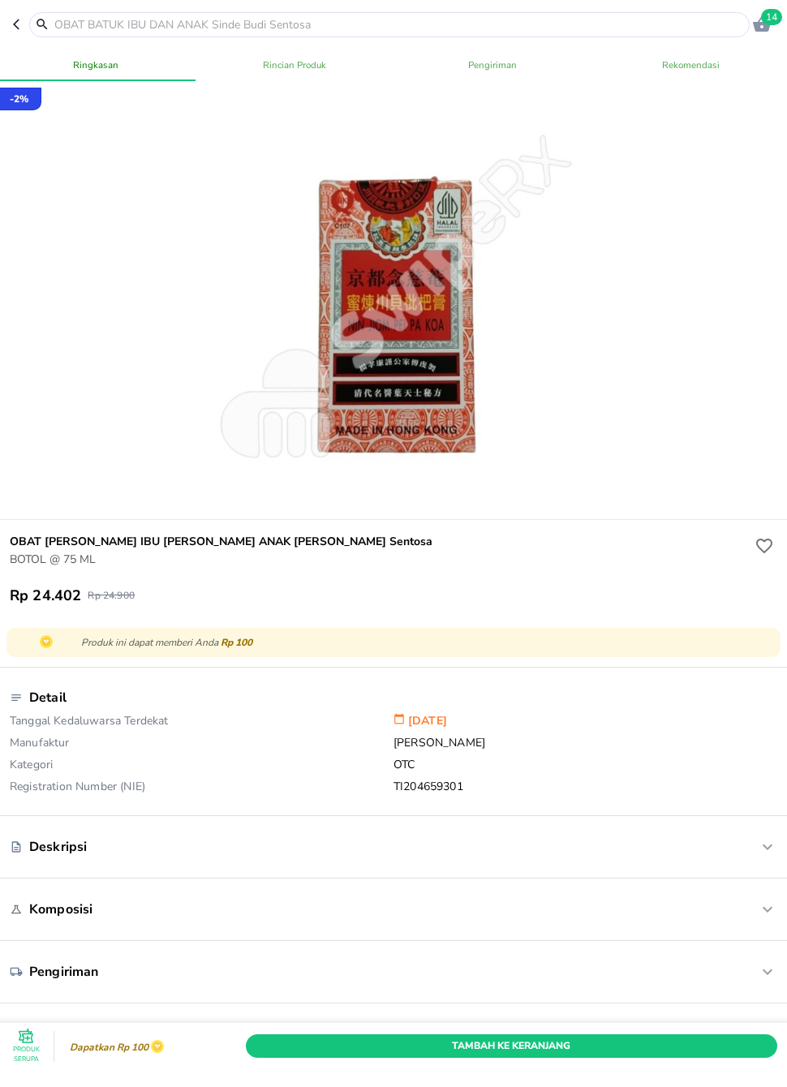
click at [432, 1027] on span "Tambah Ke Keranjang" at bounding box center [511, 1046] width 507 height 17
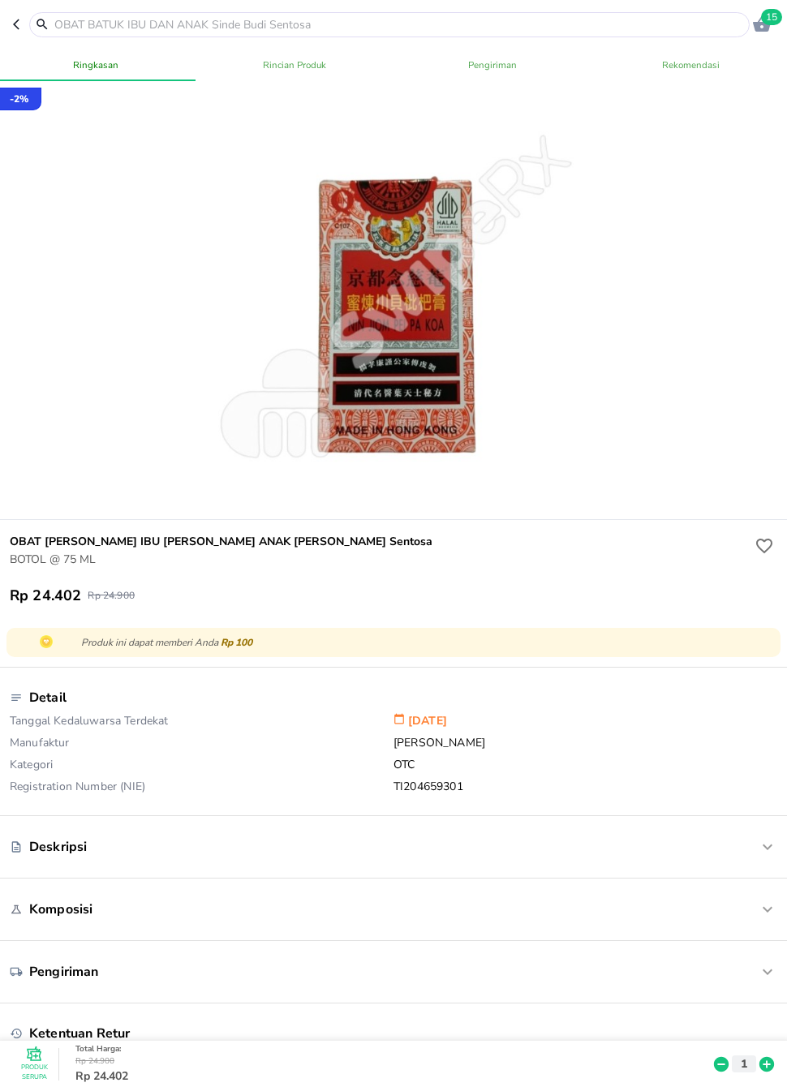
click at [402, 28] on input "text" at bounding box center [399, 24] width 693 height 17
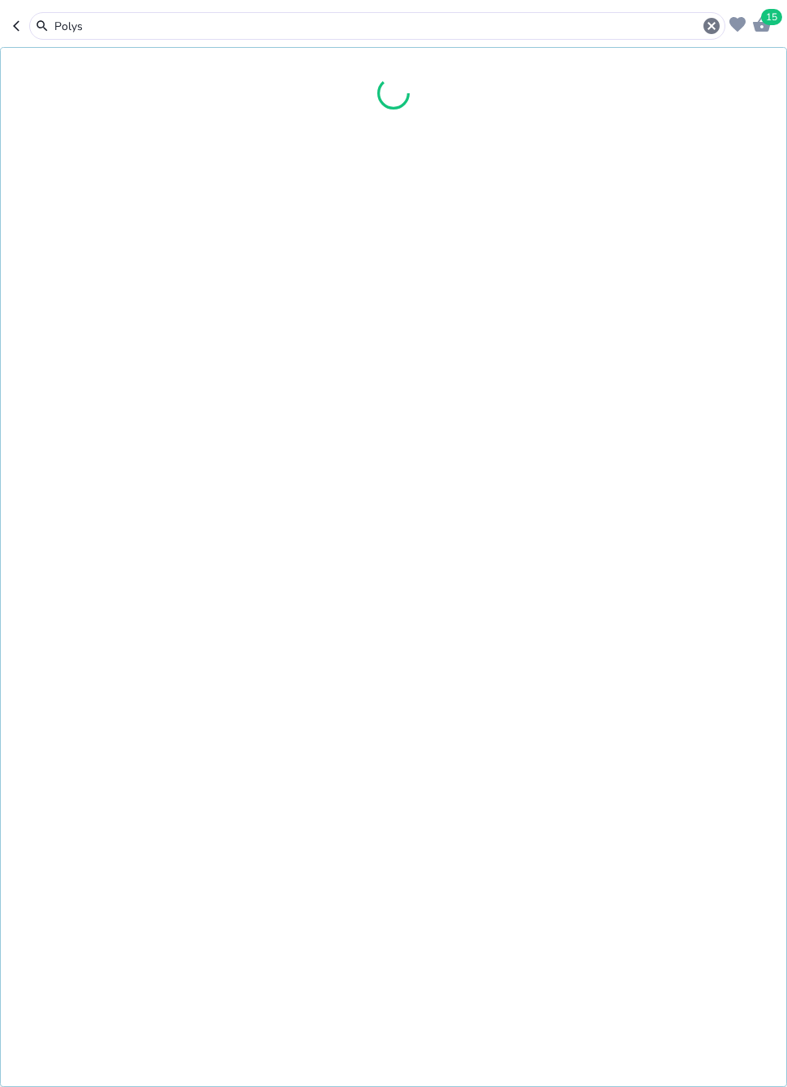
type input "Polysi"
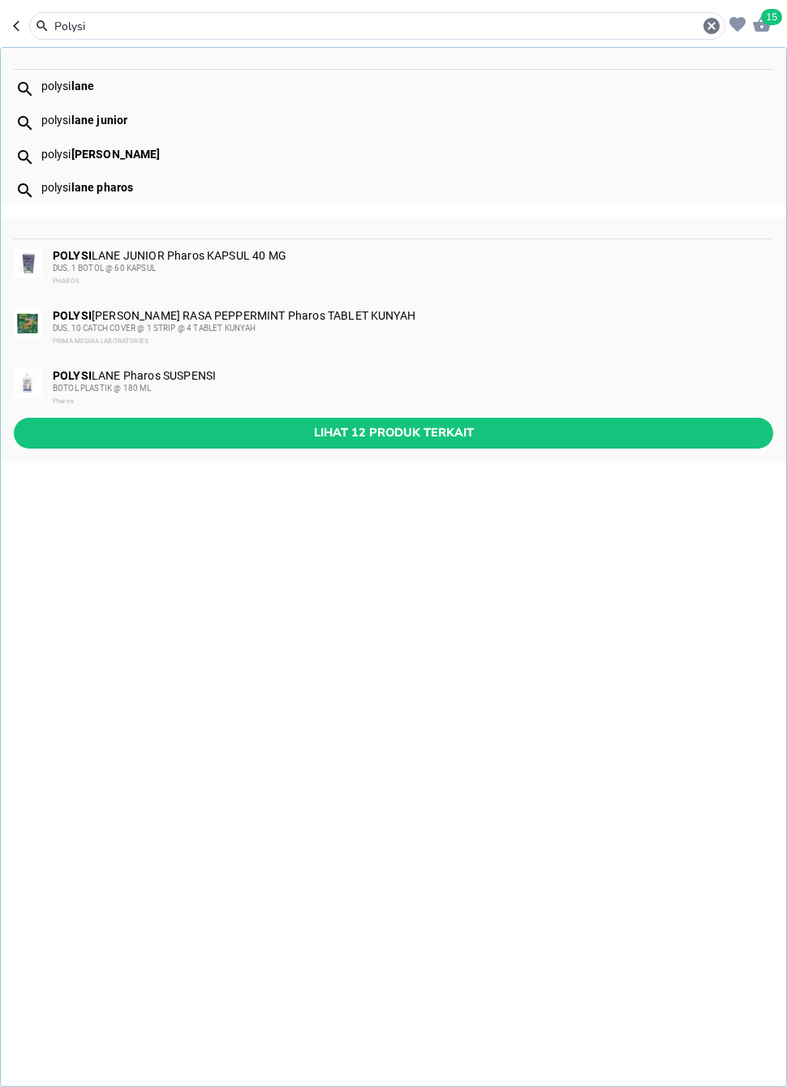
click at [443, 446] on button "Lihat 12 produk terkait" at bounding box center [394, 433] width 760 height 30
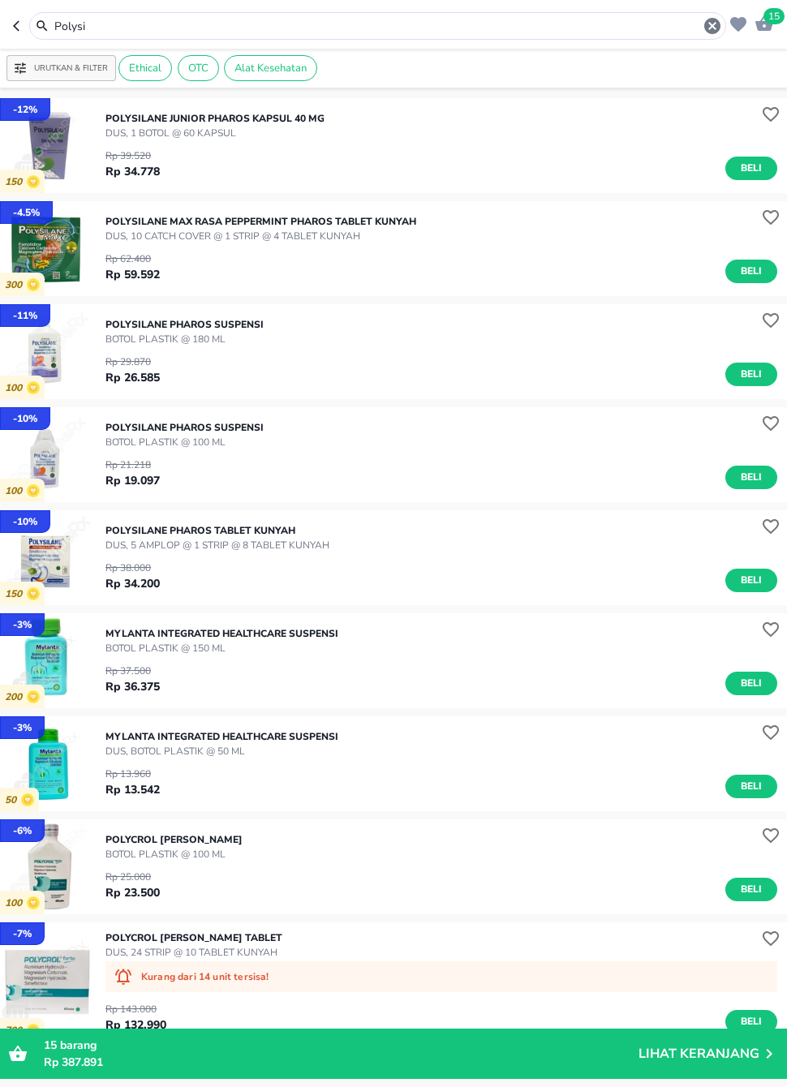
click at [755, 570] on button "Beli" at bounding box center [752, 581] width 52 height 24
click at [382, 28] on input "Polysi" at bounding box center [378, 26] width 650 height 17
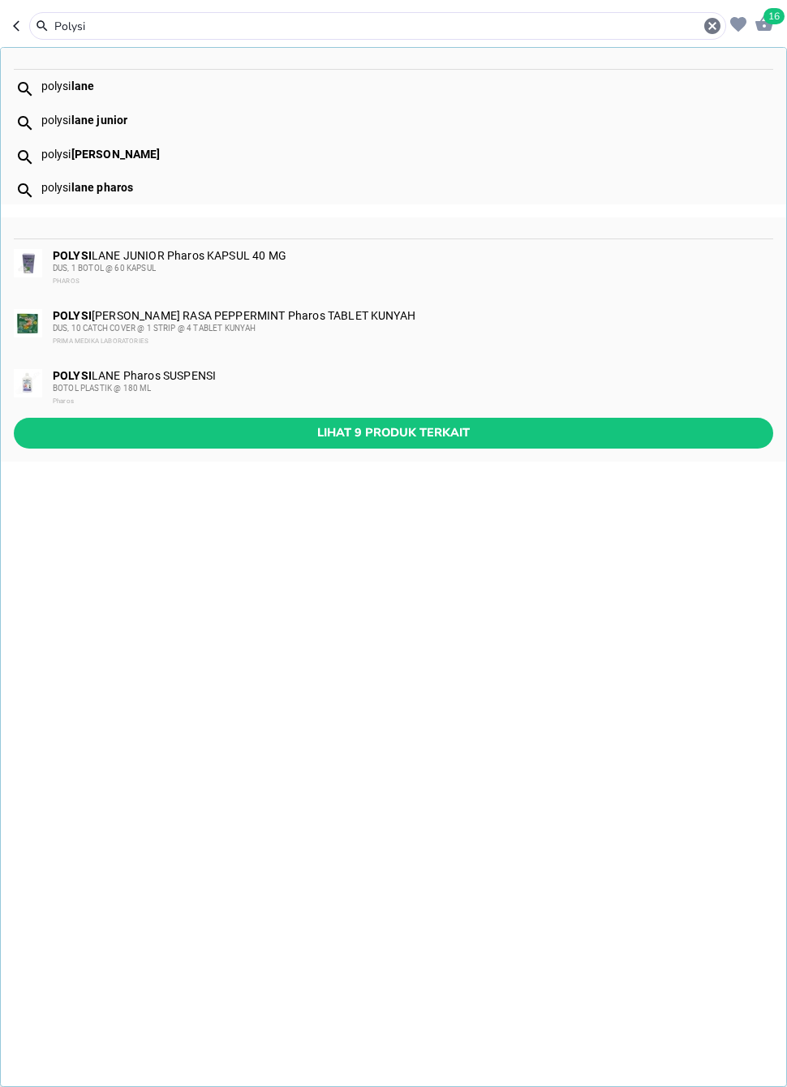
click at [713, 20] on icon "button" at bounding box center [712, 26] width 16 height 16
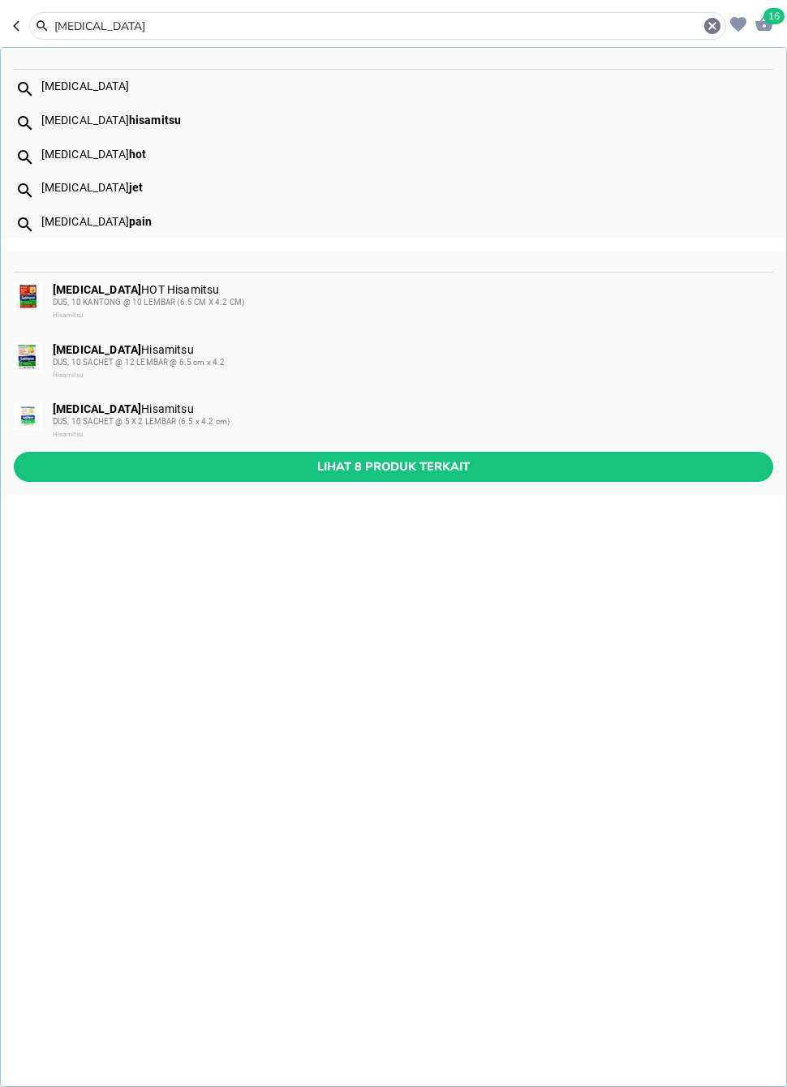
type input "[MEDICAL_DATA]"
click at [465, 464] on span "Lihat 8 produk terkait" at bounding box center [394, 467] width 734 height 20
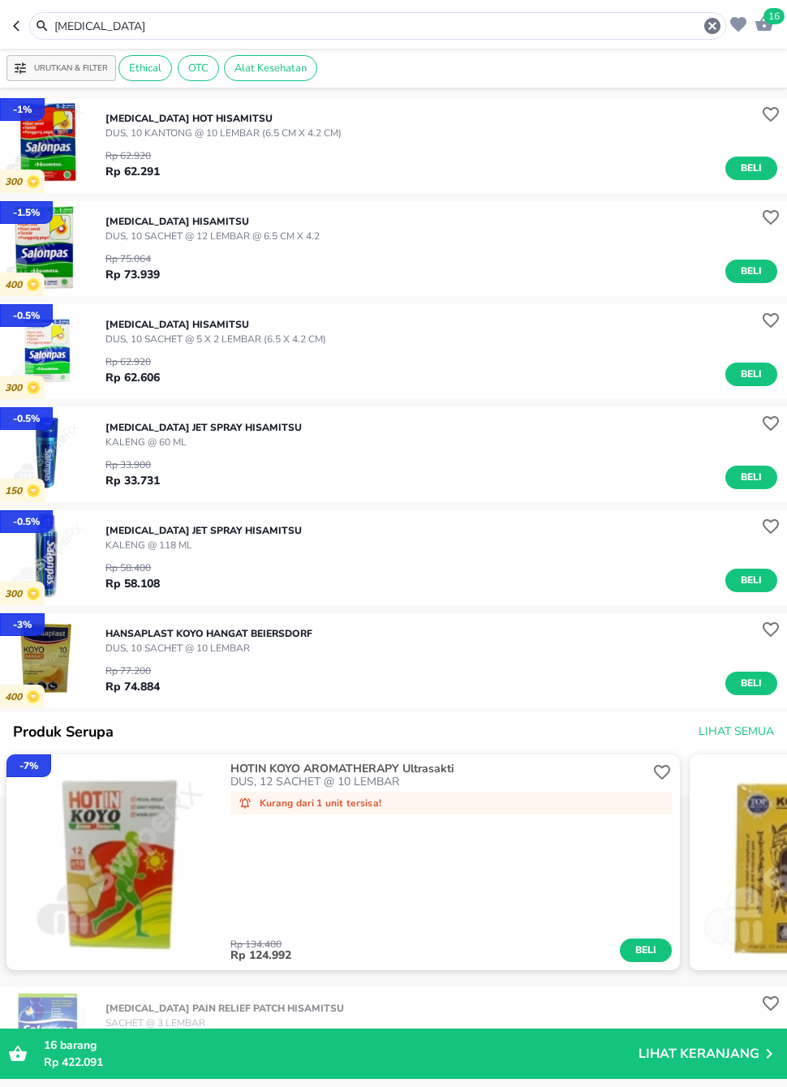
click at [740, 475] on span "Beli" at bounding box center [752, 477] width 28 height 17
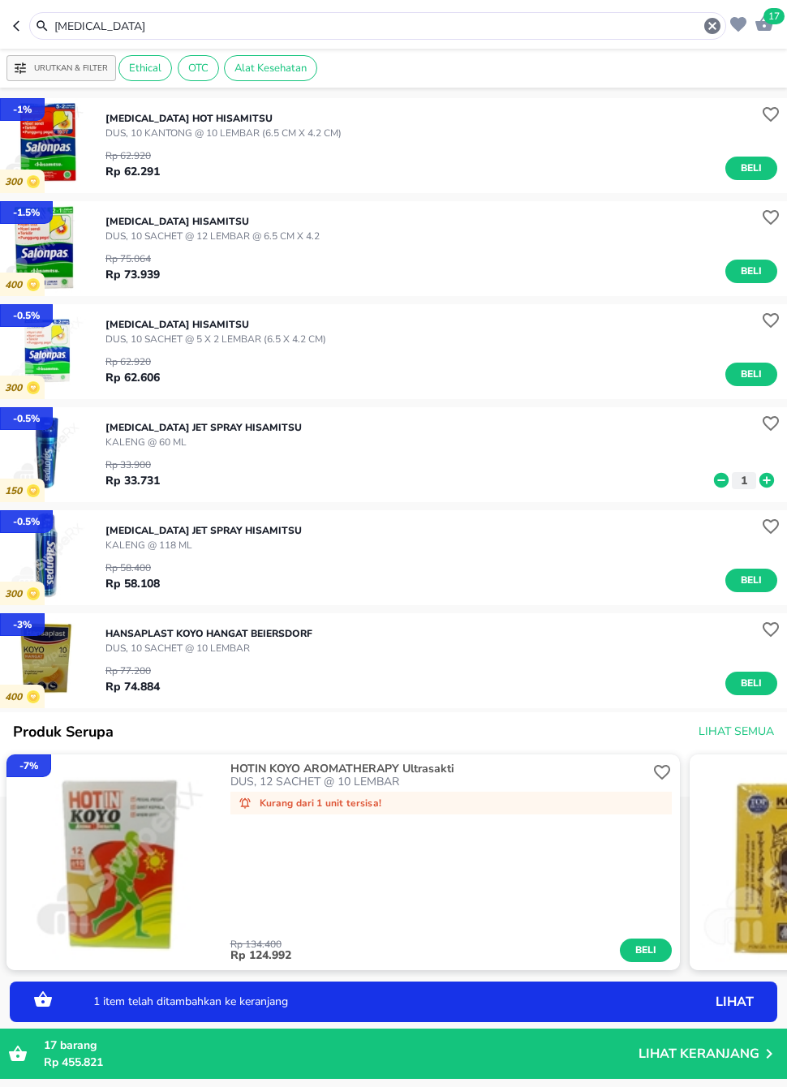
click at [704, 29] on icon "button" at bounding box center [712, 25] width 19 height 19
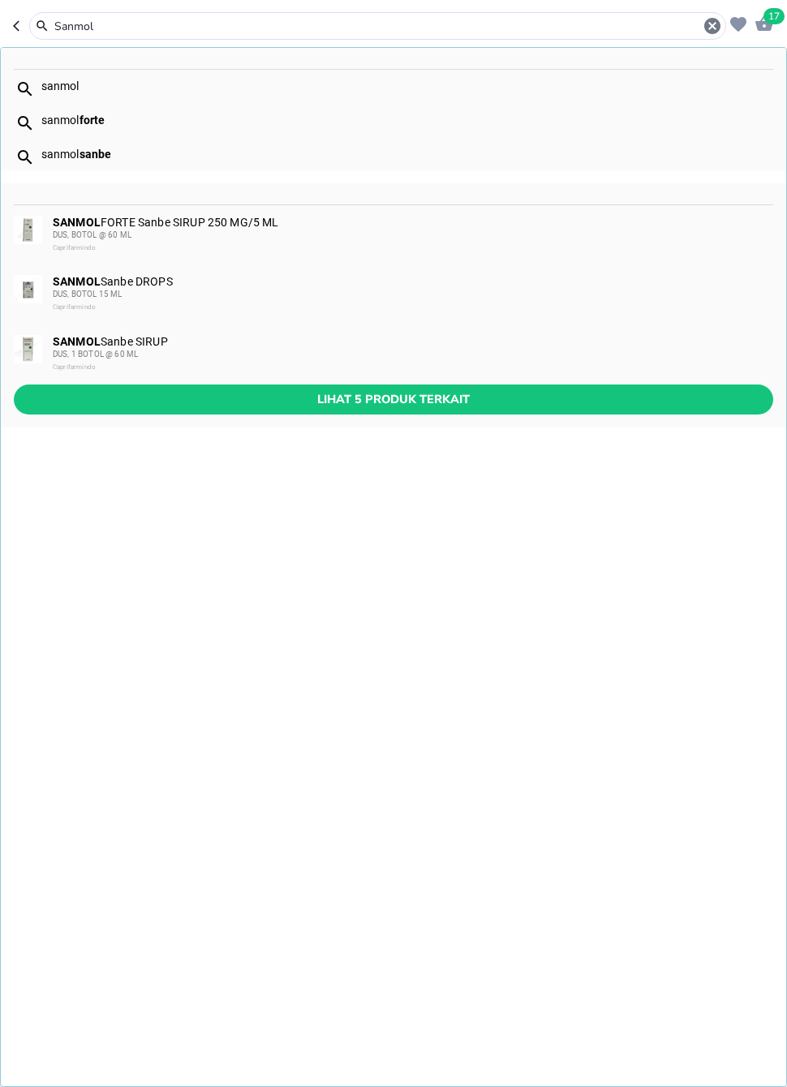
type input "Sanmol"
click at [614, 395] on span "Lihat 5 produk terkait" at bounding box center [394, 400] width 734 height 20
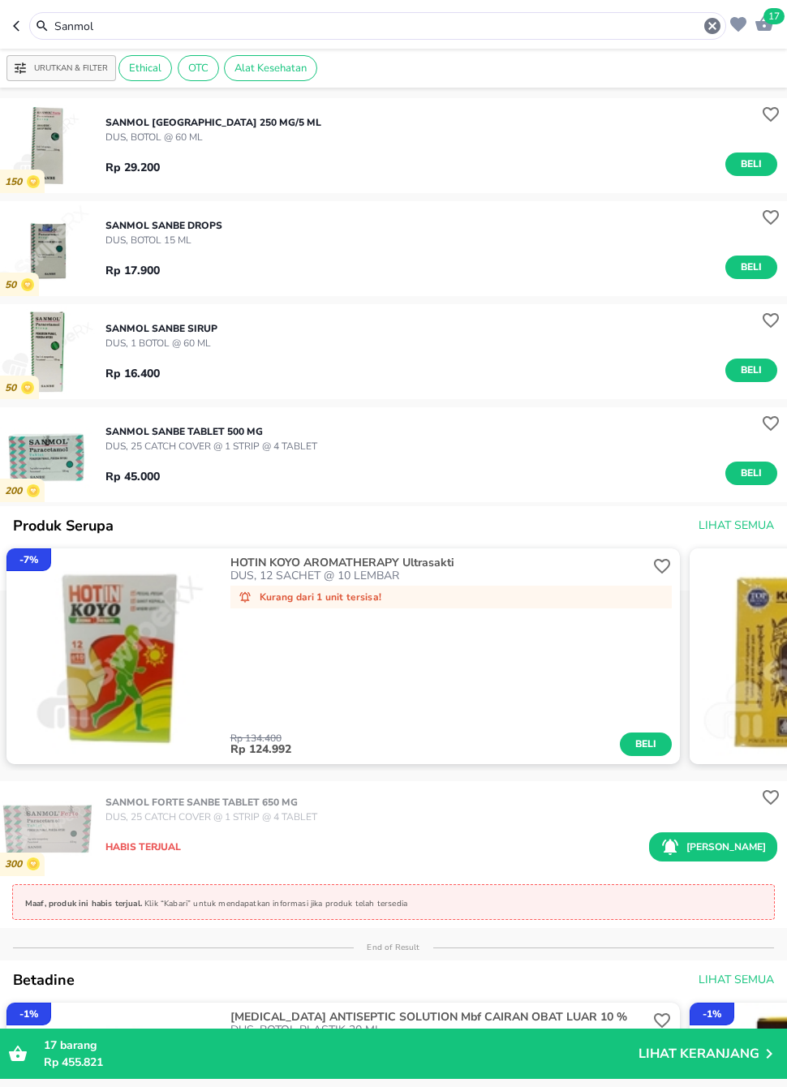
click at [760, 161] on span "Beli" at bounding box center [752, 164] width 28 height 17
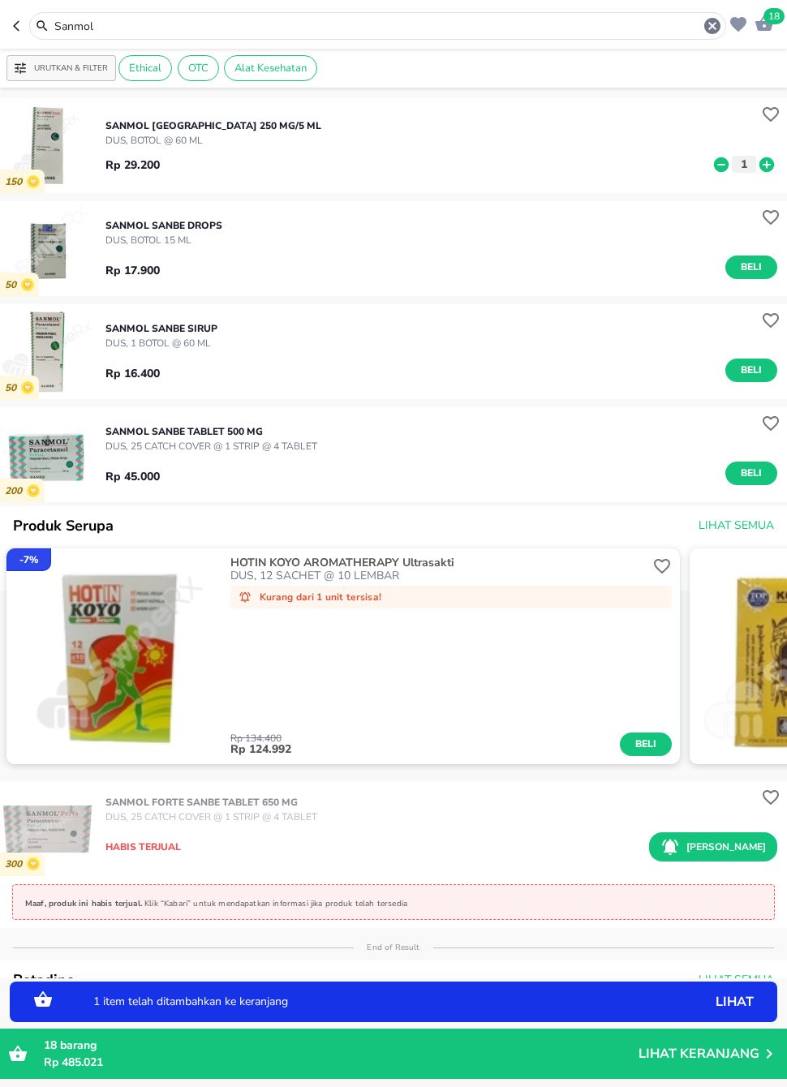
click at [775, 172] on icon at bounding box center [766, 165] width 21 height 18
click at [652, 32] on input "Sanmol" at bounding box center [378, 26] width 650 height 17
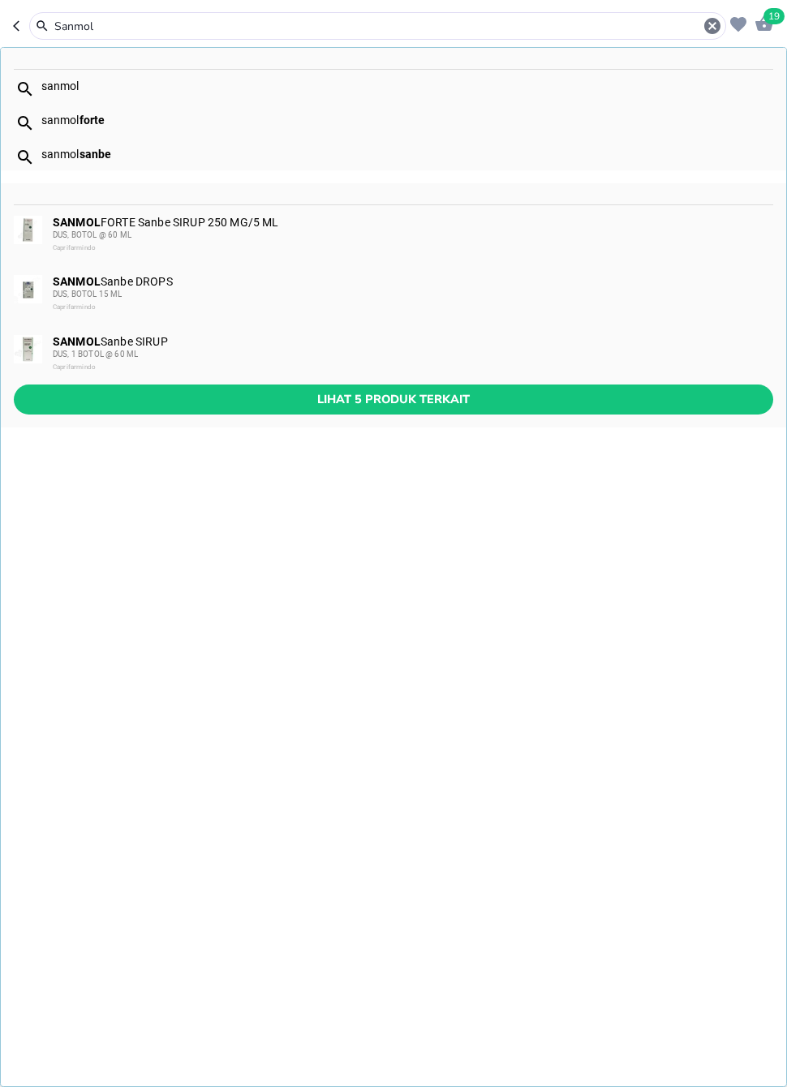
click at [712, 31] on icon "button" at bounding box center [712, 26] width 16 height 16
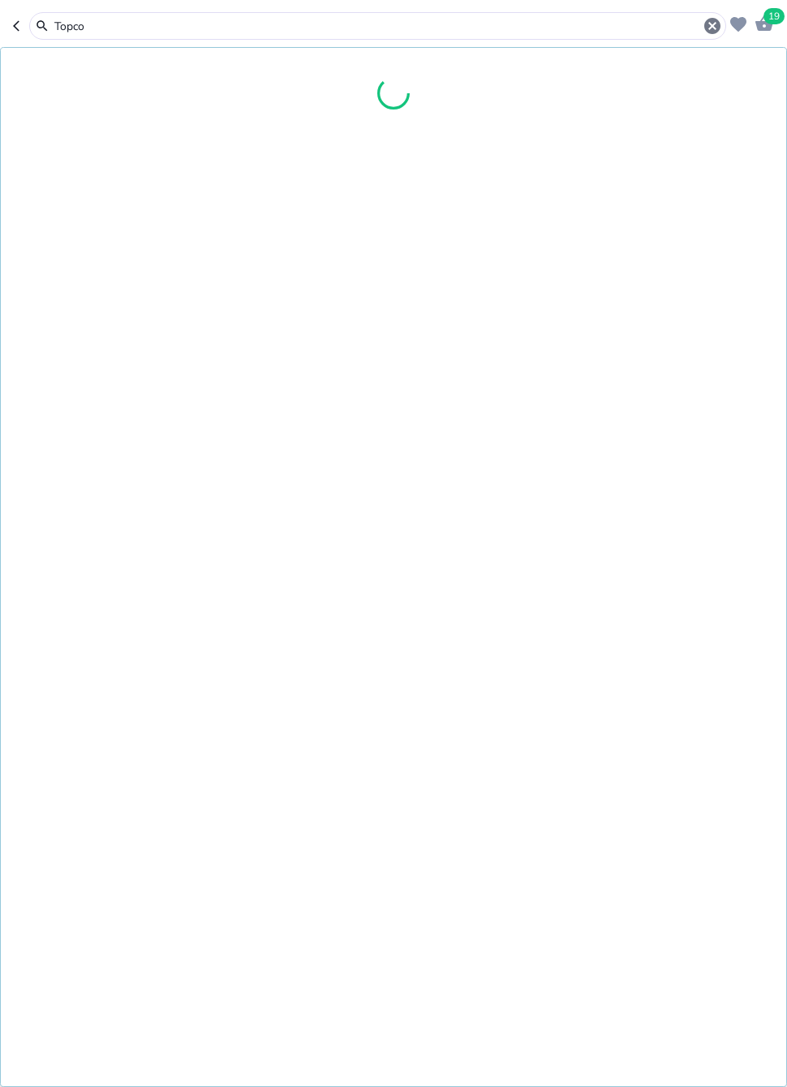
type input "Topcor"
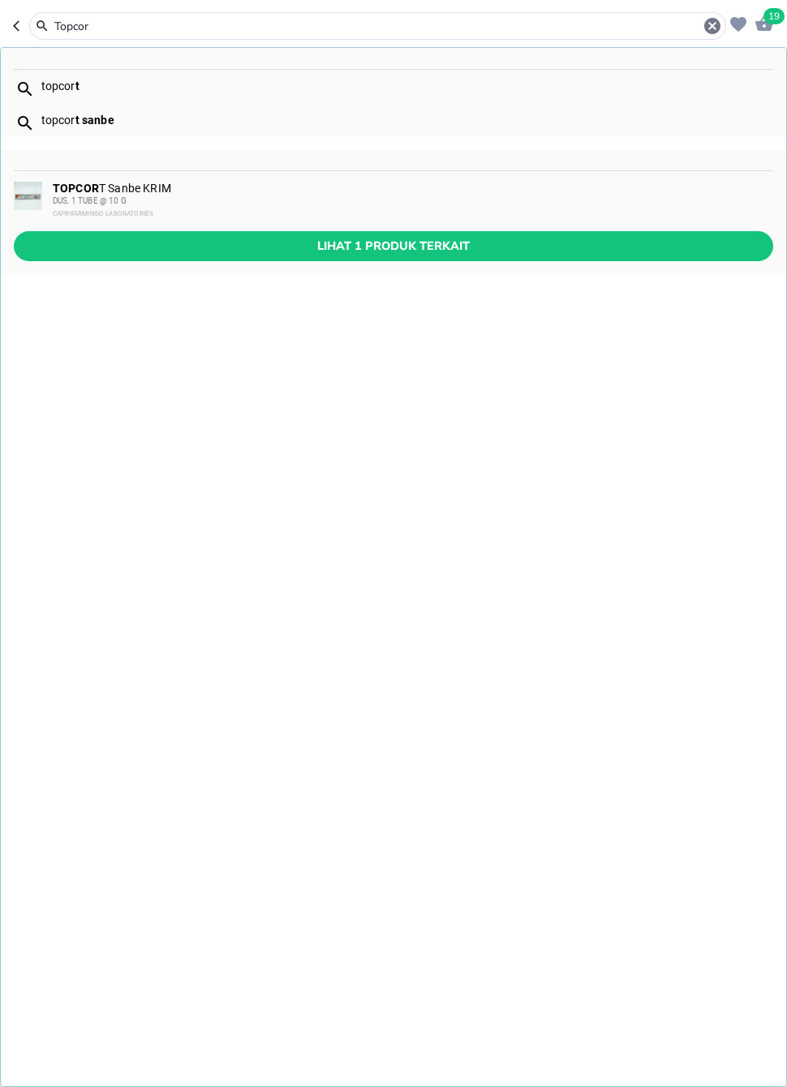
click at [272, 206] on div "DUS, 1 TUBE @ 10 G" at bounding box center [412, 201] width 719 height 13
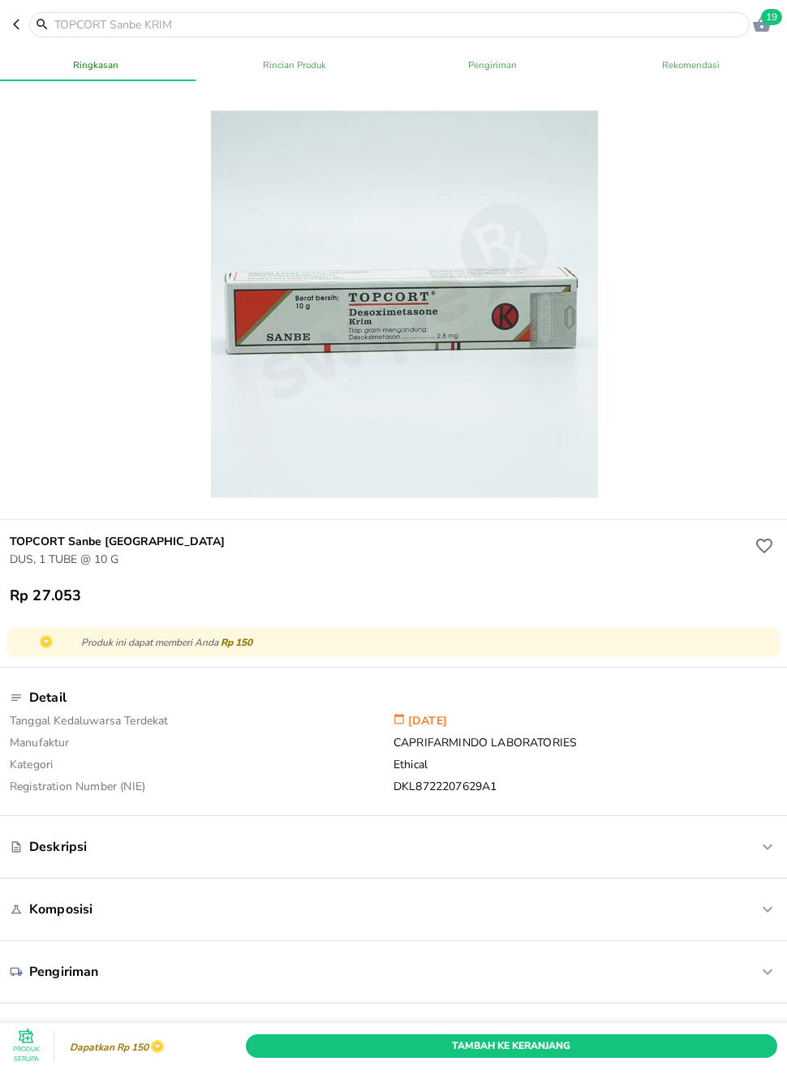
click at [678, 20] on input "text" at bounding box center [399, 24] width 693 height 17
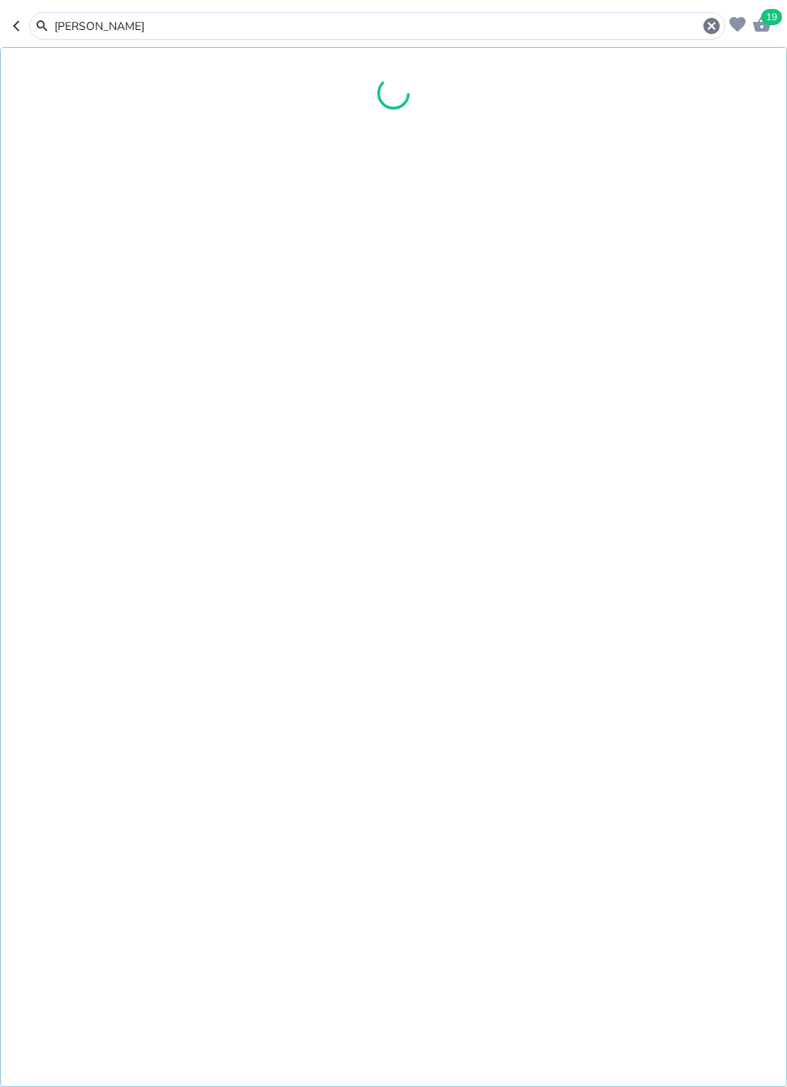
type input "Vigel"
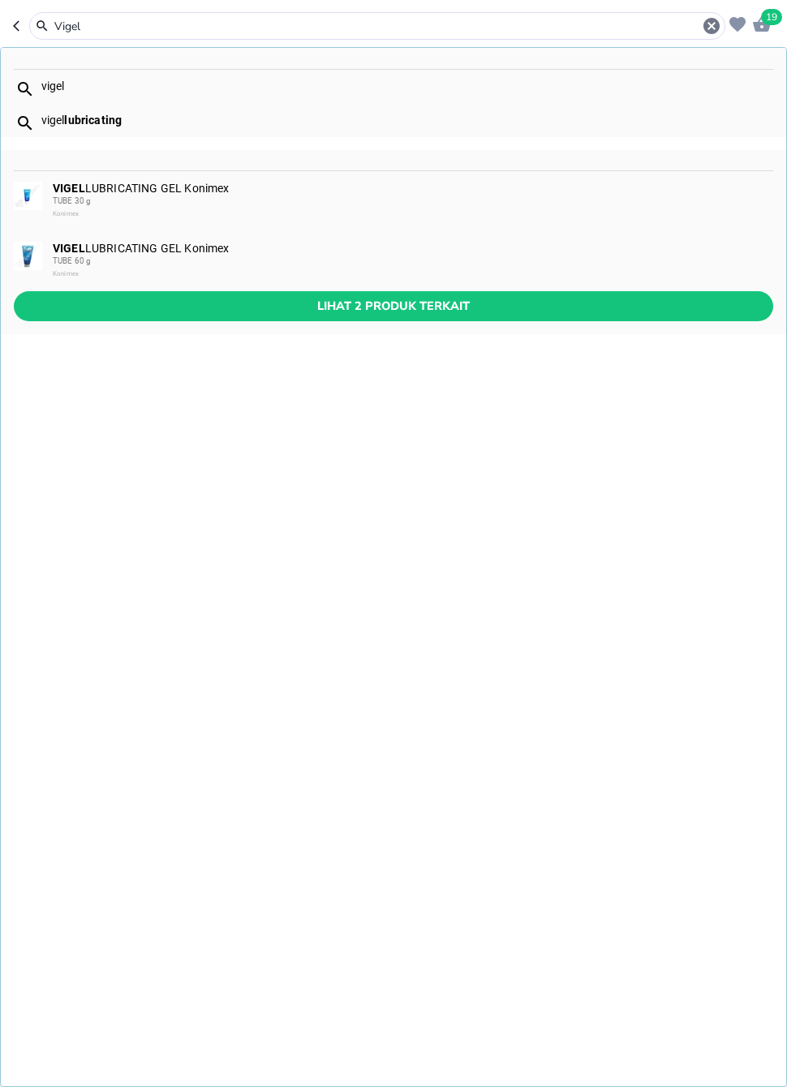
click at [627, 296] on span "Lihat 2 produk terkait" at bounding box center [394, 306] width 734 height 20
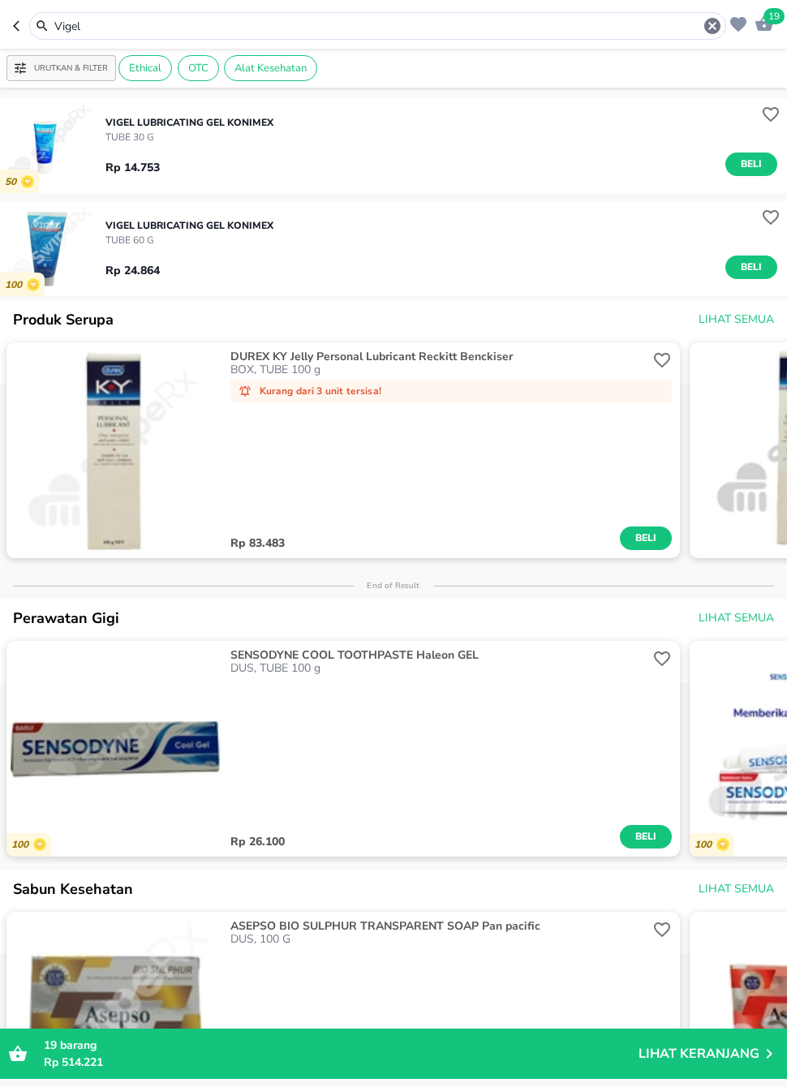
click at [751, 257] on button "Beli" at bounding box center [752, 268] width 52 height 24
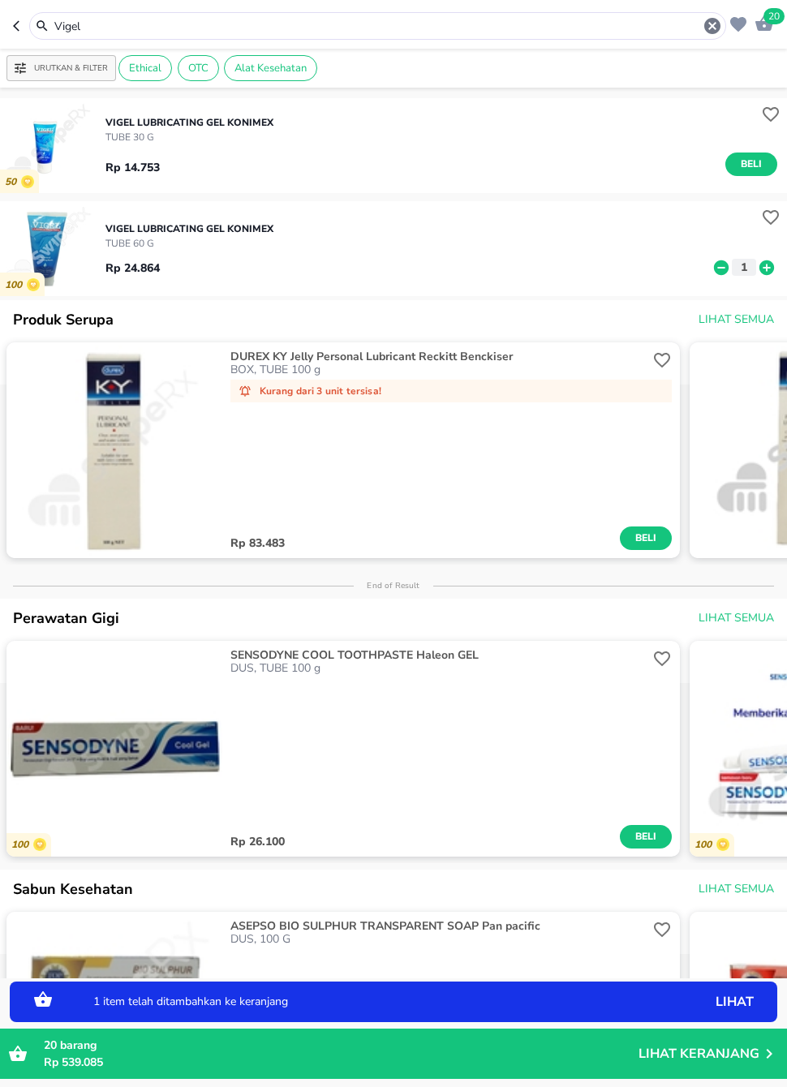
click at [708, 24] on icon "button" at bounding box center [712, 26] width 16 height 16
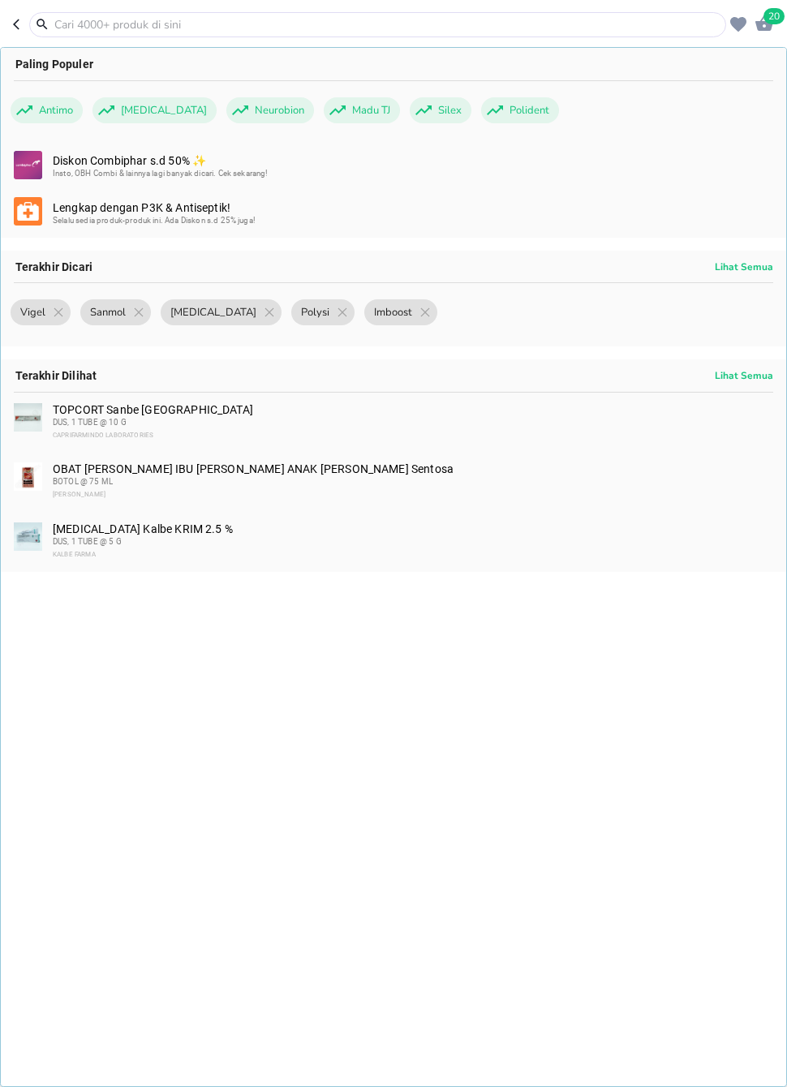
click at [648, 23] on input "text" at bounding box center [388, 24] width 670 height 17
click at [345, 31] on input "text" at bounding box center [388, 24] width 670 height 17
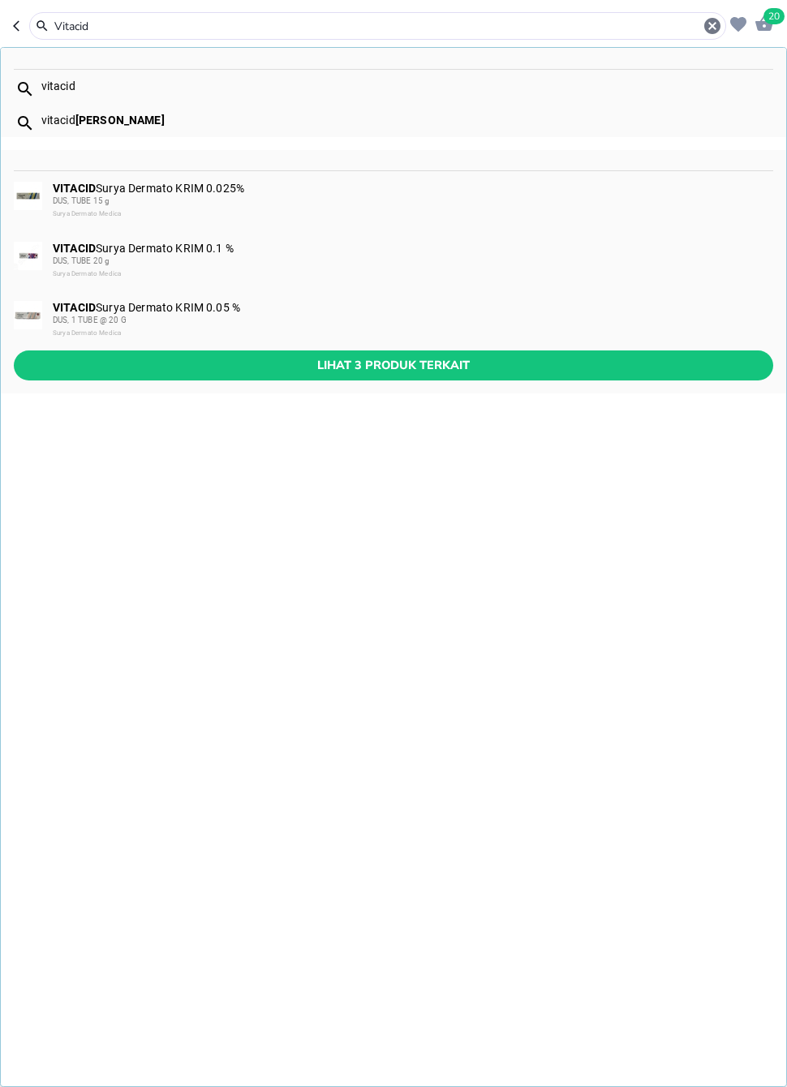
type input "Vitacid"
click at [502, 373] on span "Lihat 3 produk terkait" at bounding box center [394, 365] width 734 height 20
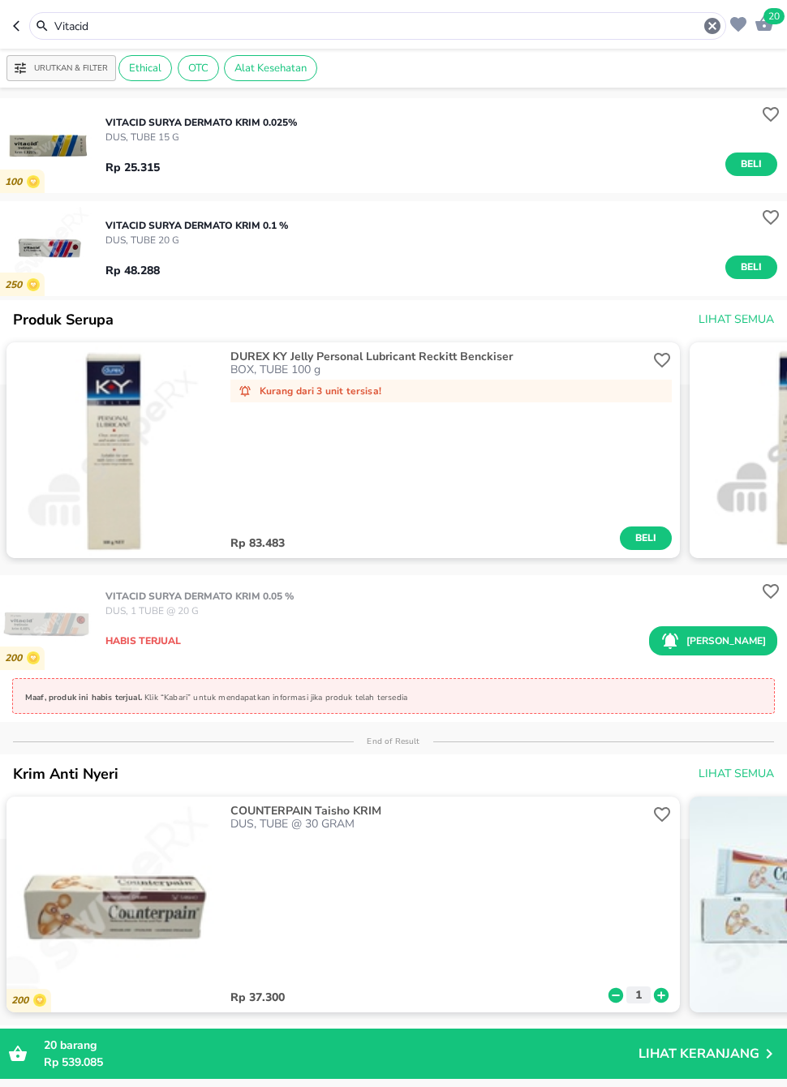
click at [747, 147] on div "Rp 25.315 Beli" at bounding box center [442, 160] width 672 height 32
click at [753, 165] on span "Beli" at bounding box center [752, 164] width 28 height 17
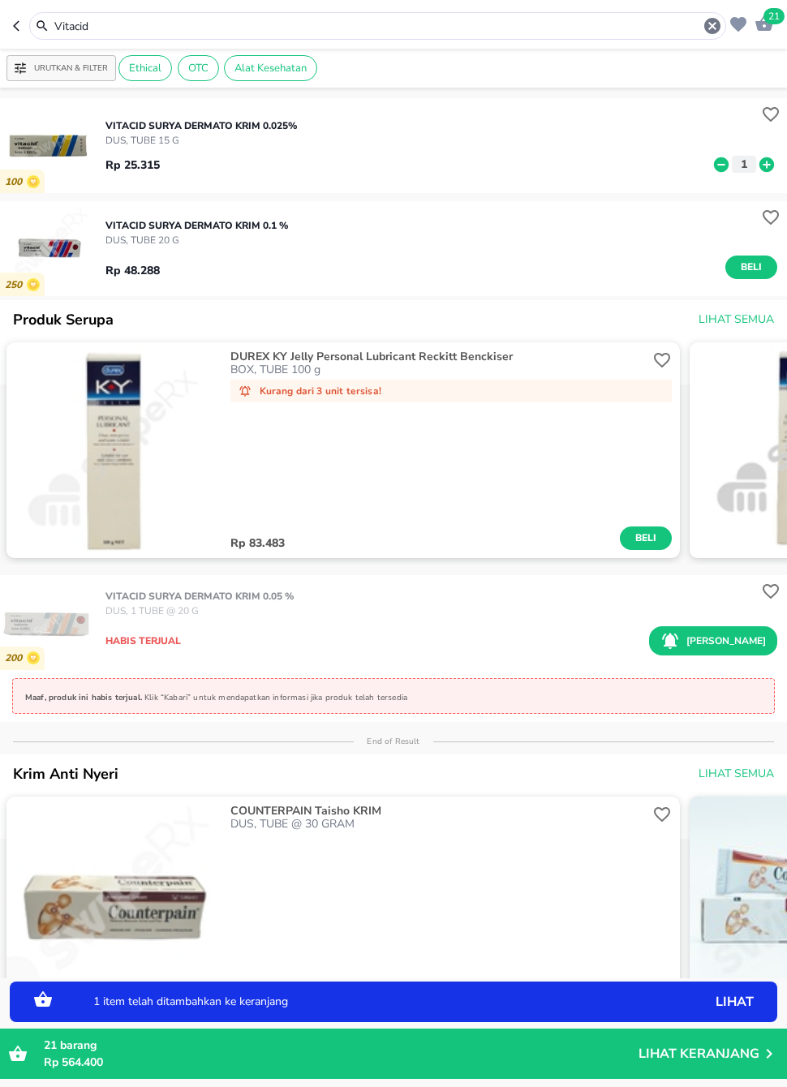
click at [773, 170] on icon at bounding box center [766, 165] width 21 height 18
click at [734, 276] on button "Beli" at bounding box center [752, 268] width 52 height 24
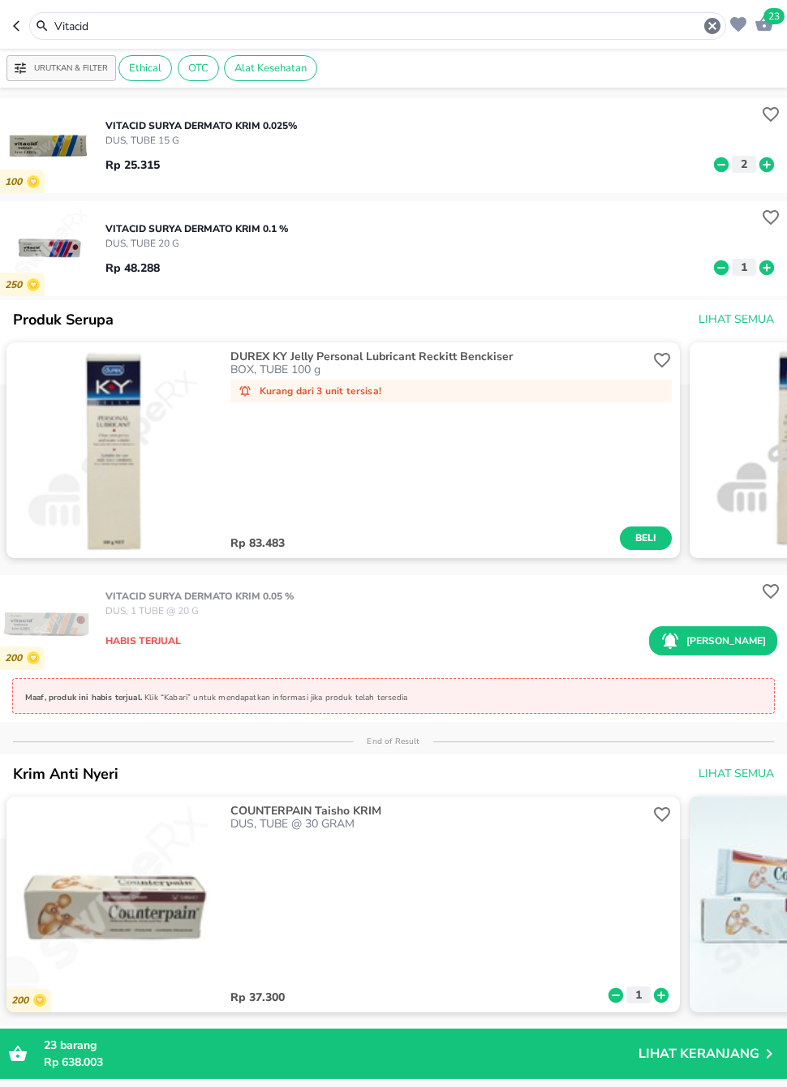
click at [710, 24] on icon "button" at bounding box center [712, 25] width 19 height 19
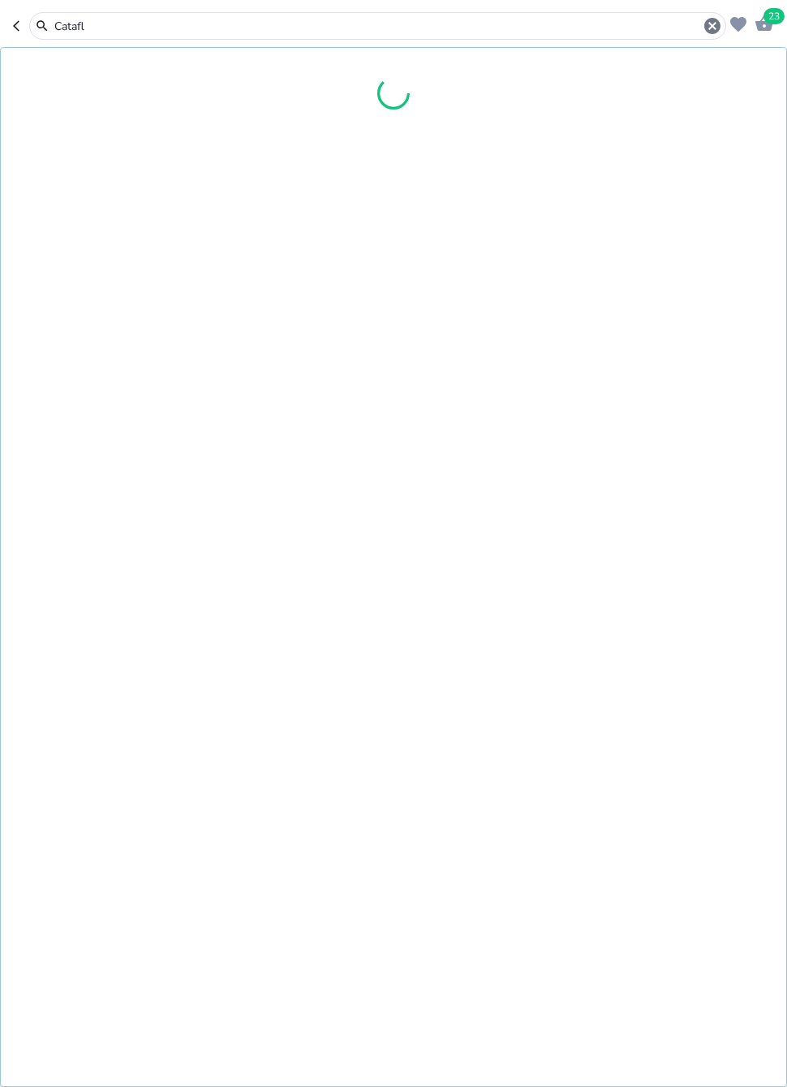
type input "Catafla"
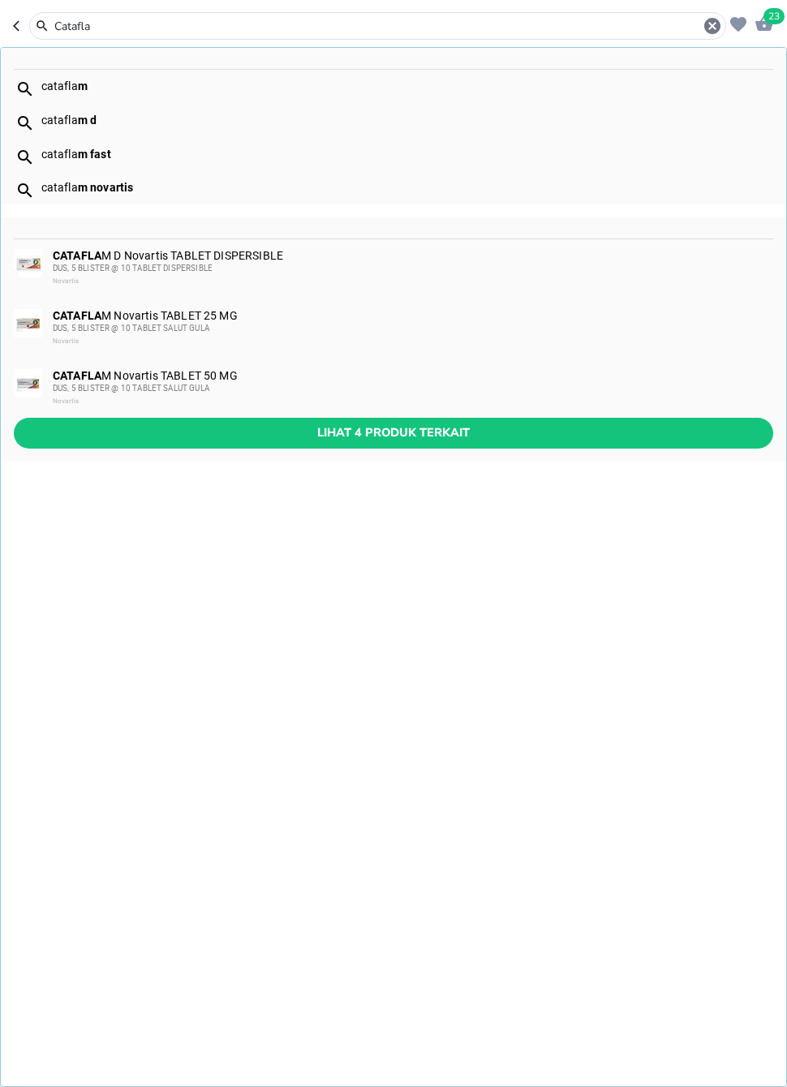
click at [262, 384] on div "DUS, 5 BLISTER @ 10 TABLET SALUT GULA" at bounding box center [412, 388] width 719 height 13
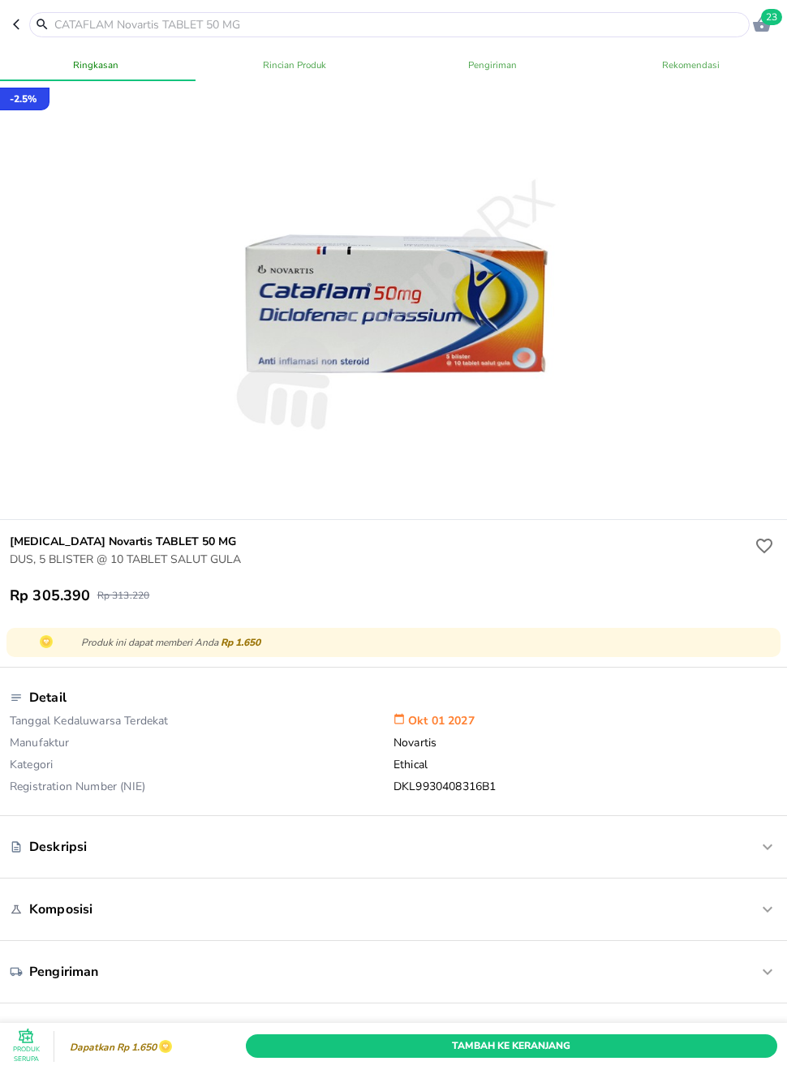
click at [458, 1027] on button "Tambah Ke Keranjang" at bounding box center [512, 1047] width 532 height 24
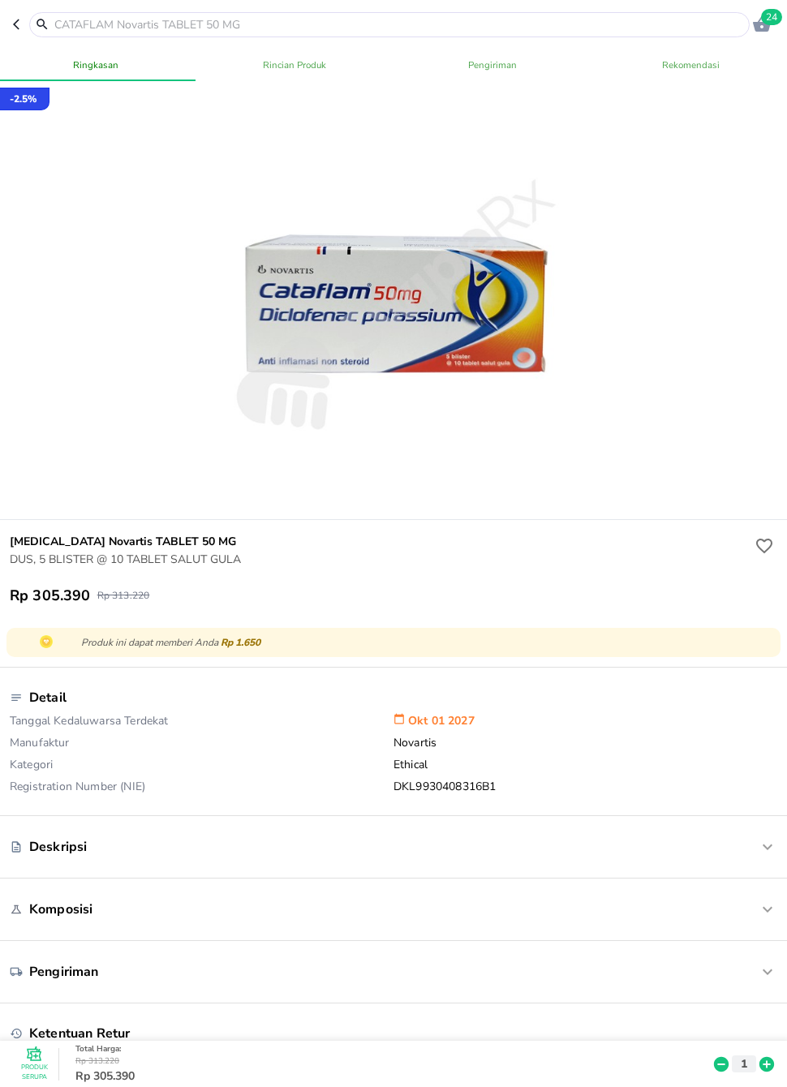
click at [777, 18] on span "24" at bounding box center [771, 17] width 21 height 16
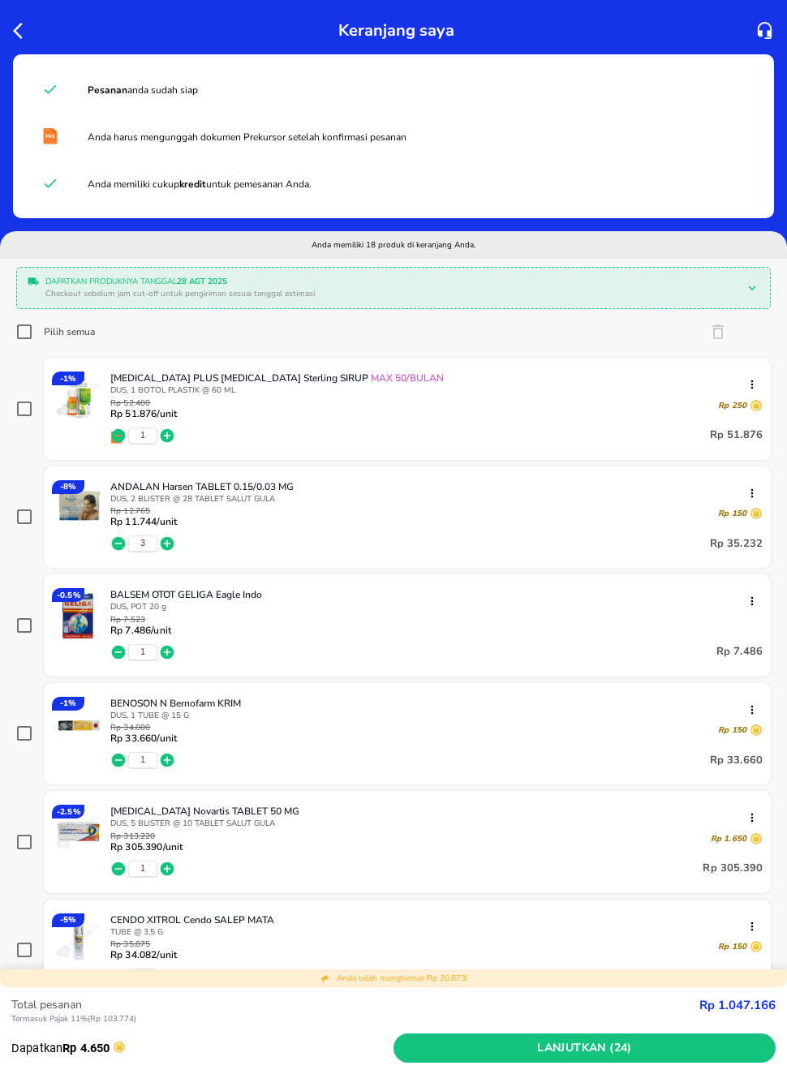
click at [31, 330] on input "Pilih semua" at bounding box center [24, 332] width 16 height 16
checkbox input "true"
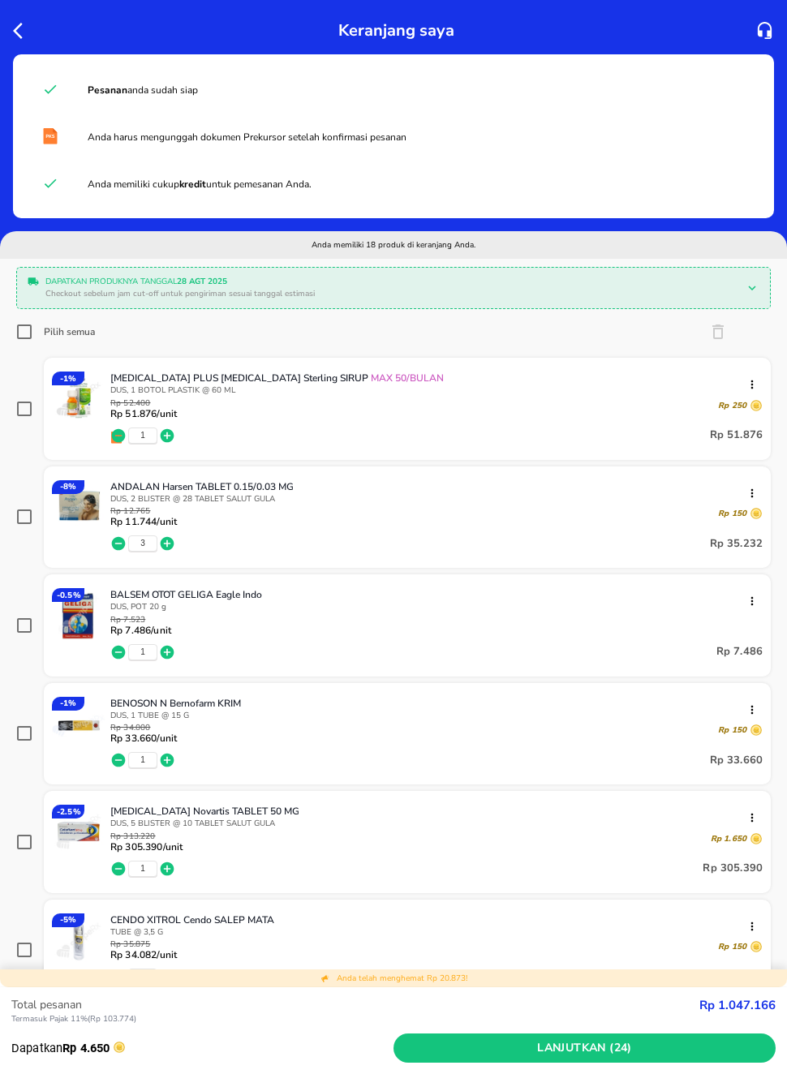
checkbox input "true"
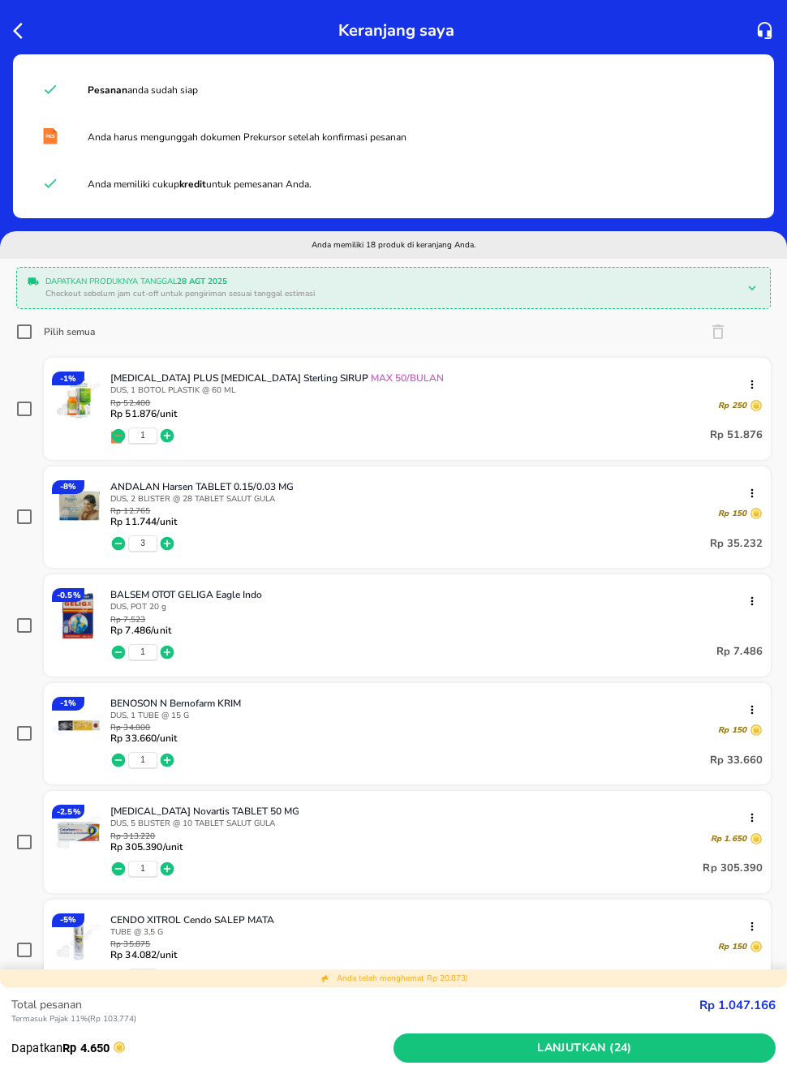
checkbox input "true"
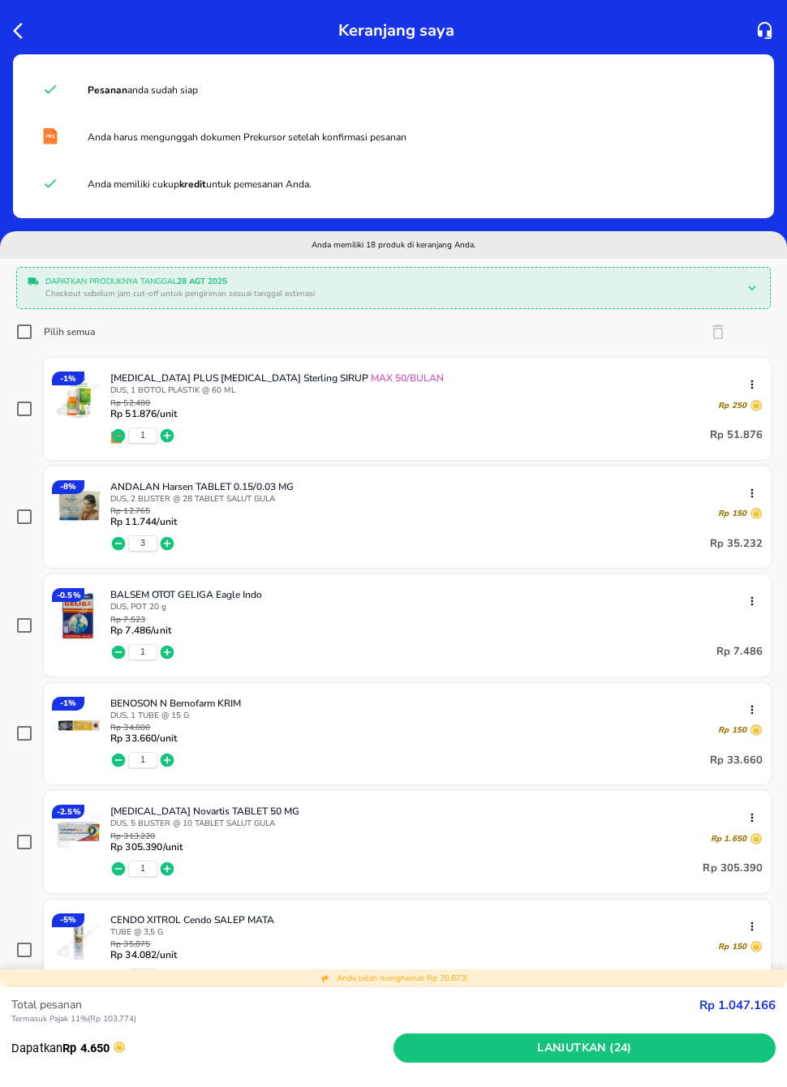
checkbox input "true"
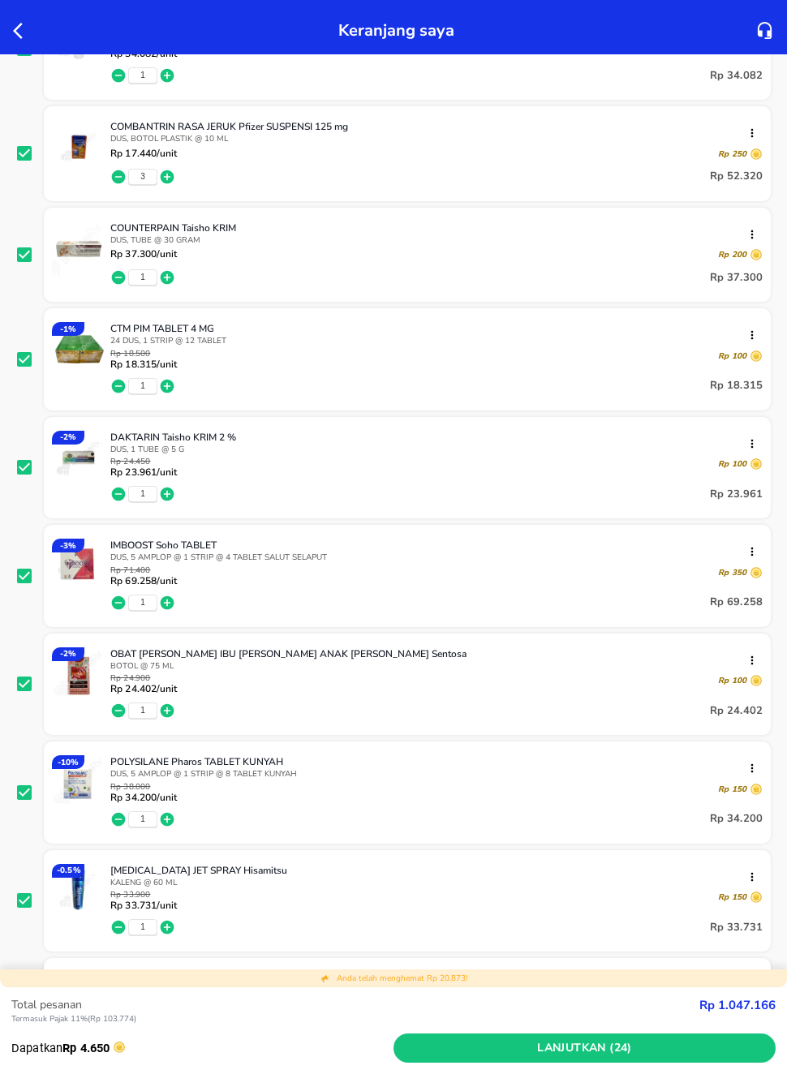
scroll to position [929, 0]
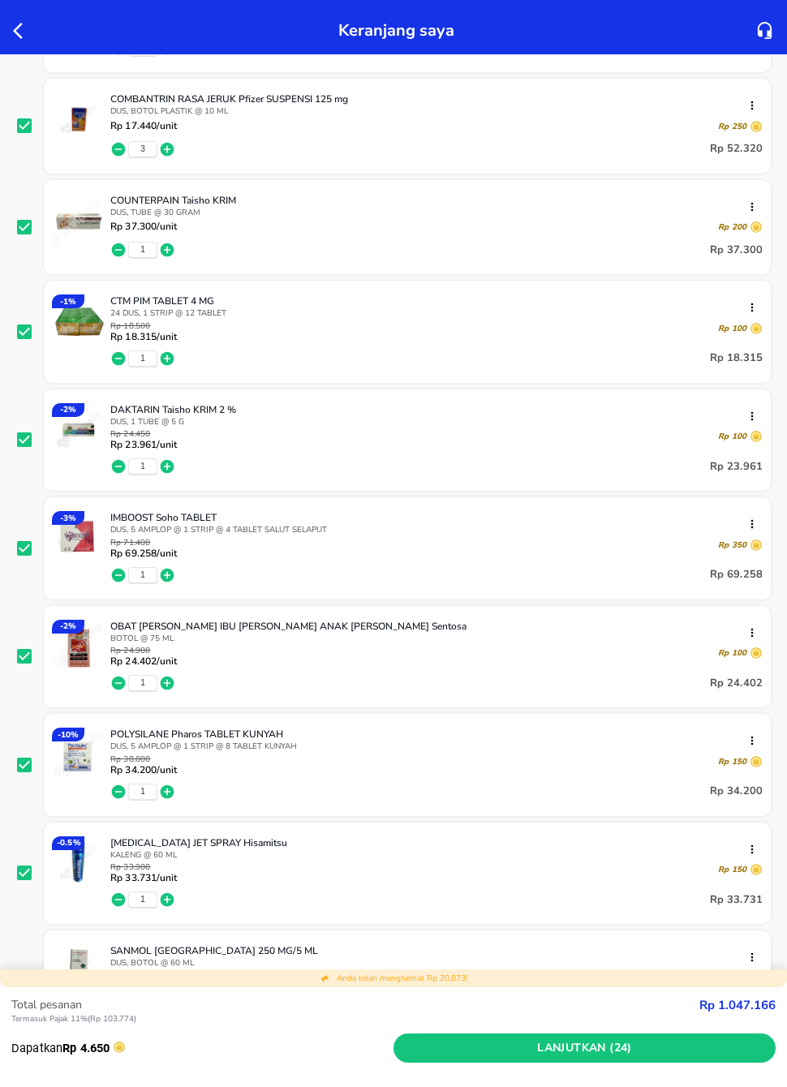
click at [493, 1027] on span "Lanjutkan (24)" at bounding box center [584, 1049] width 369 height 20
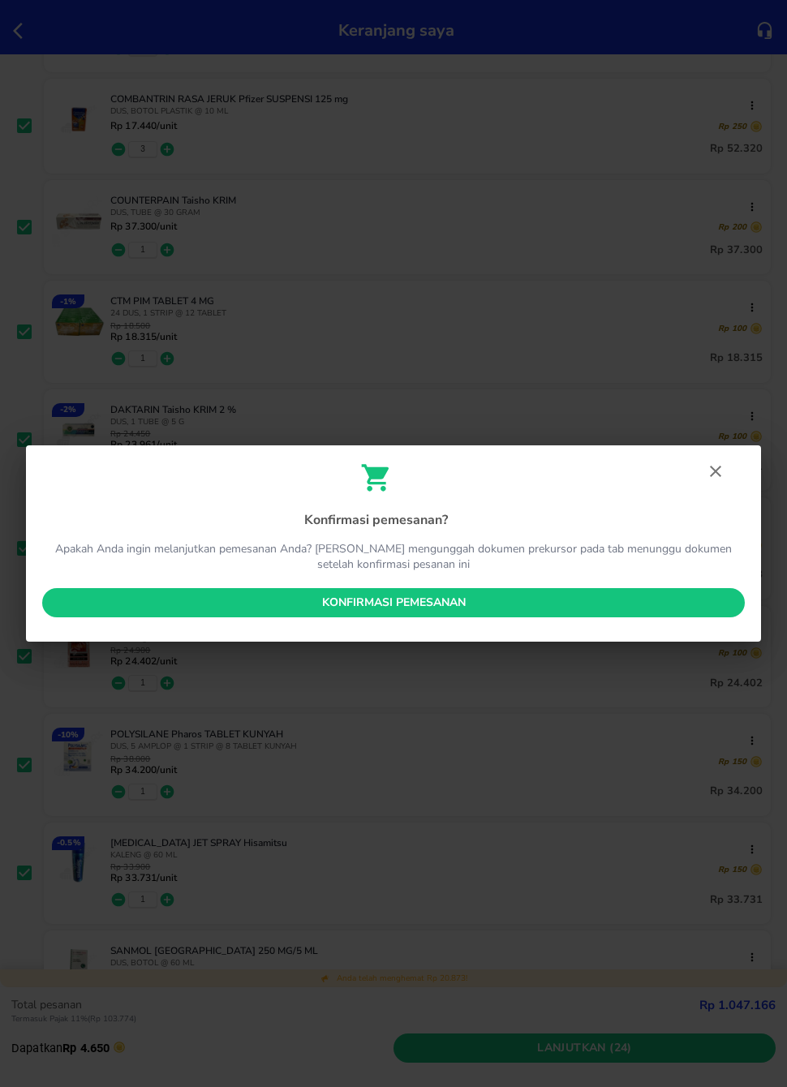
click at [584, 604] on span "Konfirmasi pemesanan" at bounding box center [393, 603] width 677 height 20
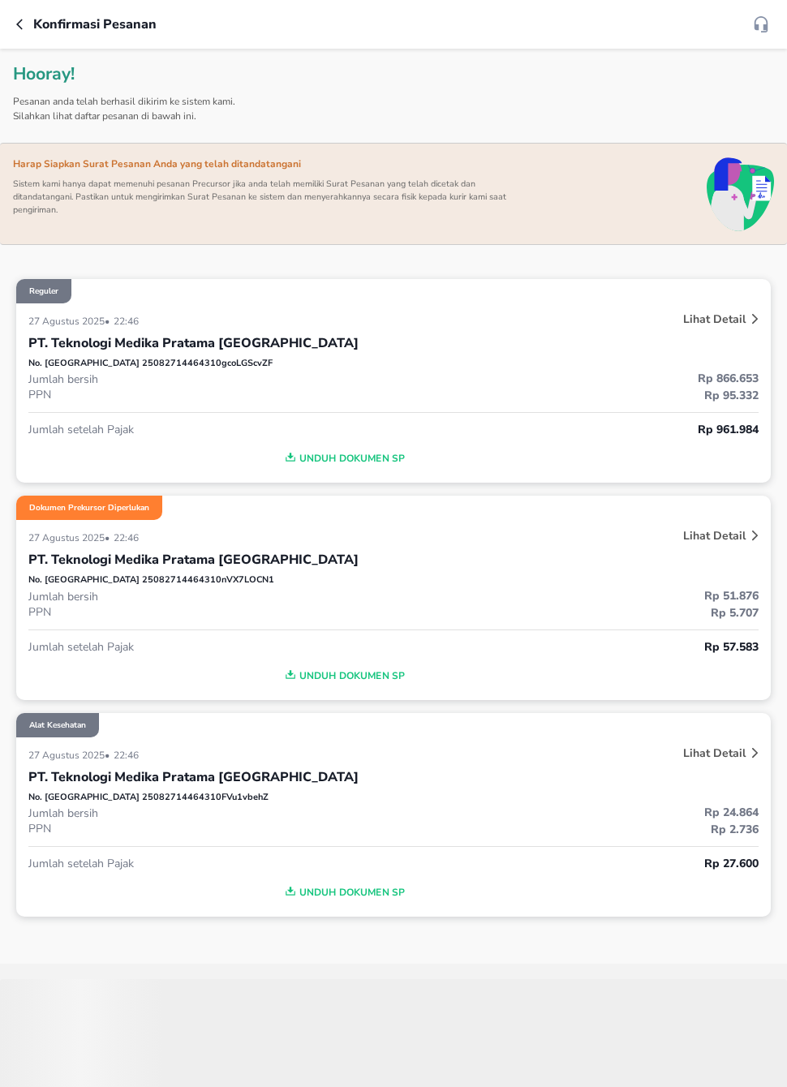
click at [730, 469] on div "Unduh Dokumen SP" at bounding box center [393, 454] width 730 height 32
click at [21, 28] on icon "button" at bounding box center [19, 24] width 6 height 11
